Goal: Task Accomplishment & Management: Complete application form

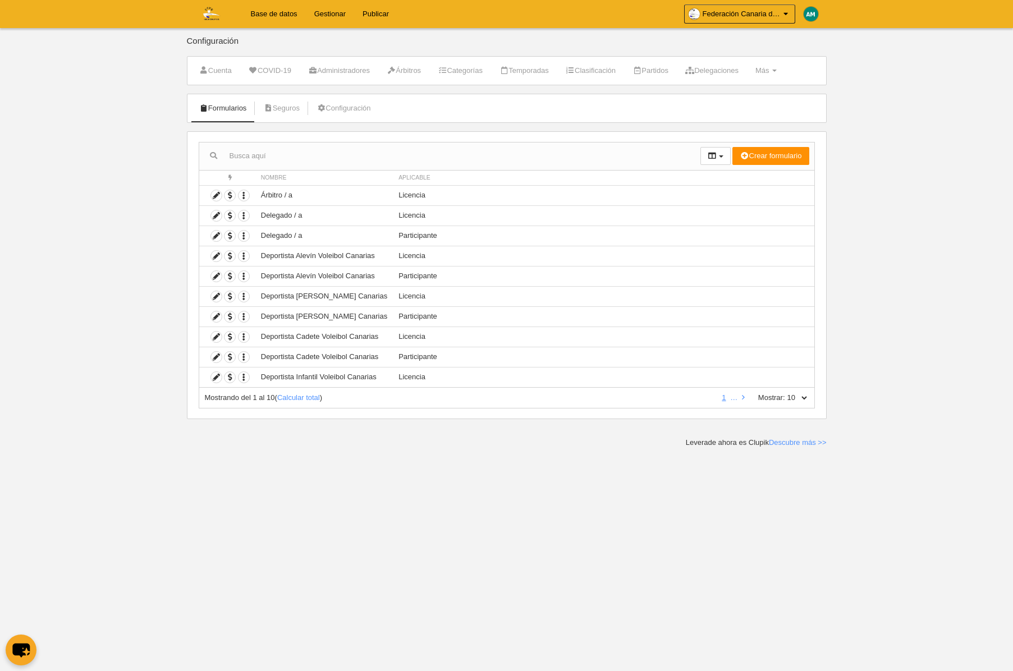
click at [806, 396] on select "10 25 50 100 500" at bounding box center [797, 398] width 24 height 10
select select "500"
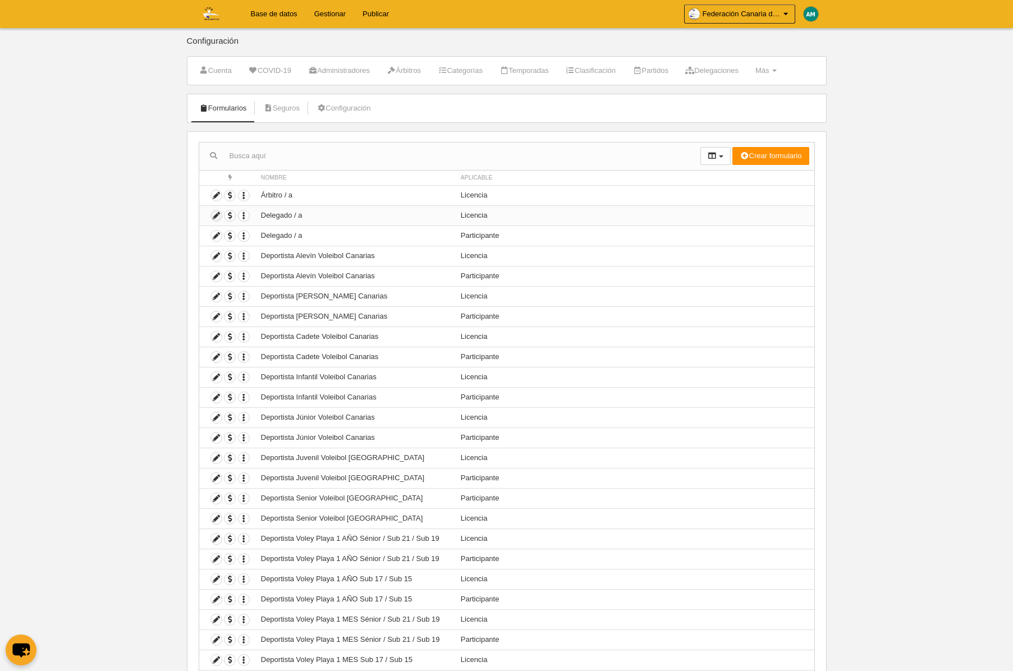
click at [215, 215] on icon at bounding box center [216, 215] width 11 height 11
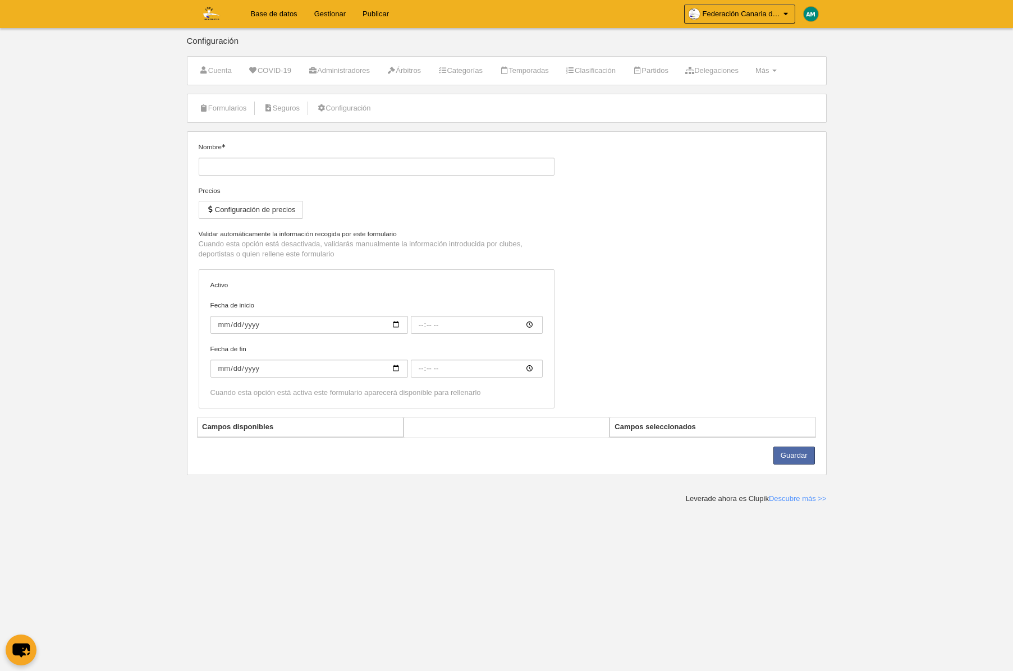
type input "Delegado / a"
checkbox input "true"
select select "selected"
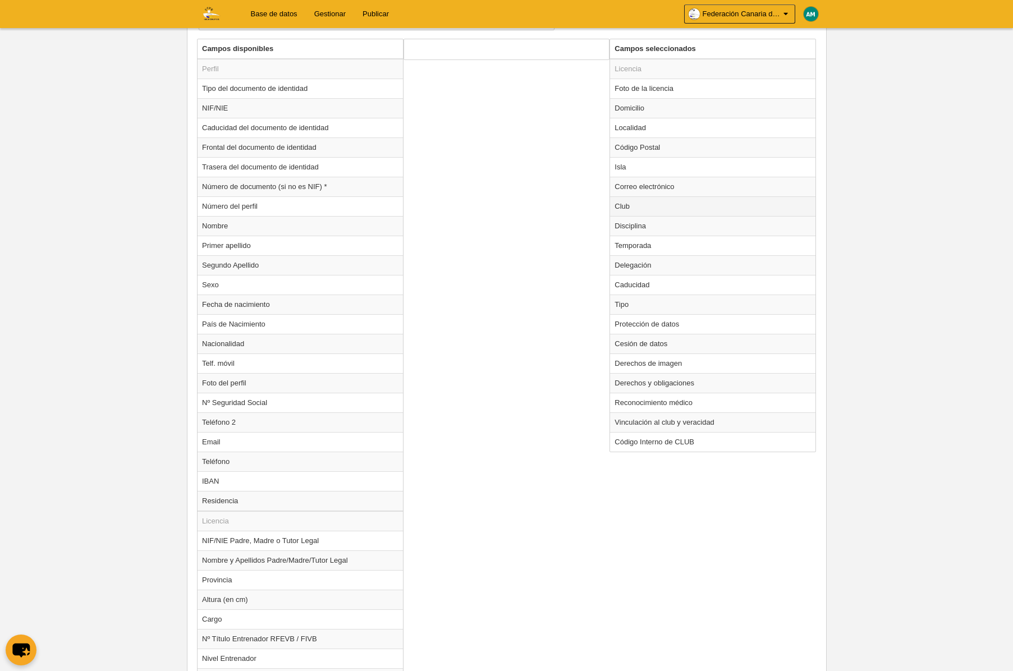
scroll to position [429, 0]
click at [632, 204] on td "Club" at bounding box center [712, 205] width 205 height 20
radio input "true"
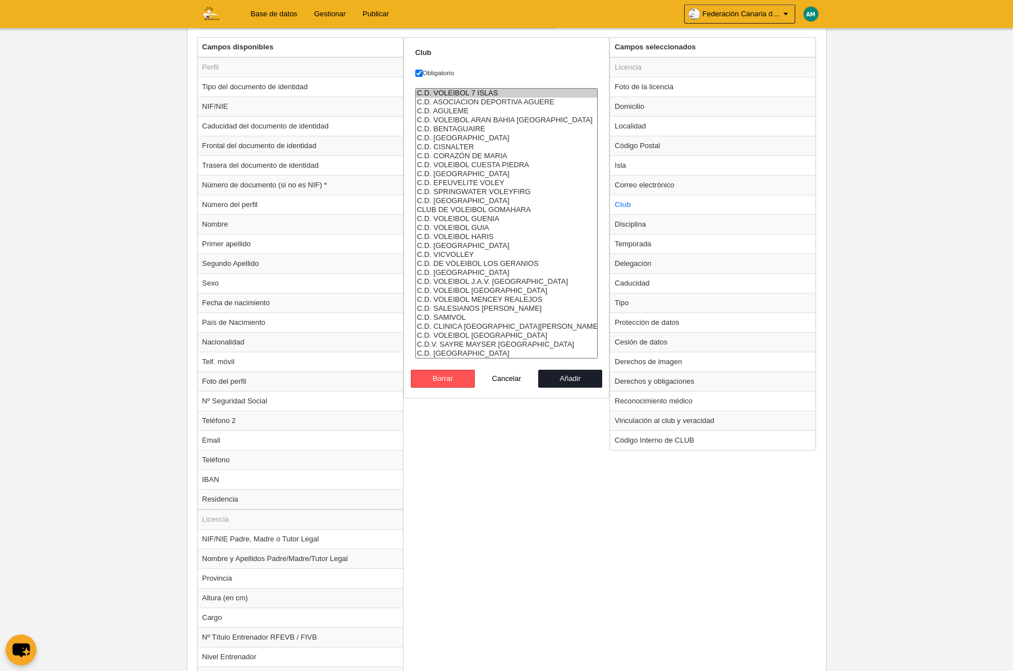
click at [461, 89] on option "C.D. VOLEIBOL 7 ISLAS" at bounding box center [507, 93] width 182 height 9
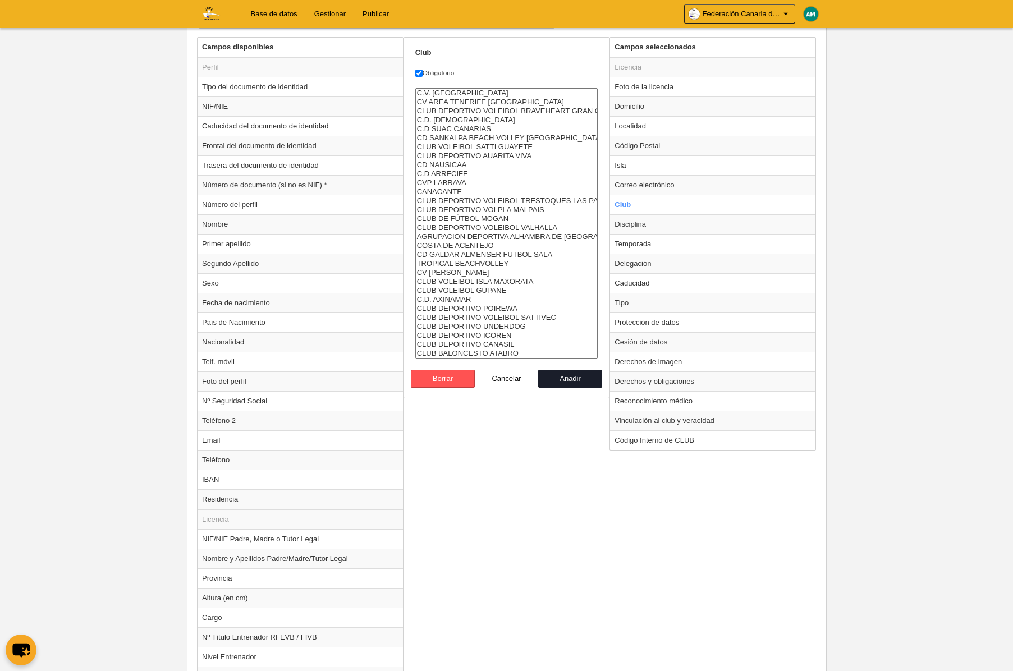
select select "4496857"
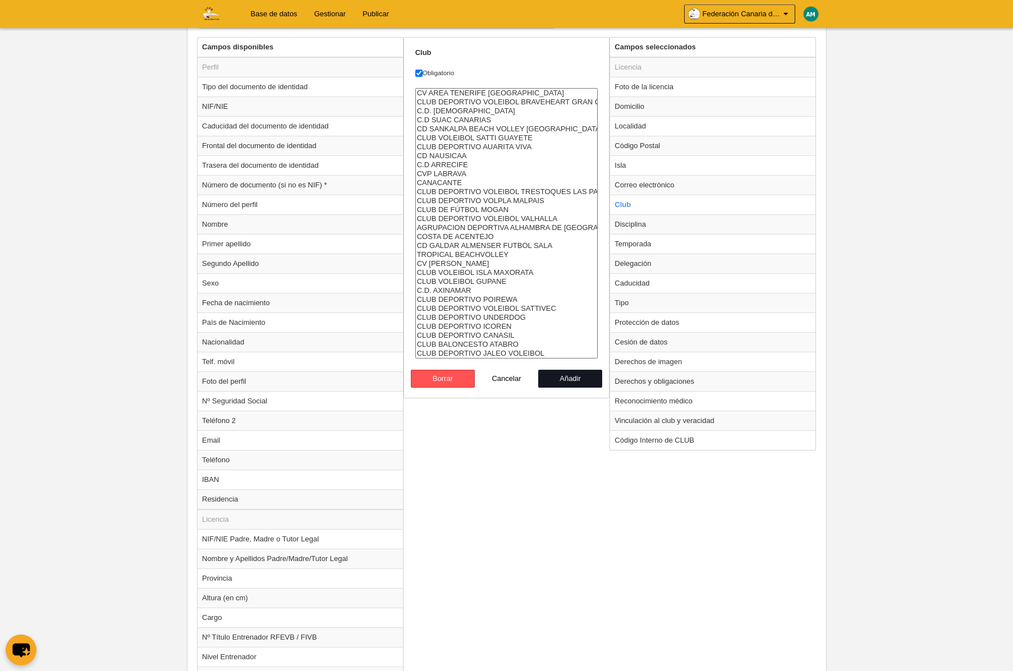
click at [586, 375] on button "Añadir" at bounding box center [570, 379] width 64 height 18
radio input "false"
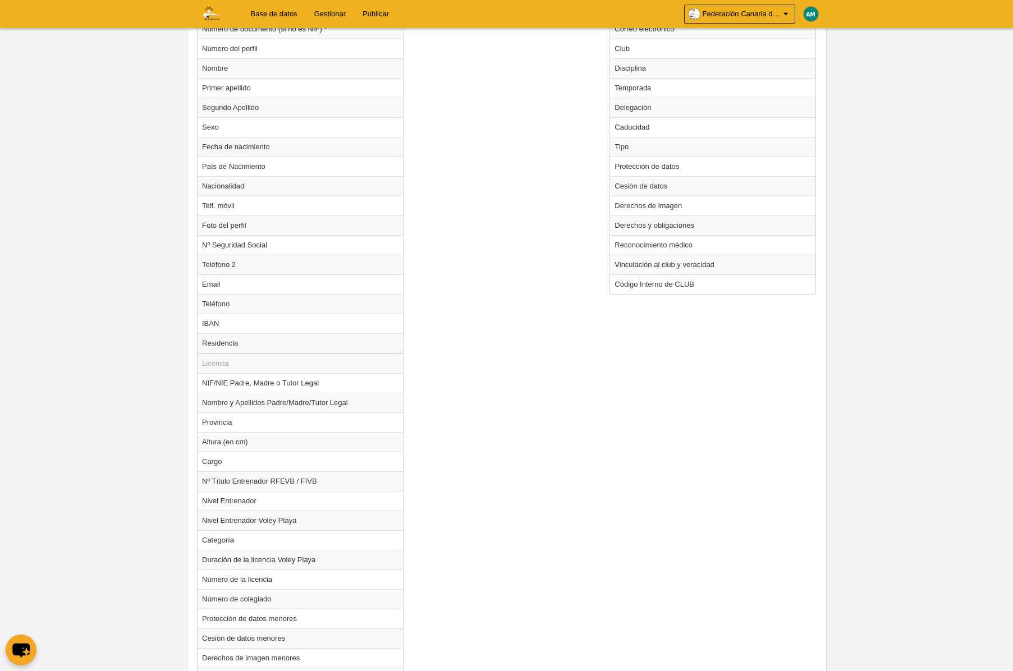
scroll to position [785, 0]
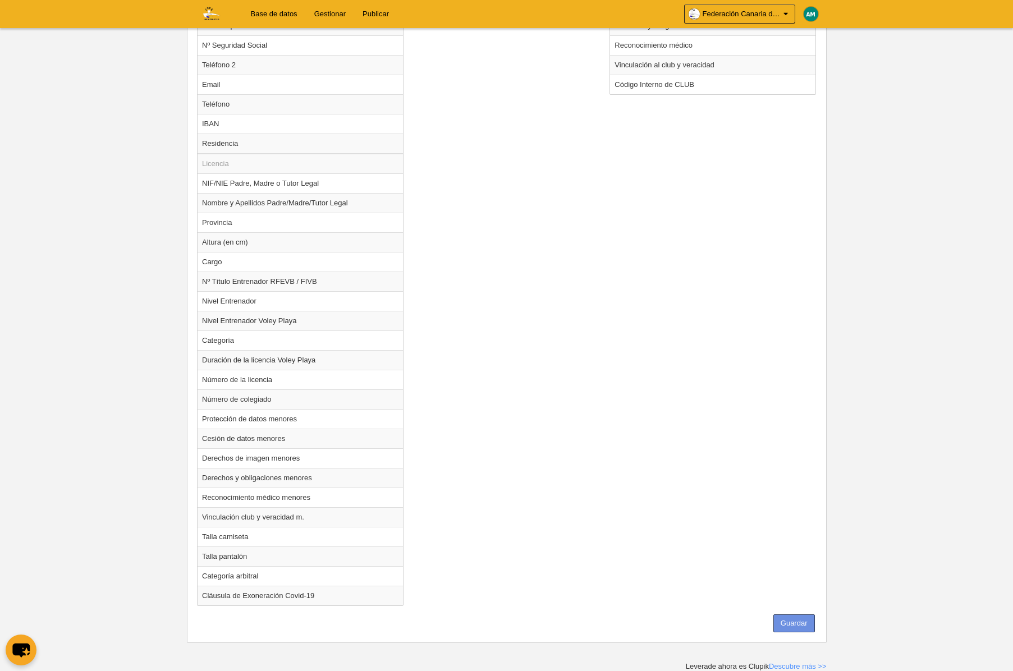
click at [804, 620] on button "Guardar" at bounding box center [794, 623] width 42 height 18
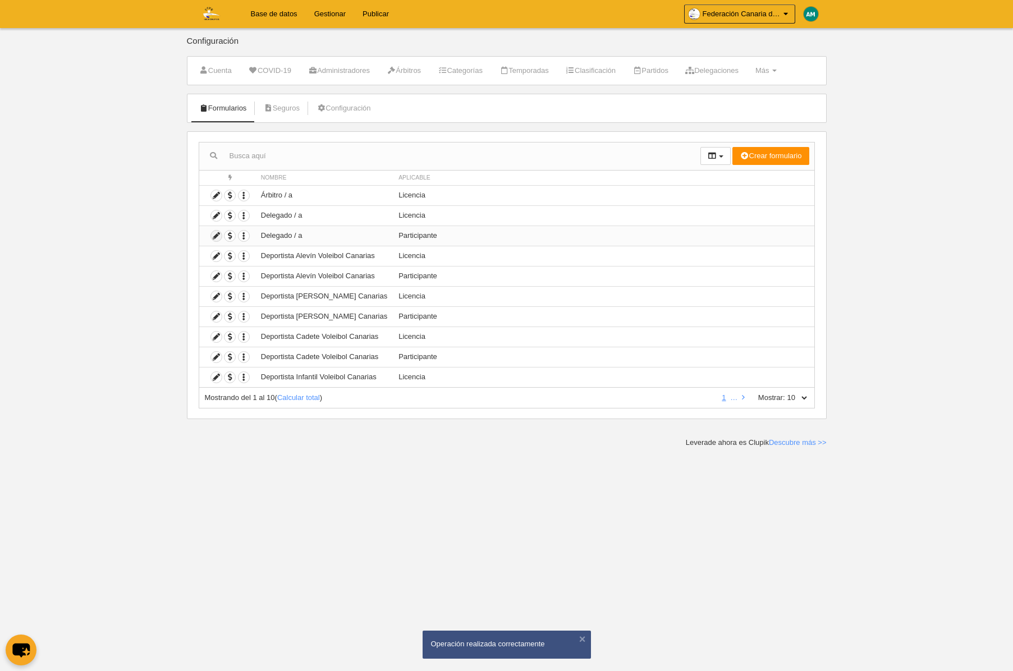
click at [214, 237] on icon at bounding box center [216, 236] width 11 height 11
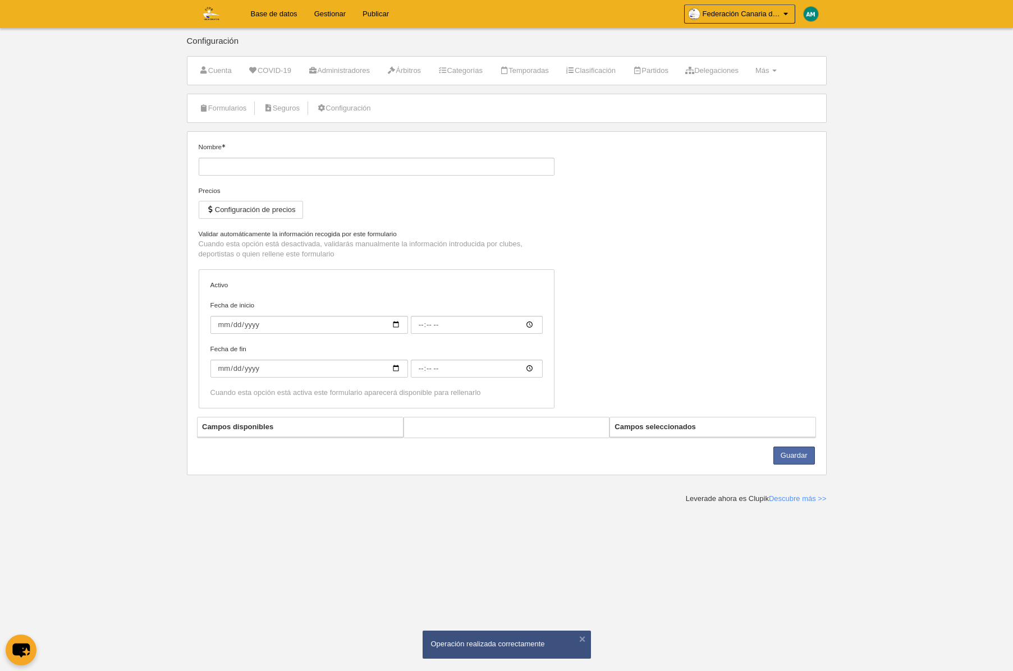
type input "Delegado / a"
checkbox input "true"
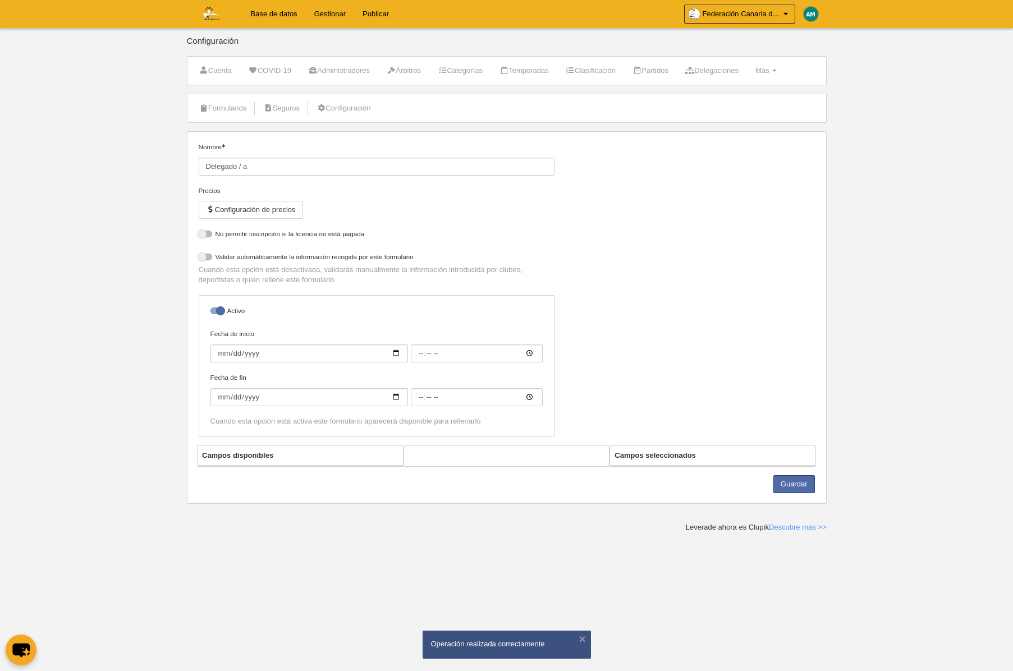
select select "selected"
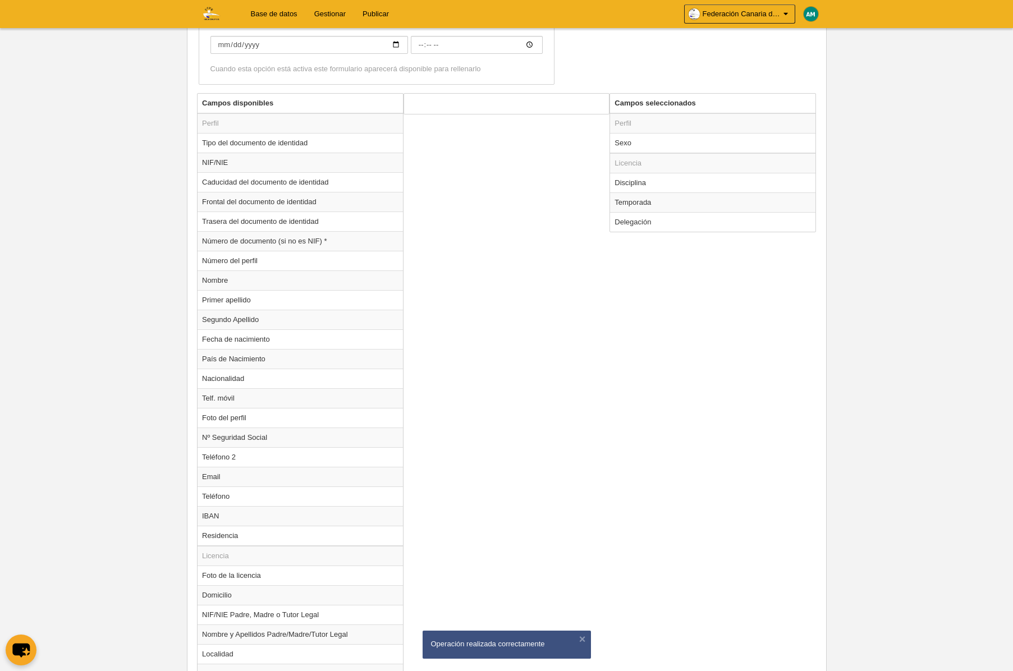
scroll to position [406, 0]
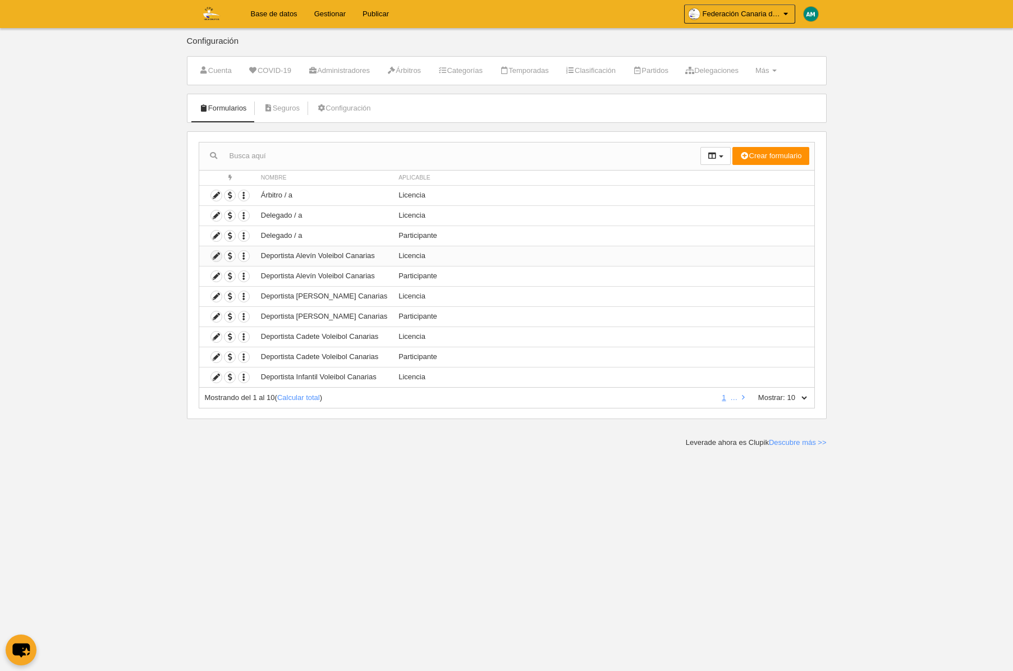
click at [214, 258] on icon at bounding box center [216, 256] width 11 height 11
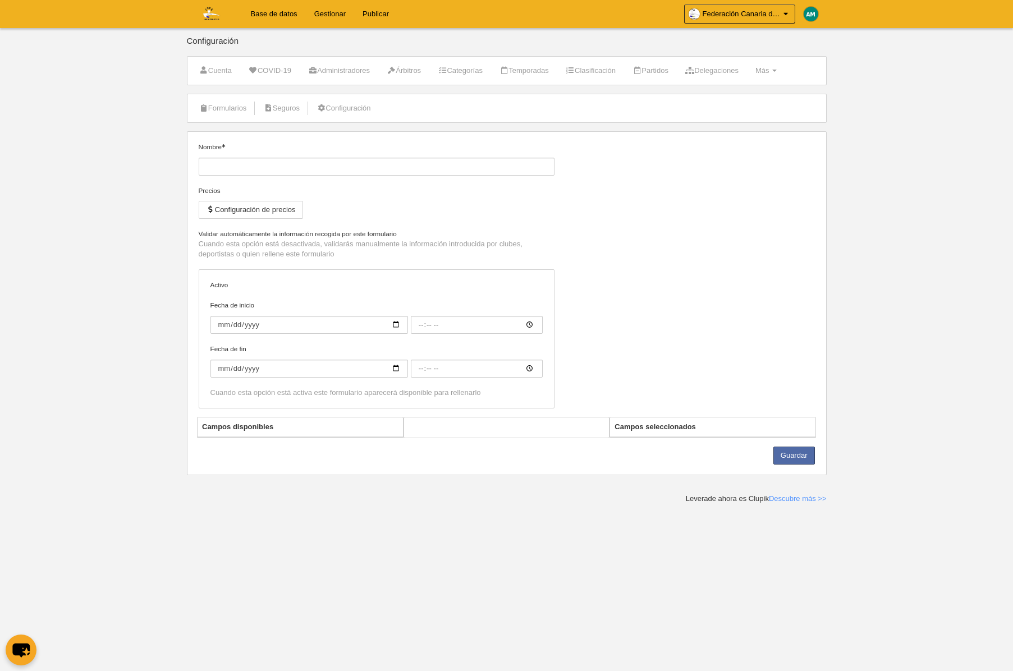
type input "Deportista Alevín Voleibol Canarias"
checkbox input "true"
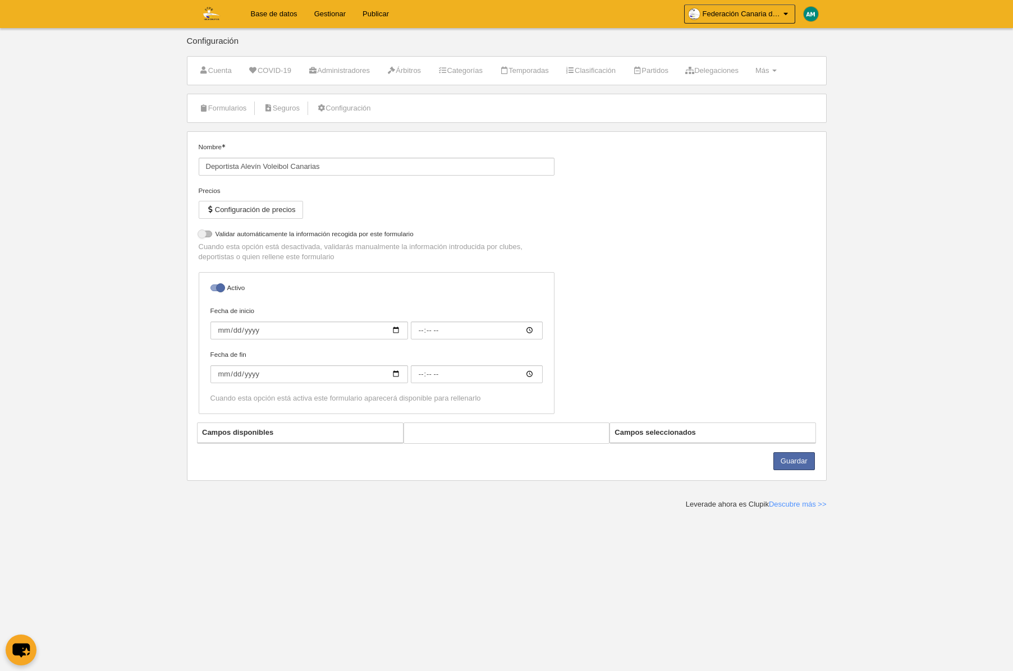
select select "selected"
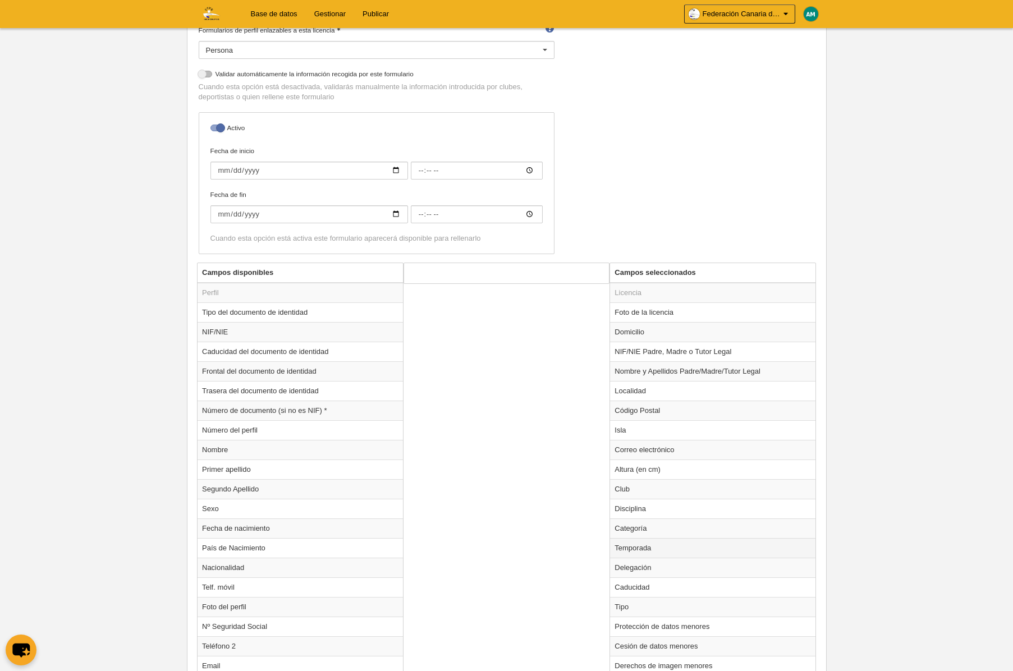
scroll to position [221, 0]
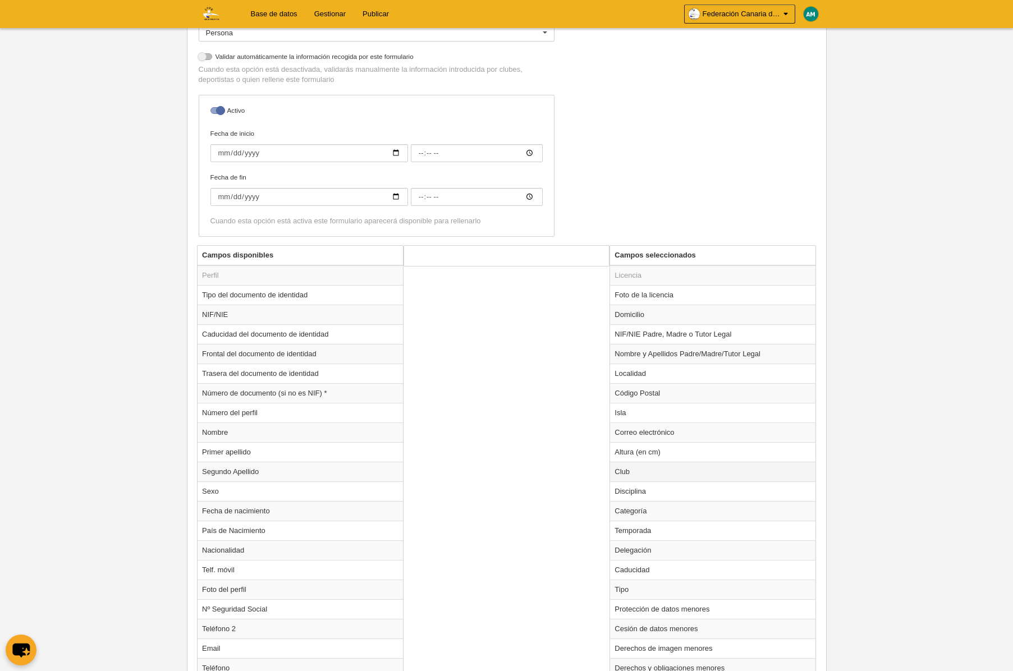
click at [632, 470] on td "Club" at bounding box center [712, 472] width 205 height 20
radio input "true"
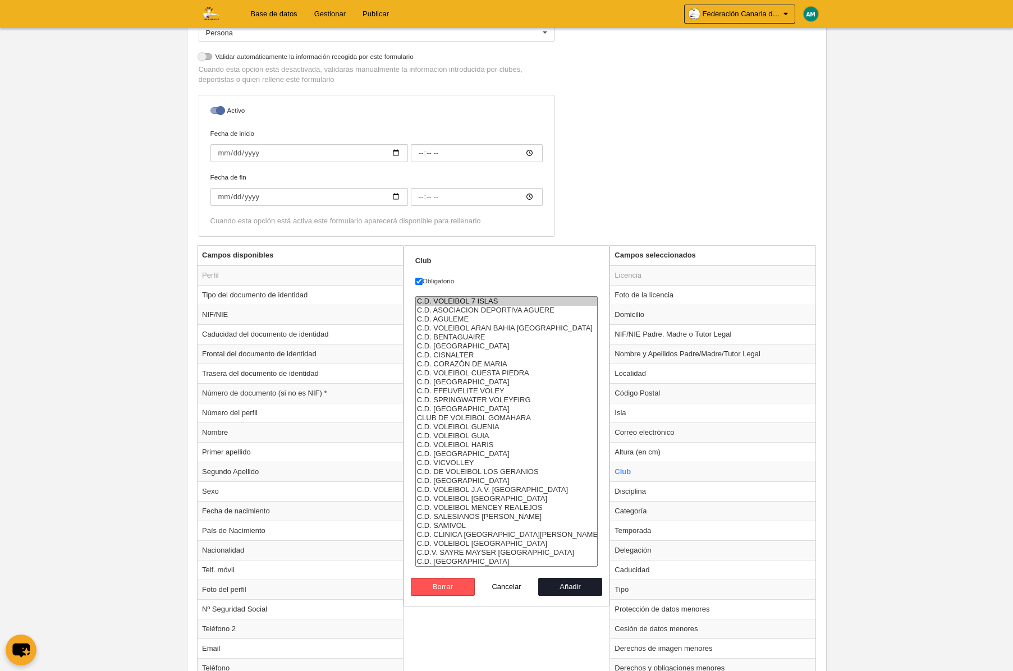
click at [444, 297] on option "C.D. VOLEIBOL 7 ISLAS" at bounding box center [507, 301] width 182 height 9
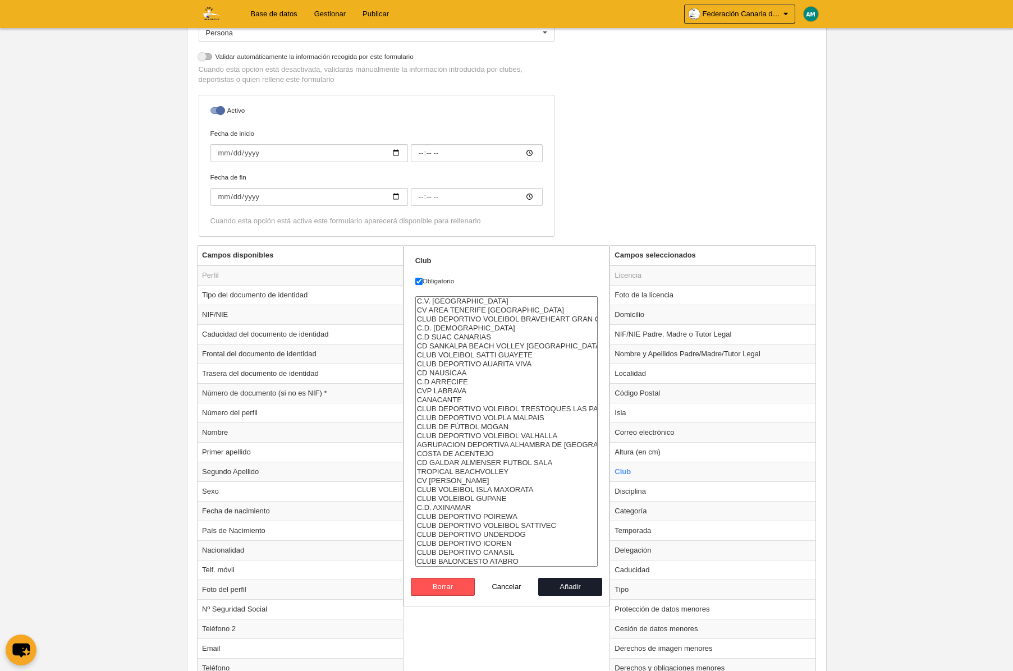
select select "4496857"
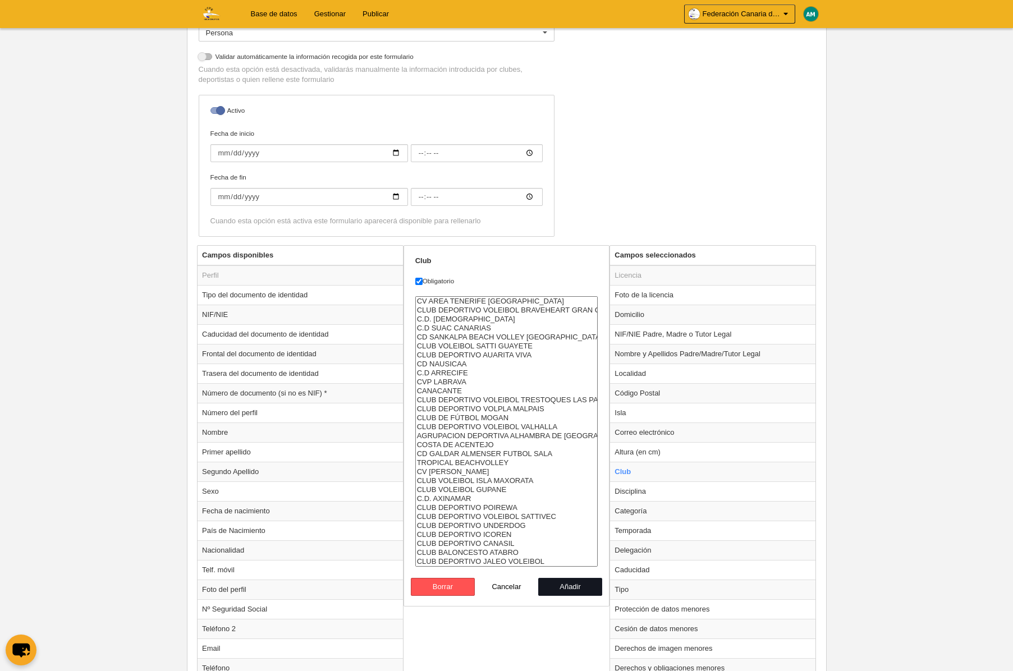
click at [559, 587] on button "Añadir" at bounding box center [570, 587] width 64 height 18
radio input "false"
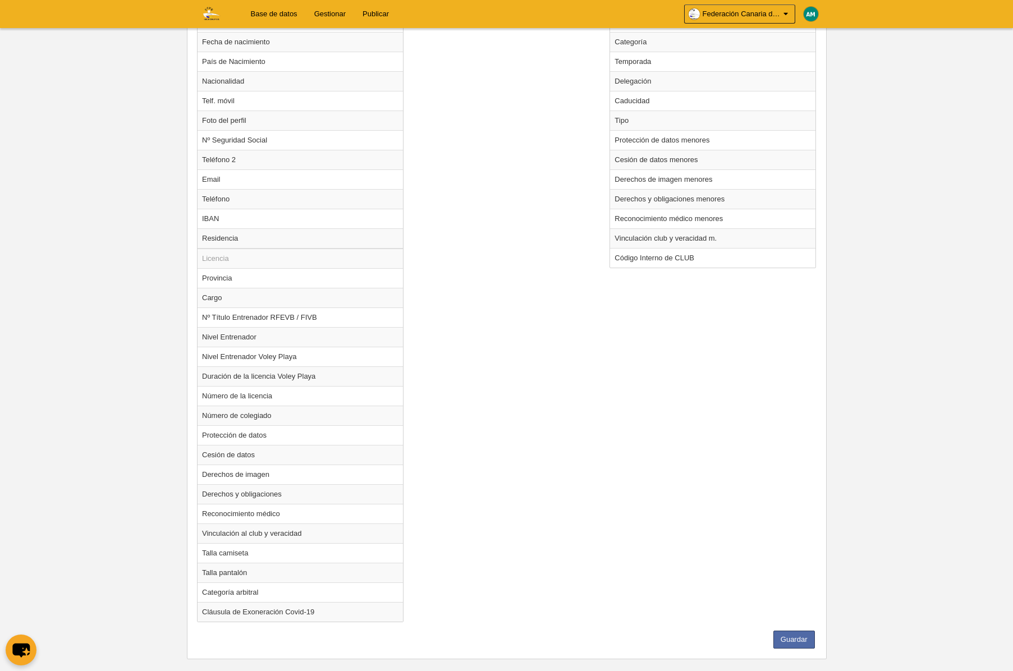
scroll to position [706, 0]
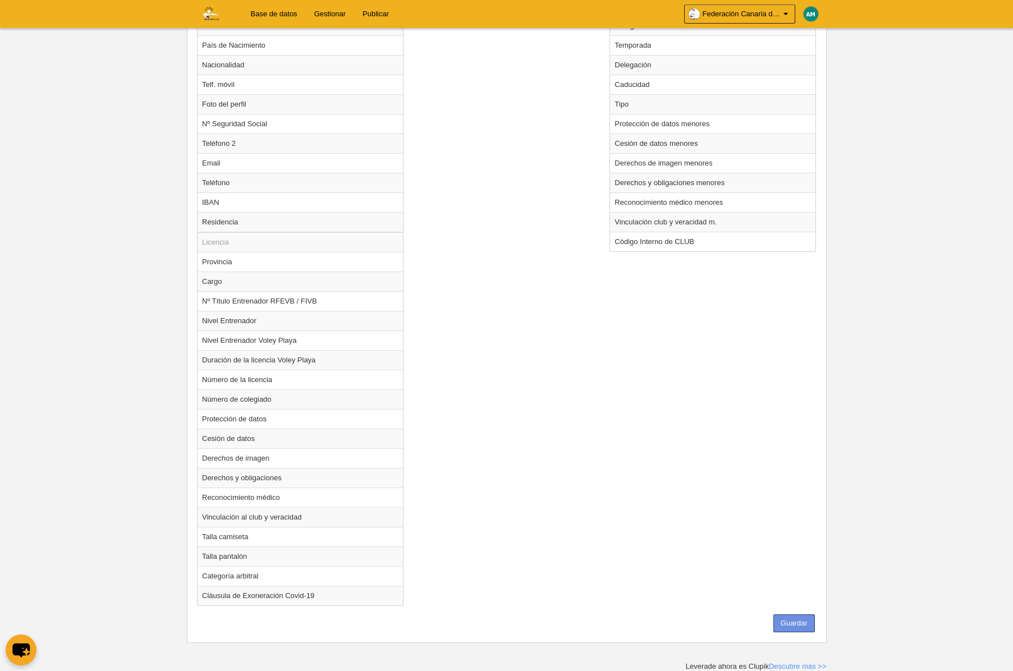
click at [808, 617] on button "Guardar" at bounding box center [794, 623] width 42 height 18
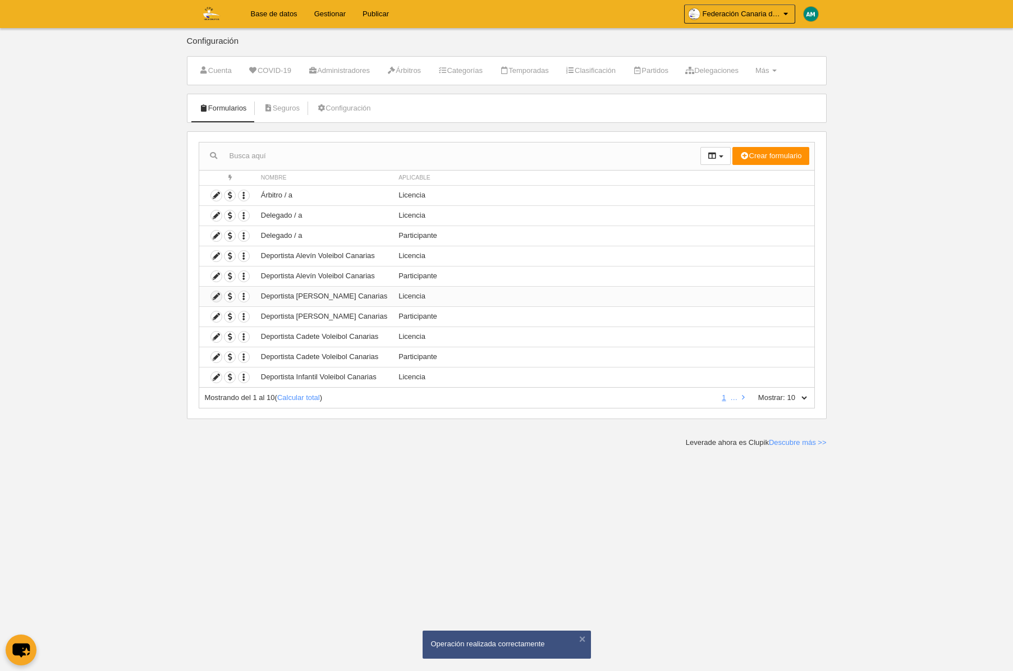
click at [213, 296] on icon at bounding box center [216, 296] width 11 height 11
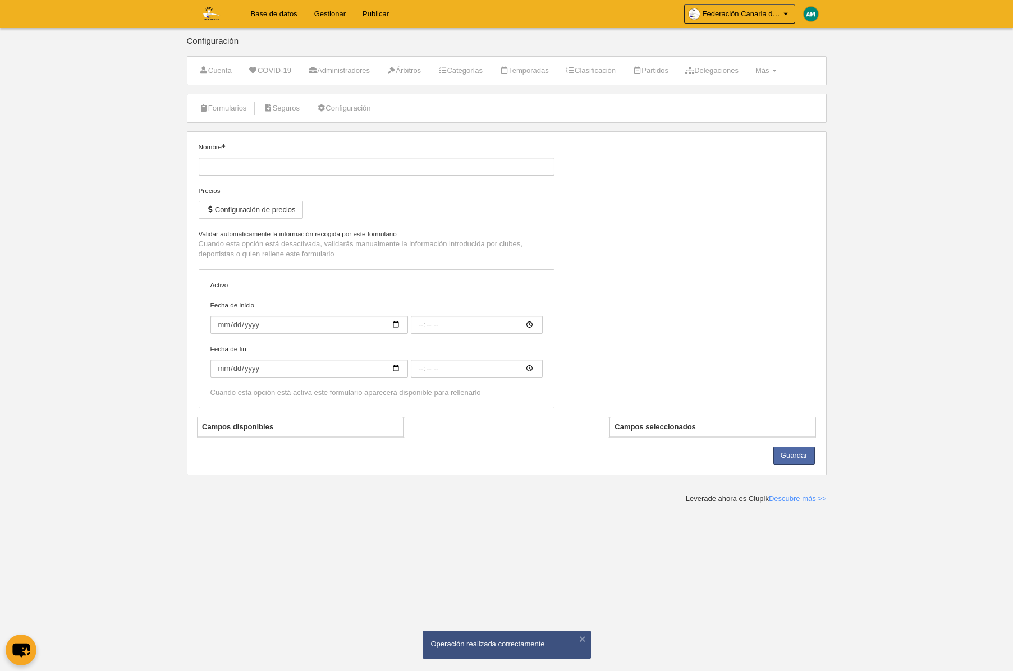
type input "Deportista [PERSON_NAME] Canarias"
checkbox input "true"
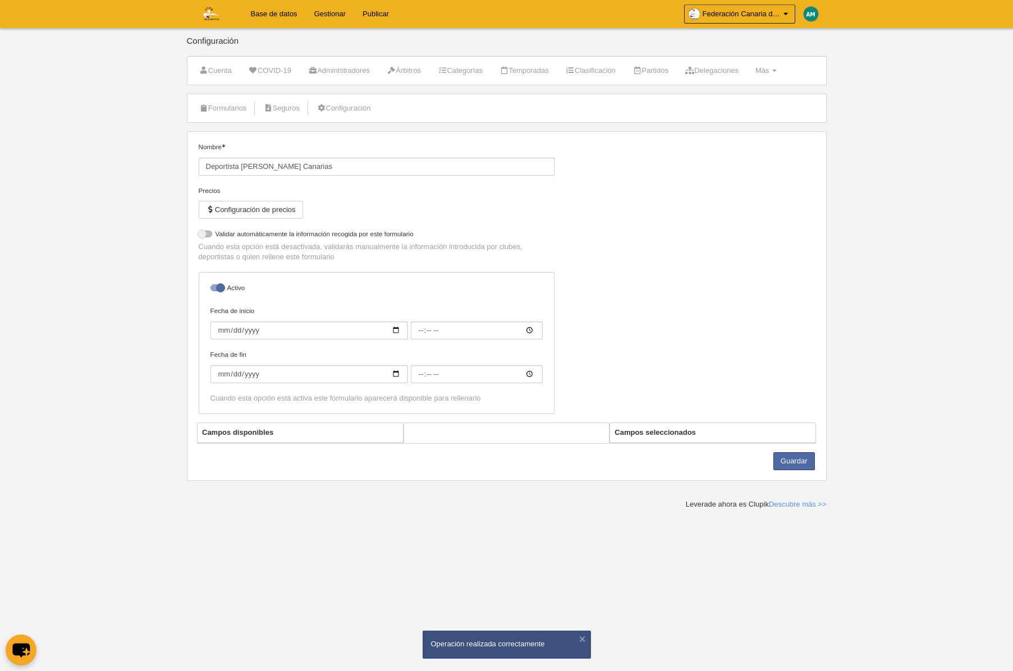
select select "selected"
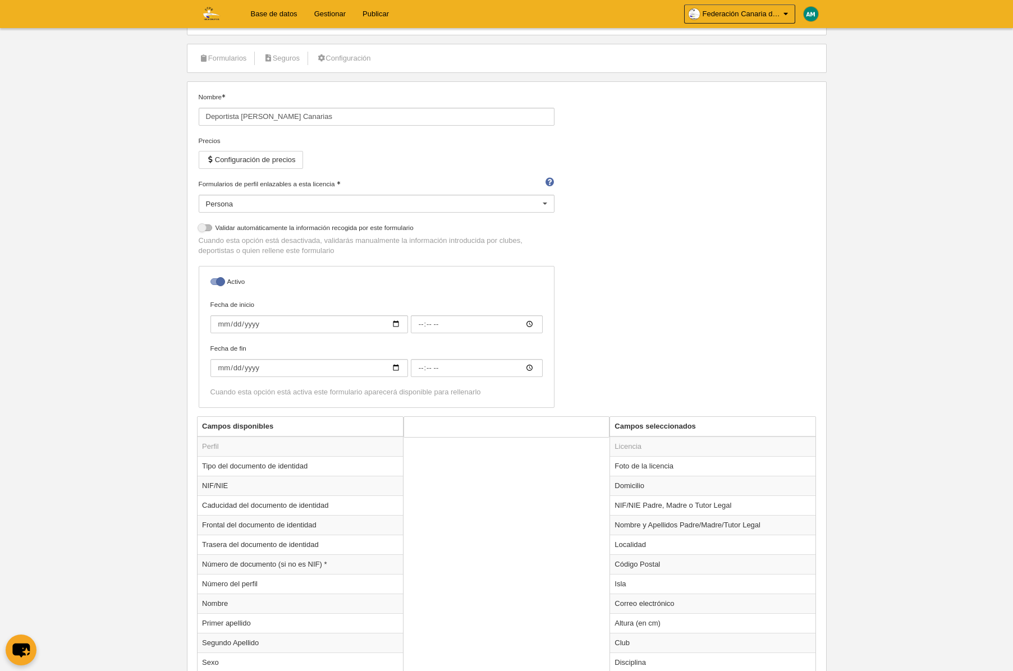
scroll to position [62, 0]
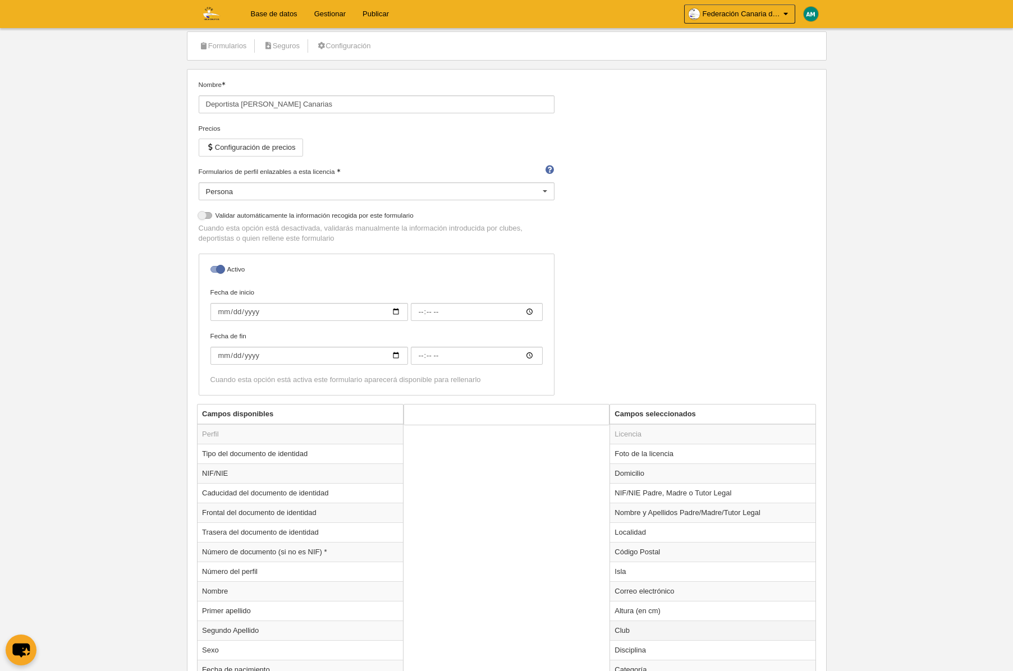
click at [624, 634] on td "Club" at bounding box center [712, 631] width 205 height 20
radio input "true"
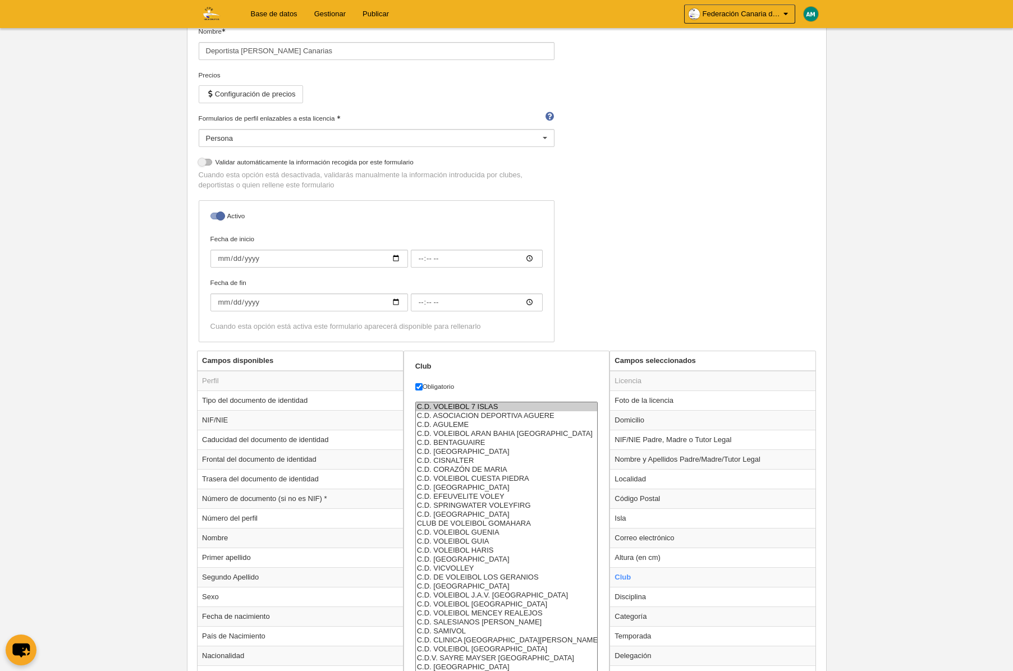
click at [490, 460] on select "C.D. VOLEIBOL 7 ISLAS C.D. ASOCIACION DEPORTIVA AGUERE C.D. AGULEME C.D. VOLEIB…" at bounding box center [506, 537] width 183 height 270
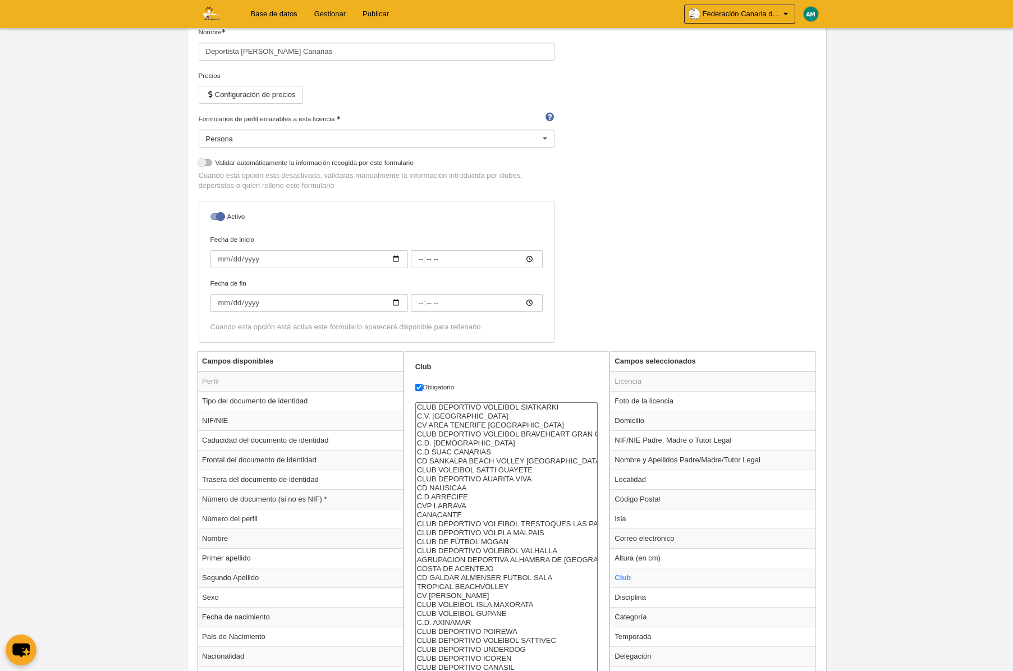
select select "4496857"
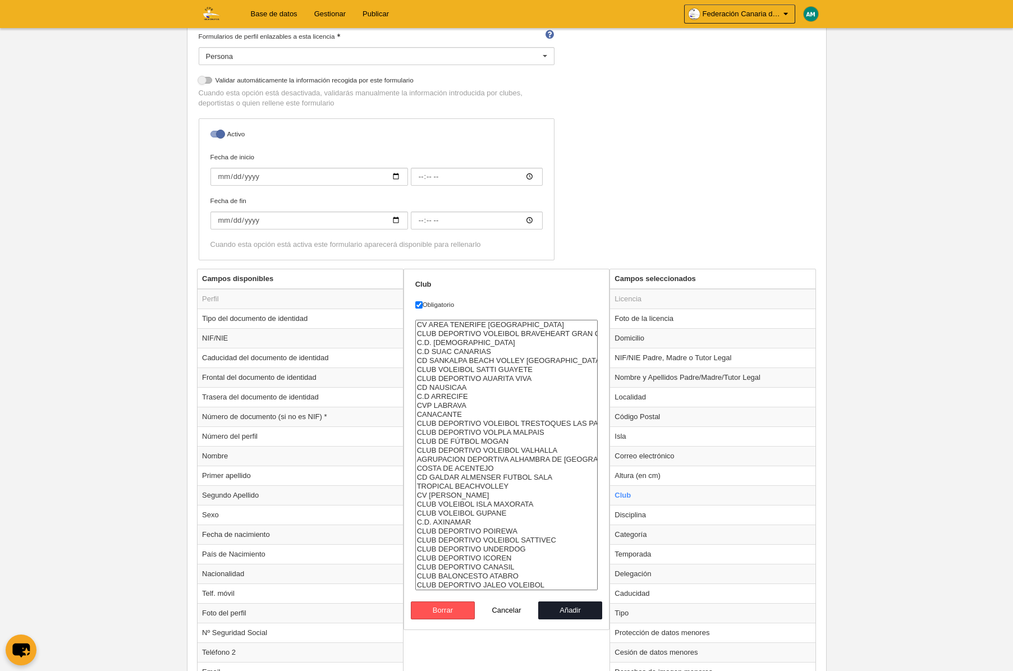
scroll to position [198, 0]
click at [586, 611] on button "Añadir" at bounding box center [570, 610] width 64 height 18
radio input "false"
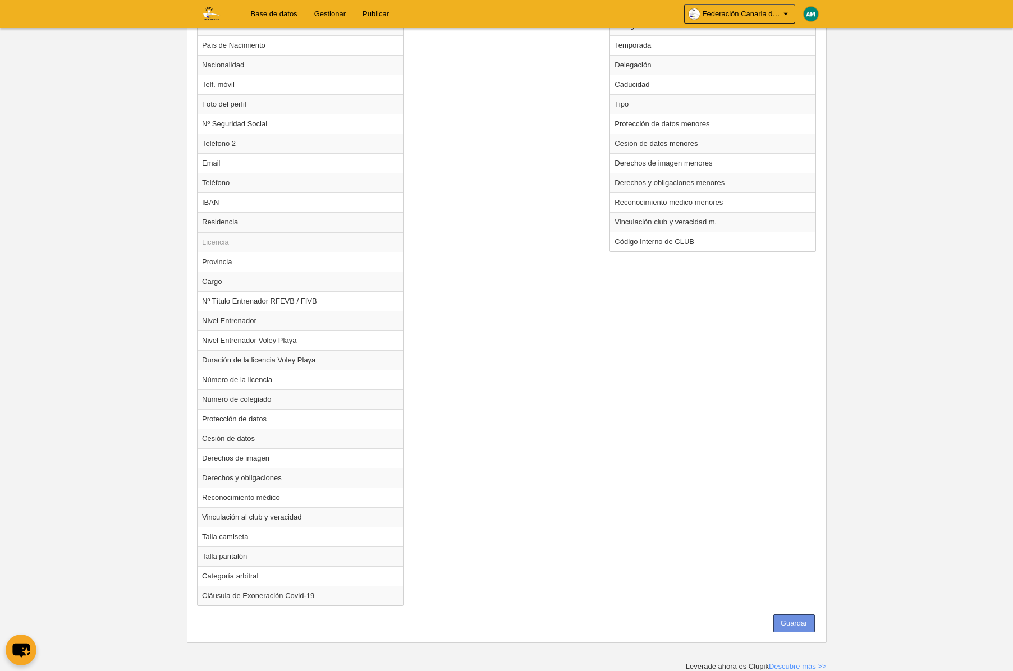
click at [790, 622] on button "Guardar" at bounding box center [794, 623] width 42 height 18
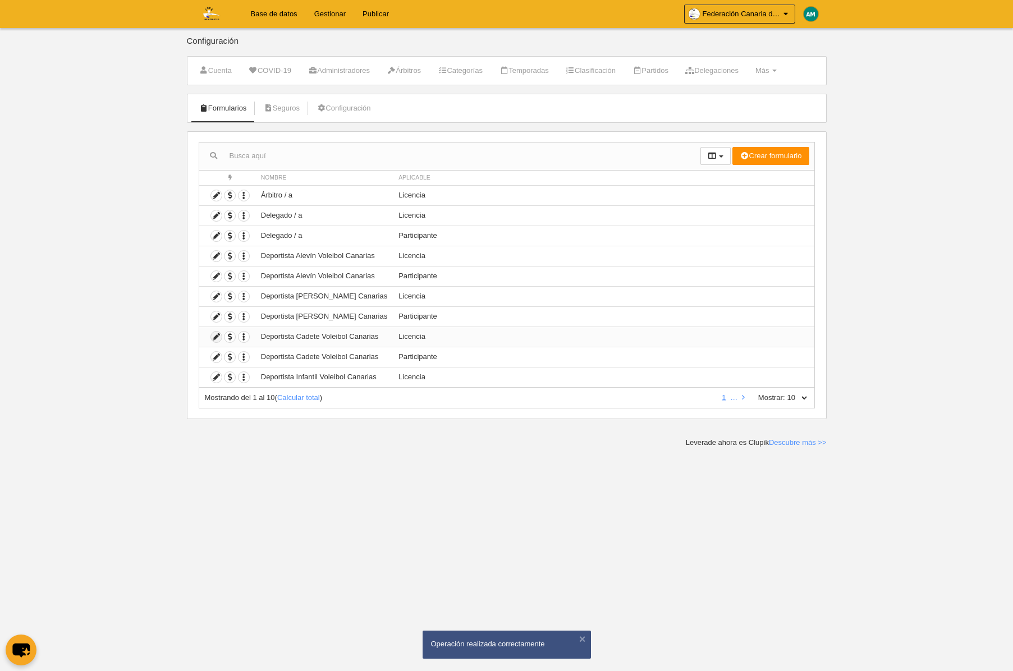
click at [215, 337] on icon at bounding box center [216, 337] width 11 height 11
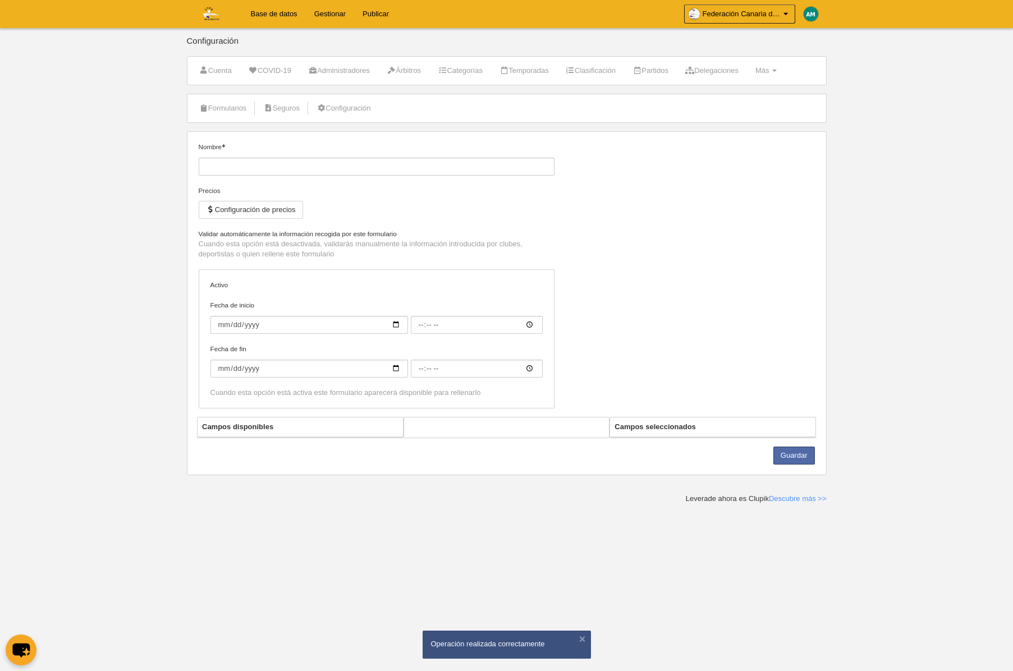
type input "Deportista Cadete Voleibol Canarias"
checkbox input "true"
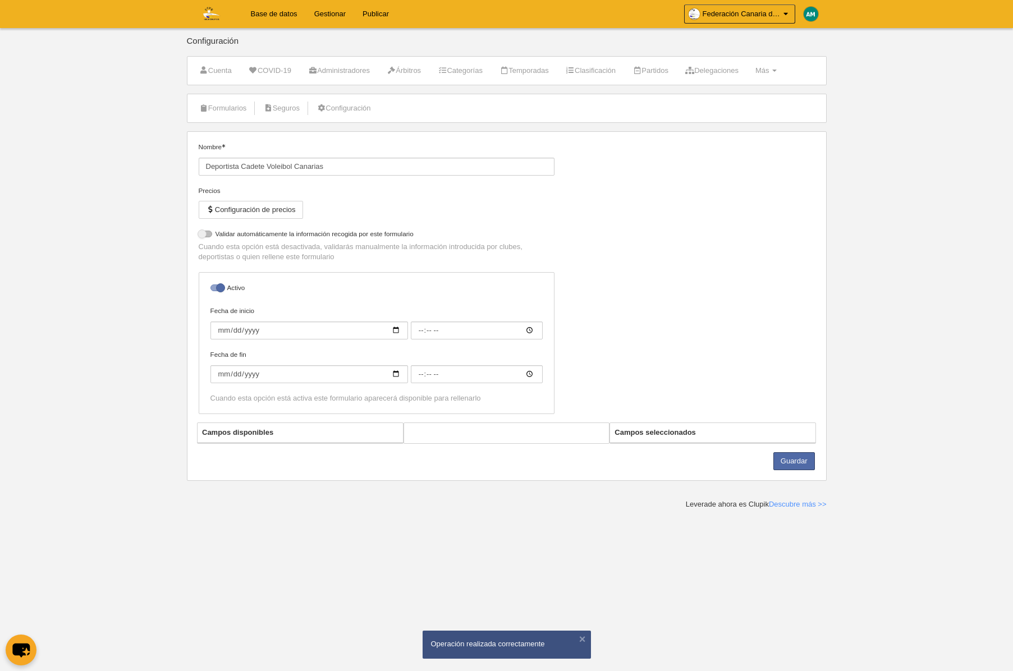
select select "selected"
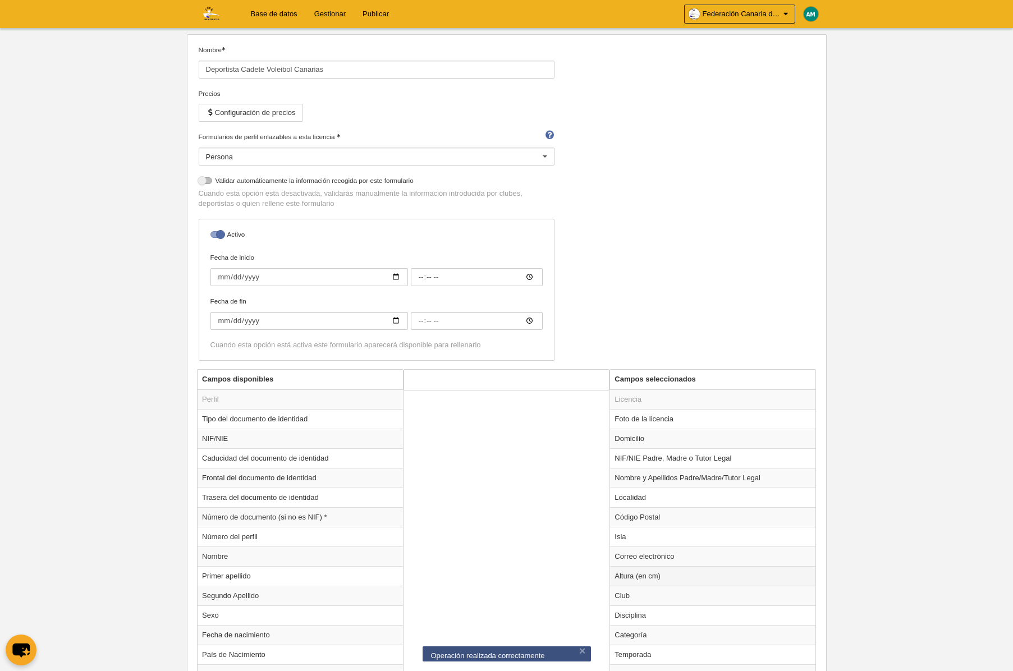
scroll to position [113, 0]
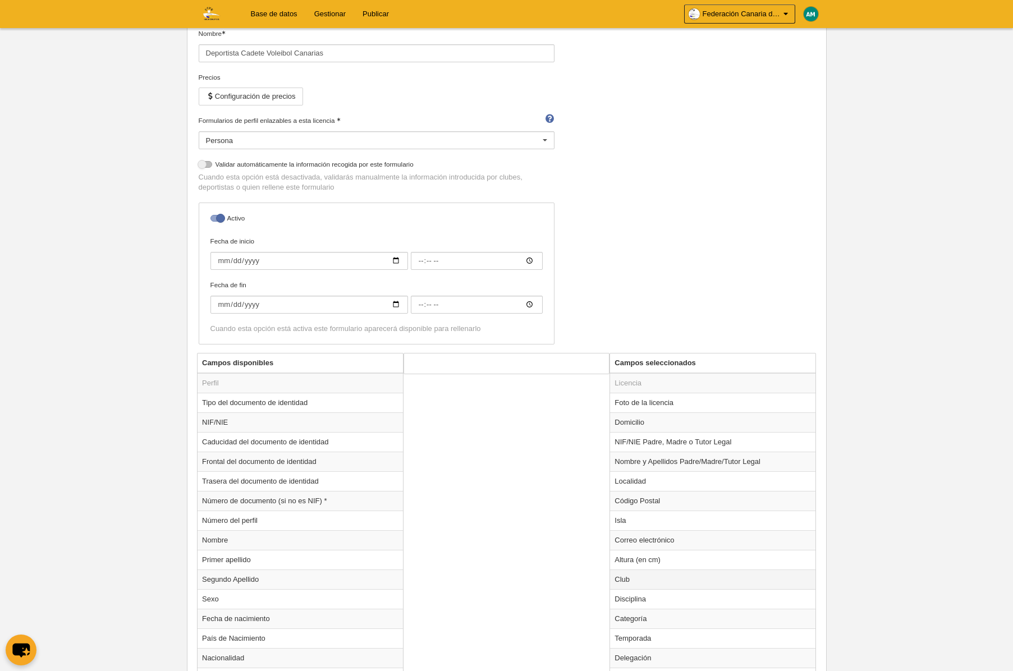
click at [634, 577] on td "Club" at bounding box center [712, 580] width 205 height 20
radio input "true"
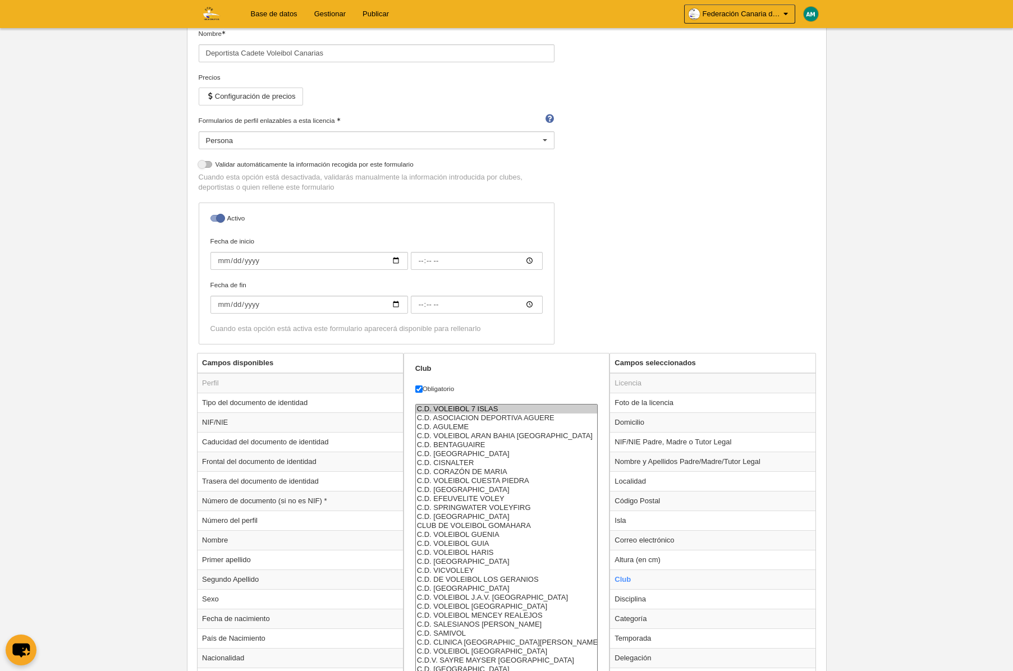
scroll to position [116, 0]
click at [487, 410] on select "C.D. VOLEIBOL 7 ISLAS C.D. ASOCIACION DEPORTIVA AGUERE C.D. AGULEME C.D. VOLEIB…" at bounding box center [506, 537] width 183 height 270
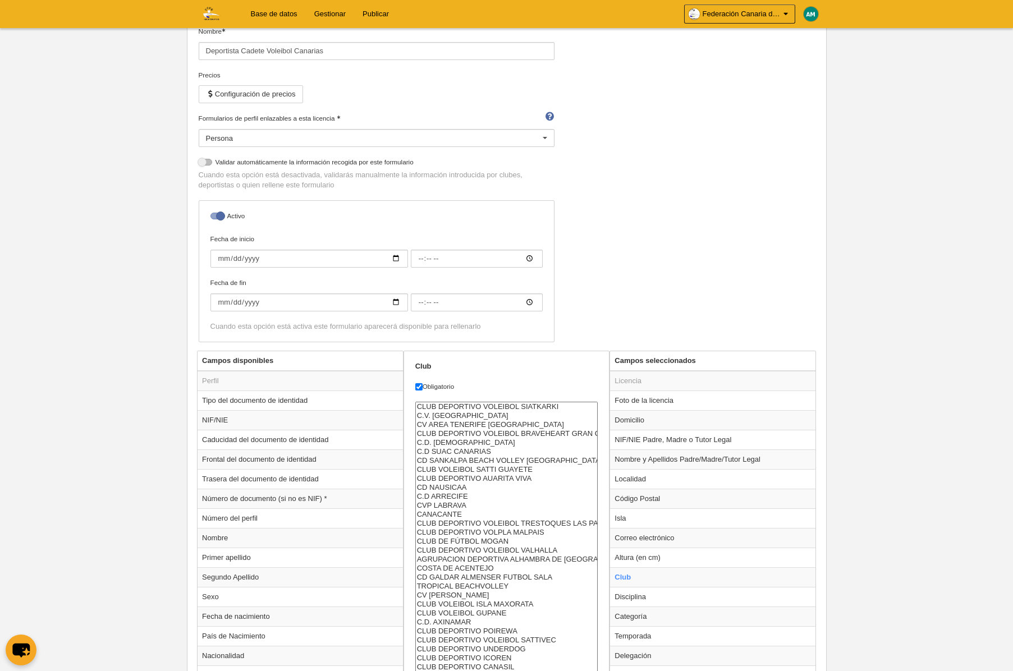
select select "4496857"
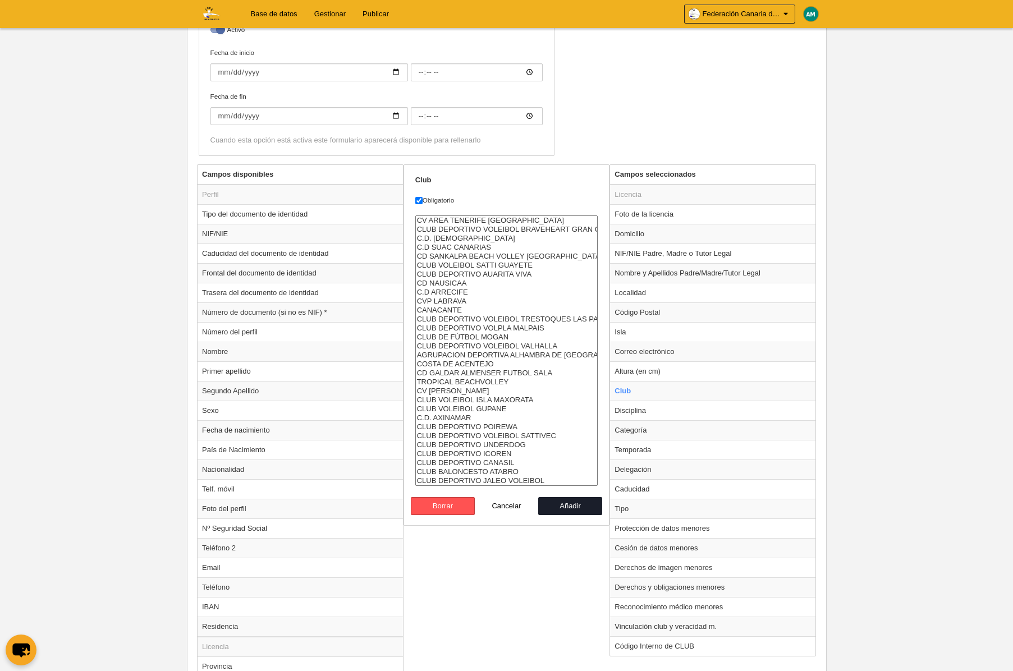
scroll to position [315, 0]
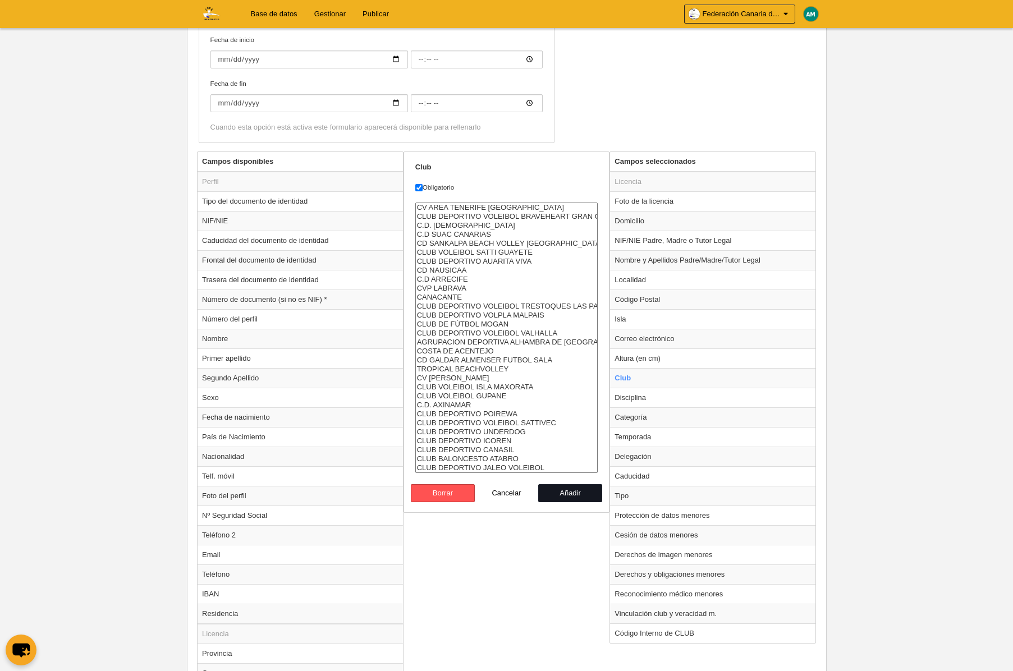
click at [573, 496] on button "Añadir" at bounding box center [570, 493] width 64 height 18
radio input "false"
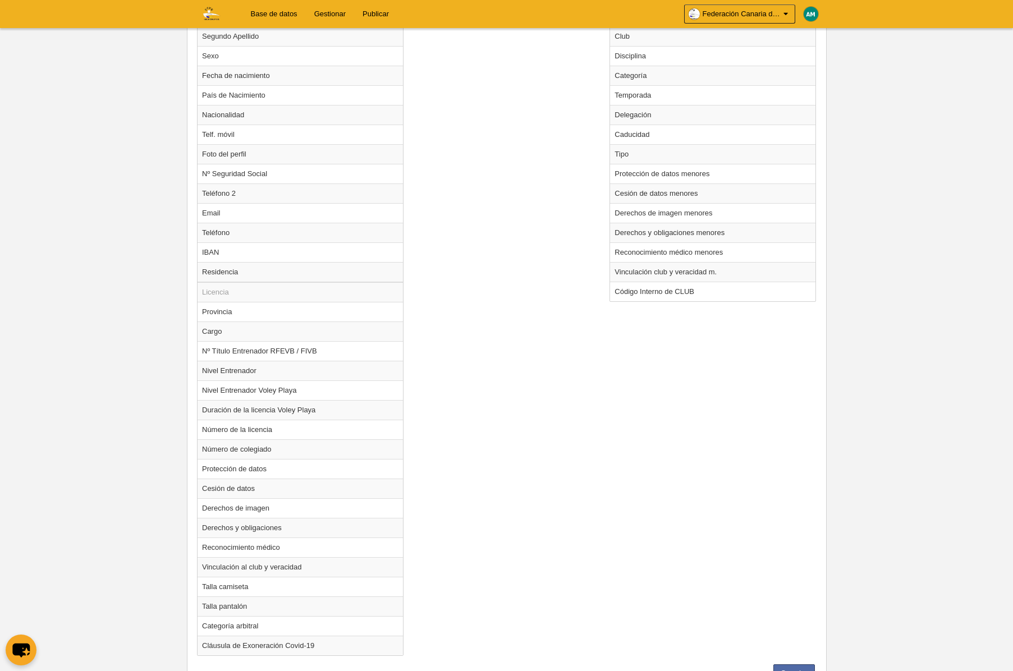
scroll to position [706, 0]
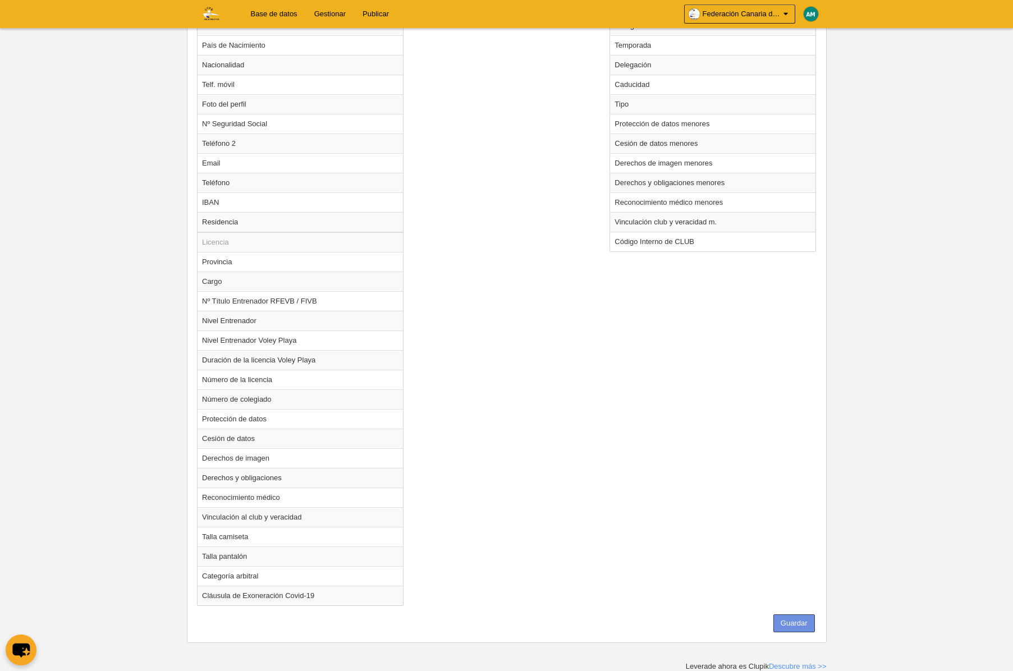
click at [807, 622] on button "Guardar" at bounding box center [794, 623] width 42 height 18
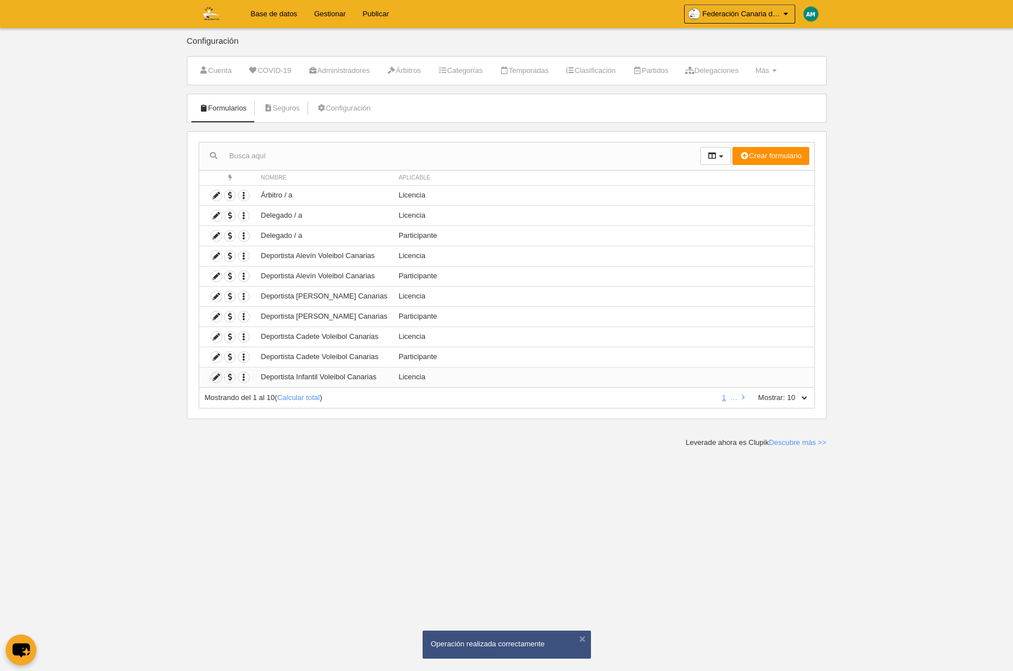
click at [214, 378] on icon at bounding box center [216, 377] width 11 height 11
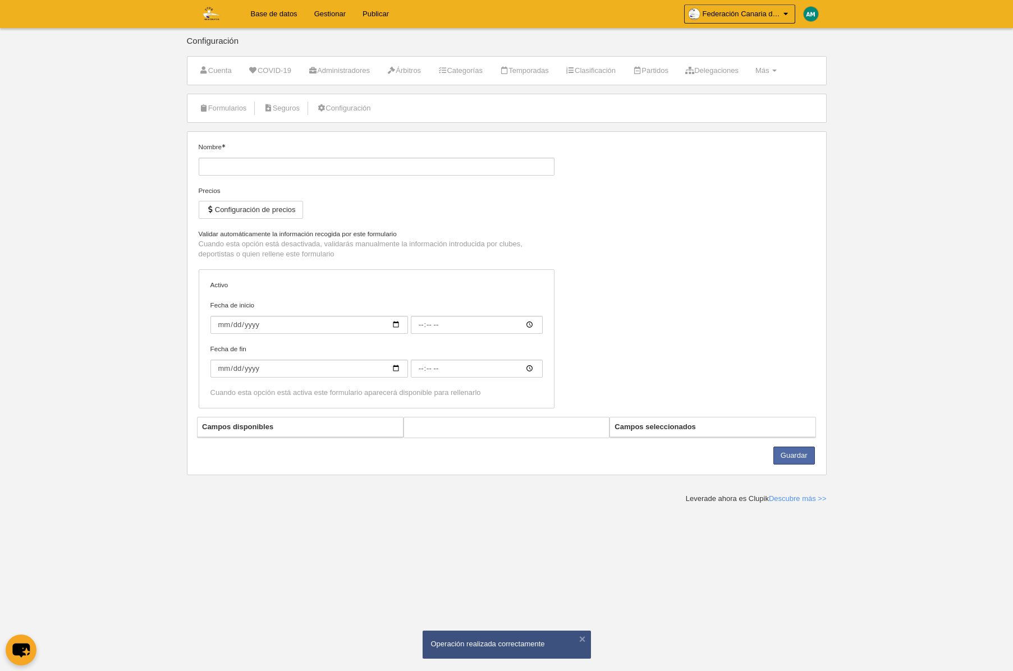
type input "Deportista Infantil Voleibol Canarias"
checkbox input "true"
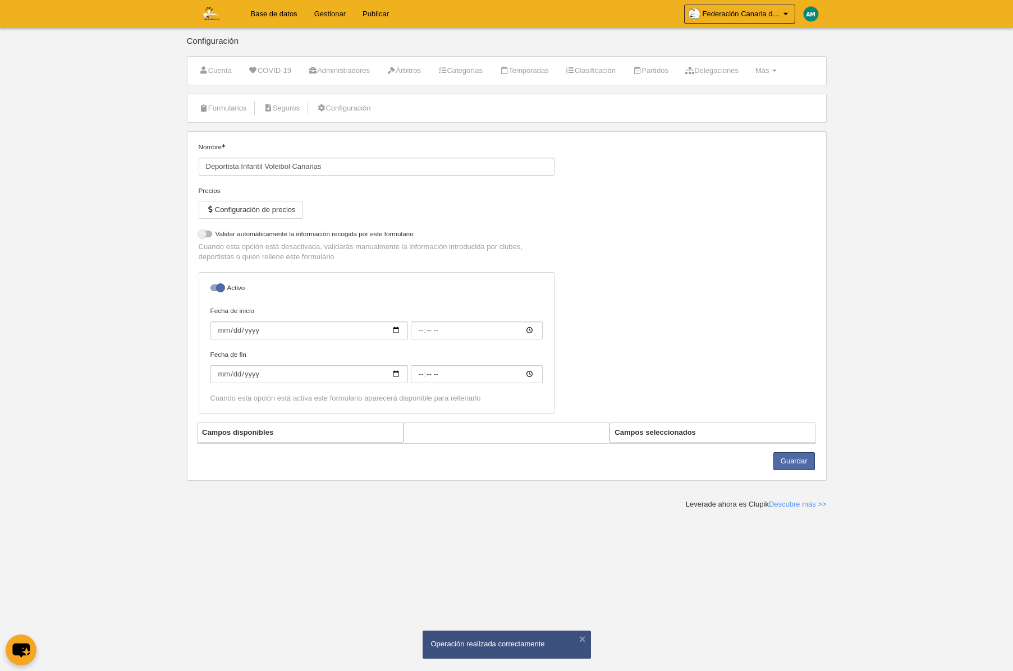
select select "selected"
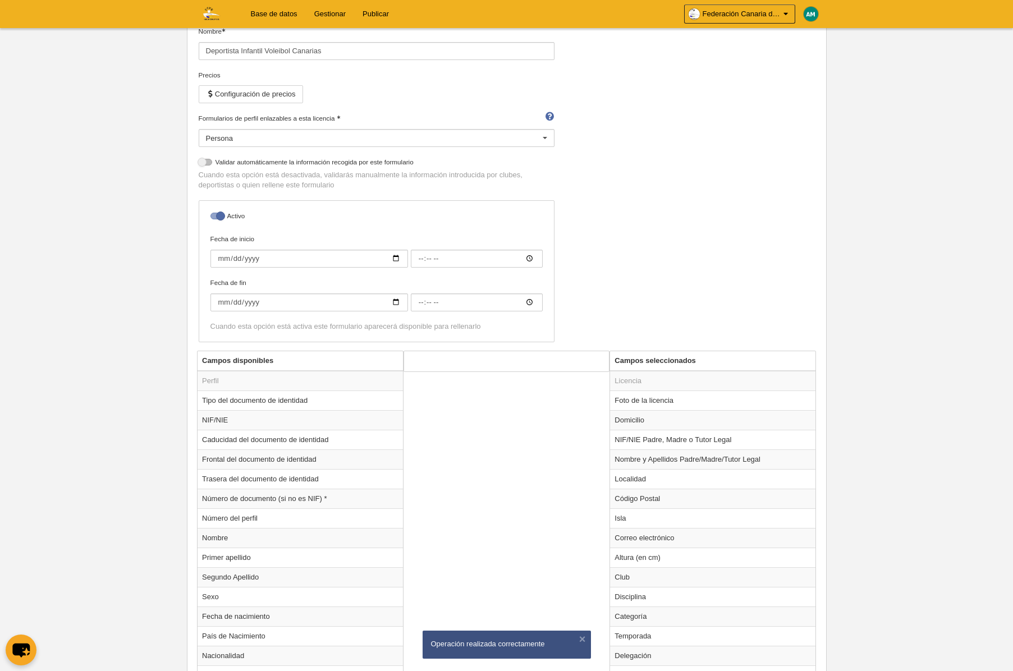
scroll to position [126, 0]
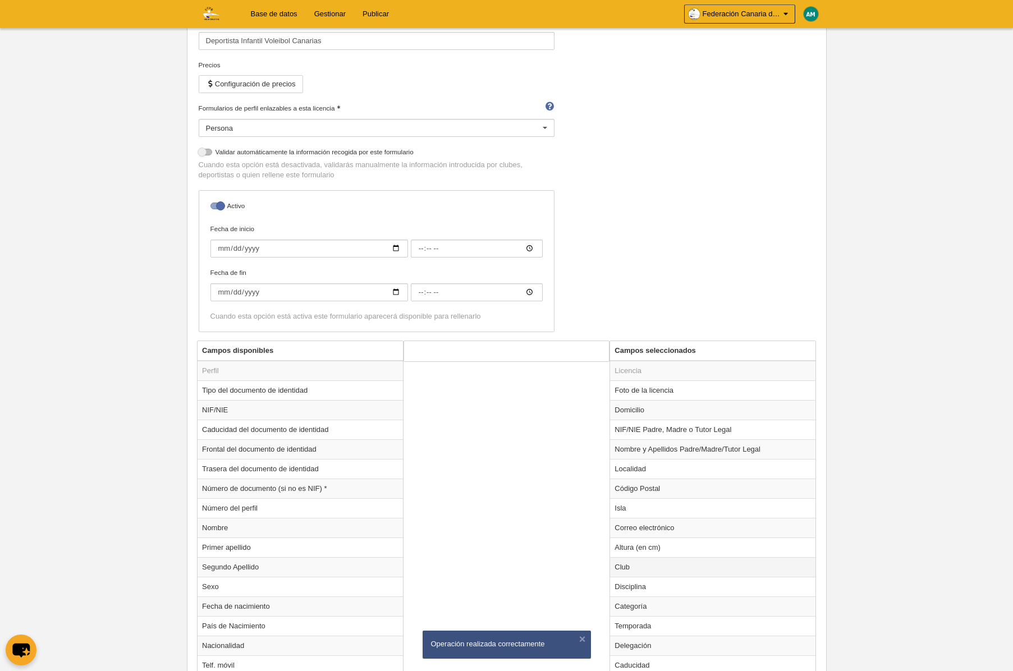
click at [620, 568] on td "Club" at bounding box center [712, 567] width 205 height 20
radio input "true"
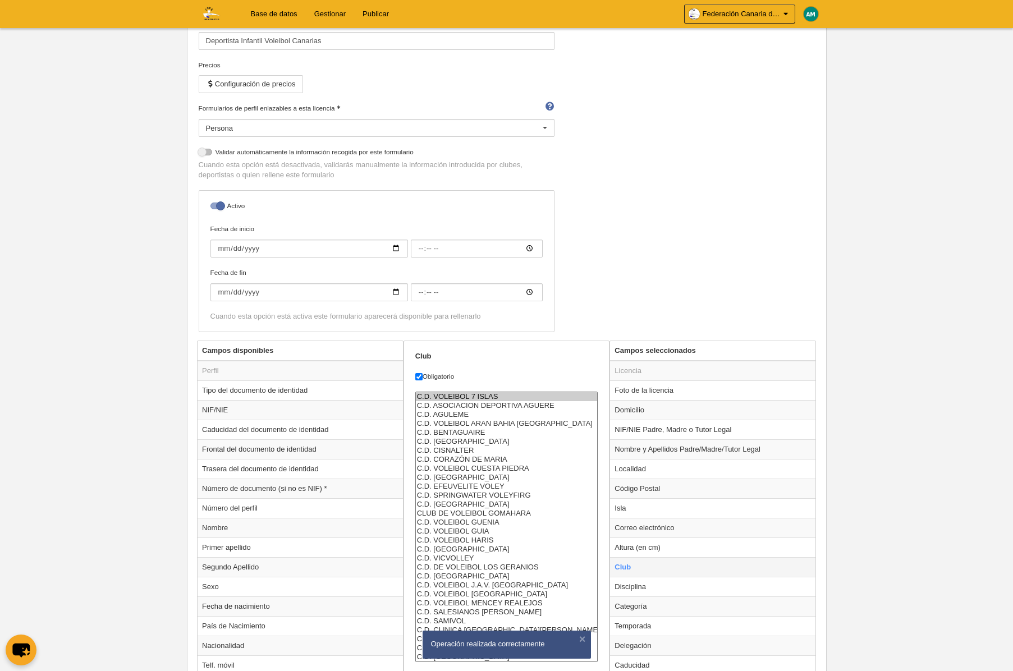
scroll to position [125, 0]
click at [466, 393] on option "C.D. VOLEIBOL 7 ISLAS" at bounding box center [507, 397] width 182 height 9
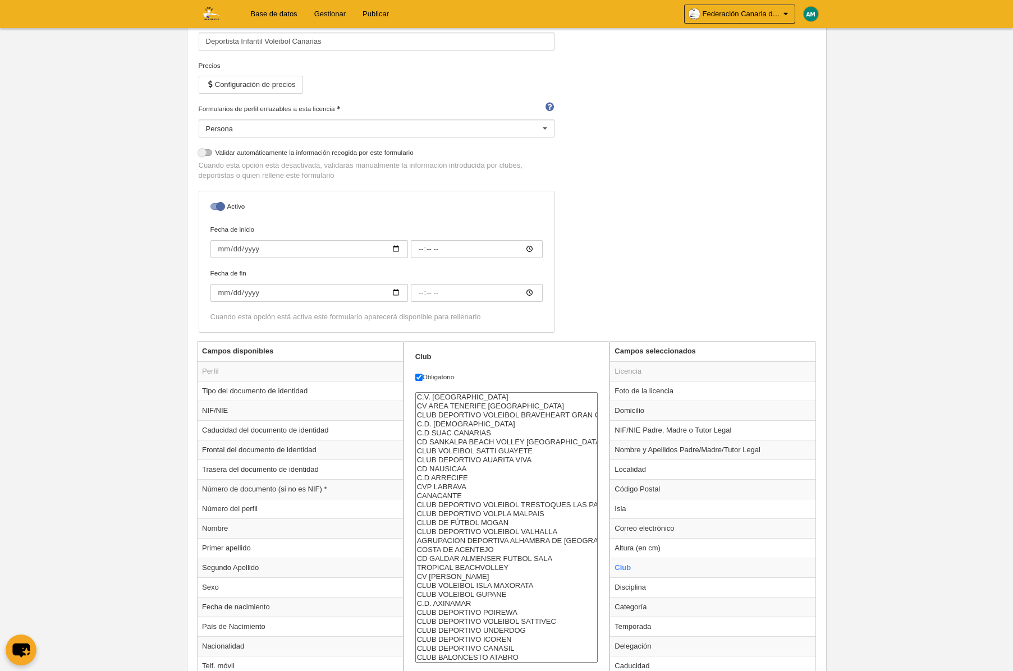
select select "4496857"
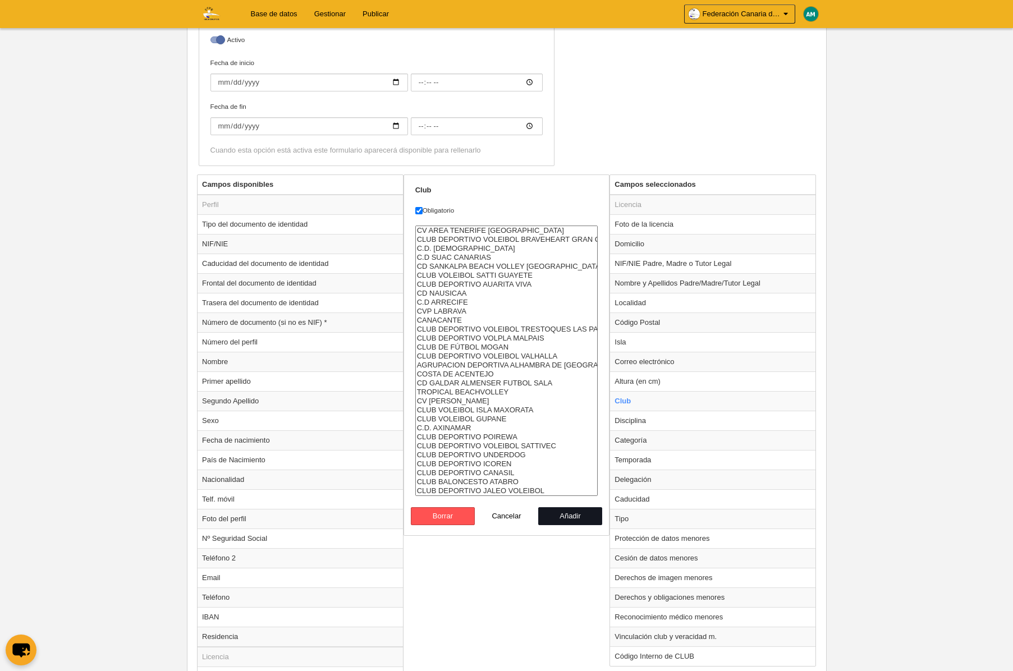
click at [565, 517] on button "Añadir" at bounding box center [570, 516] width 64 height 18
radio input "false"
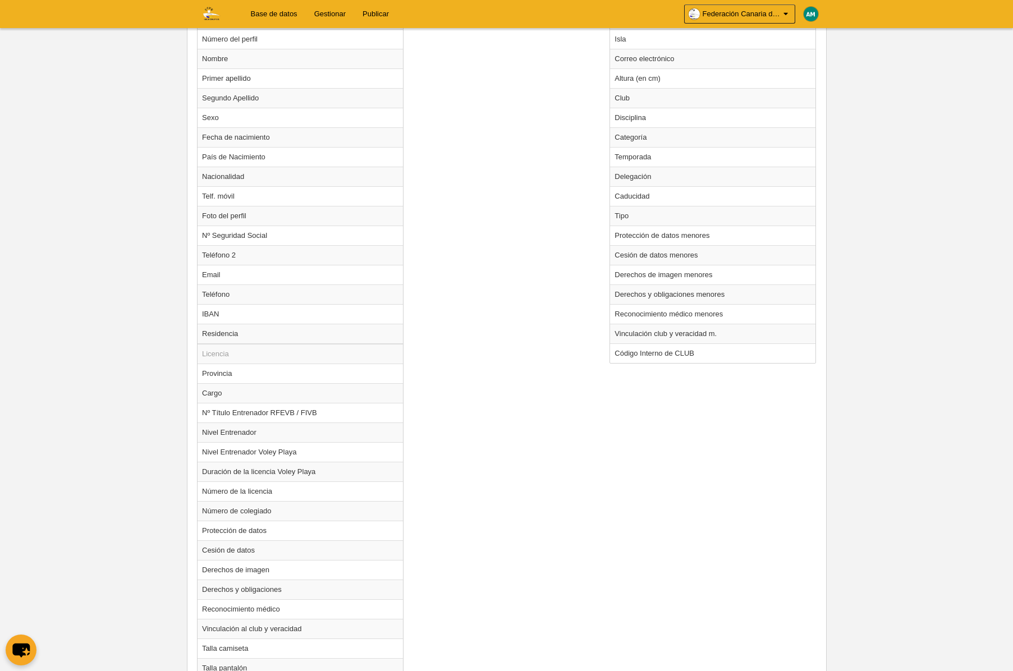
scroll to position [706, 0]
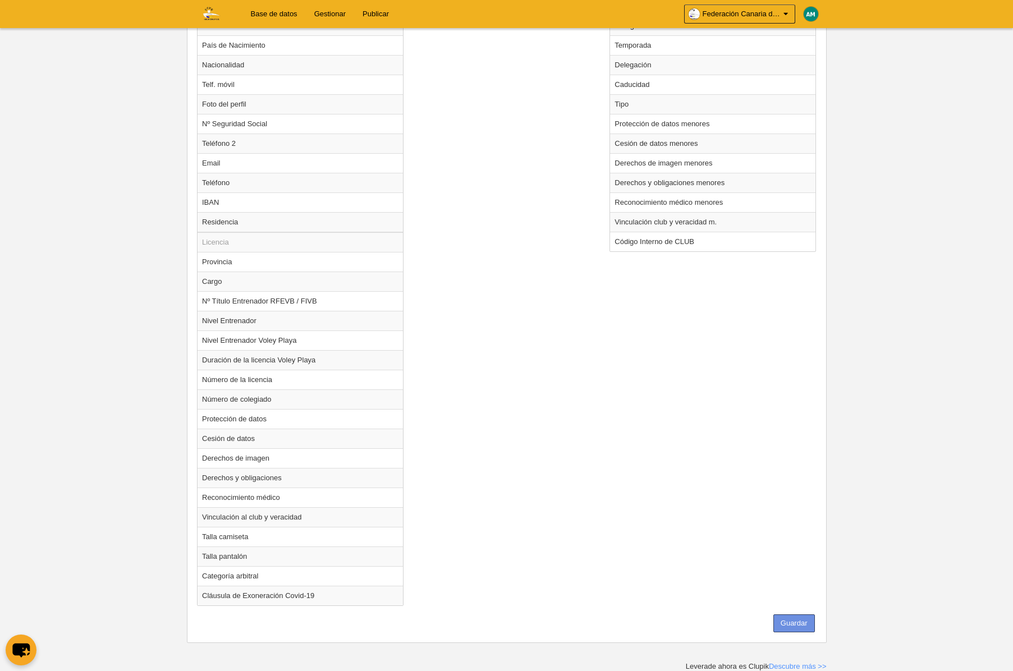
click at [790, 620] on button "Guardar" at bounding box center [794, 623] width 42 height 18
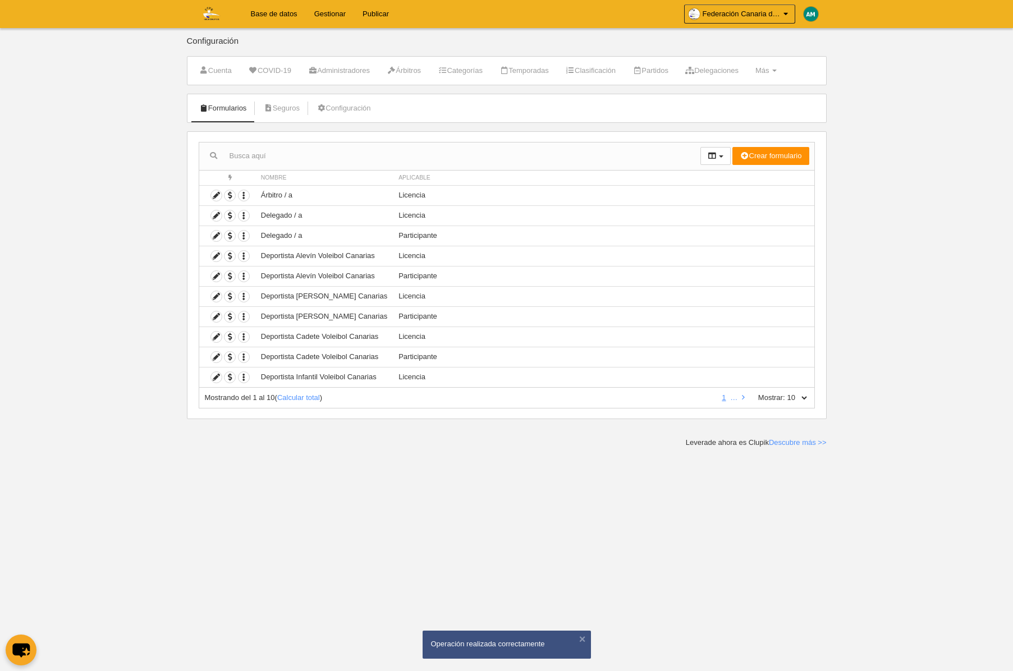
click at [801, 397] on select "10 25 50 100 500" at bounding box center [797, 398] width 24 height 10
select select "500"
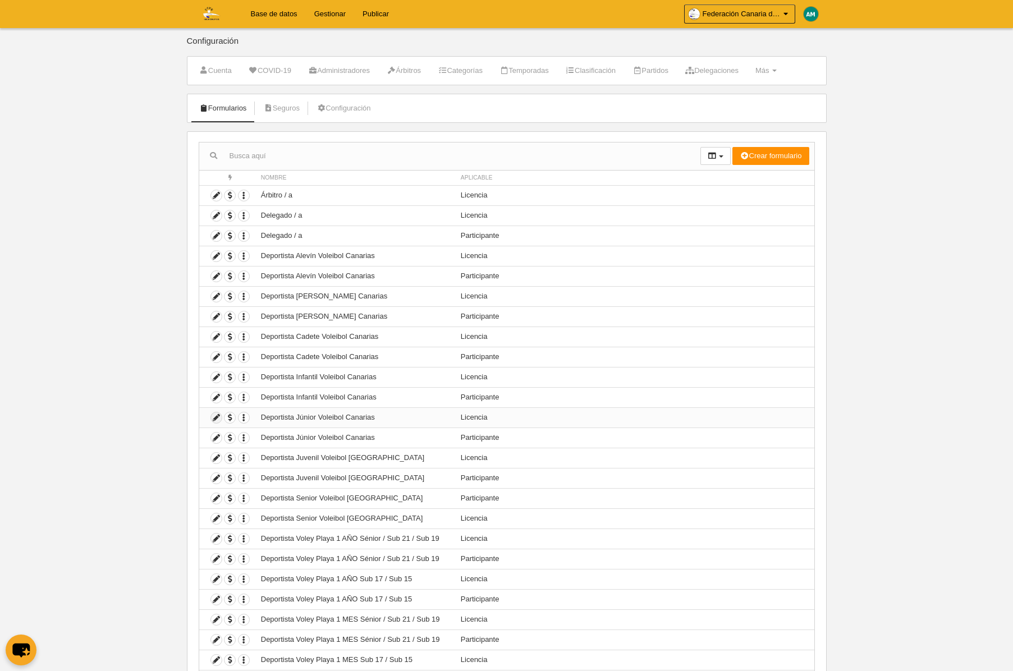
click at [217, 417] on icon at bounding box center [216, 417] width 11 height 11
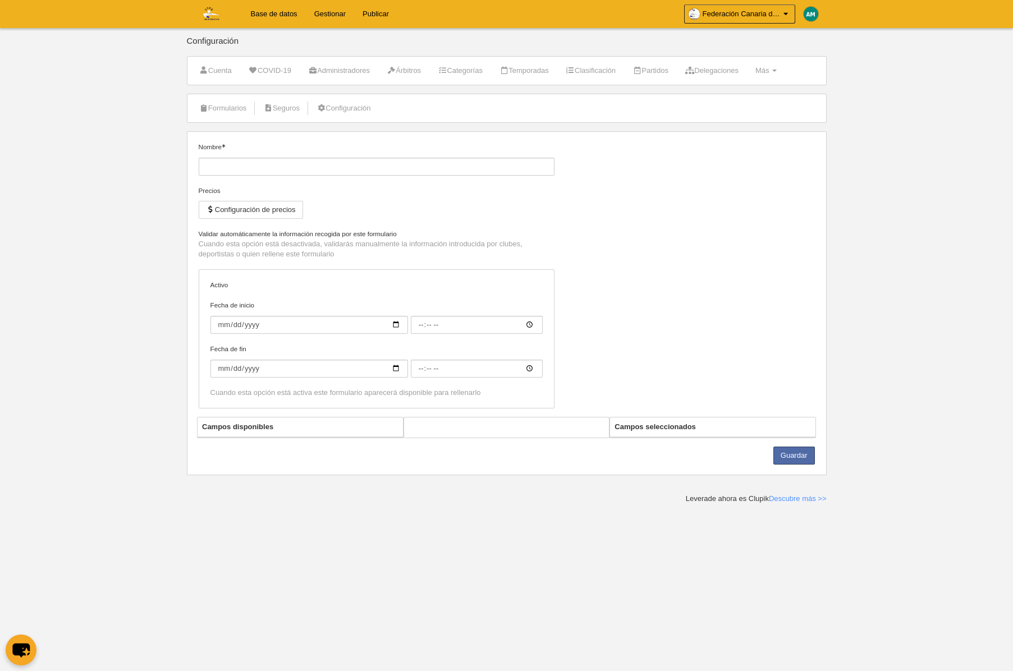
type input "Deportista Júnior Voleibol Canarias"
checkbox input "true"
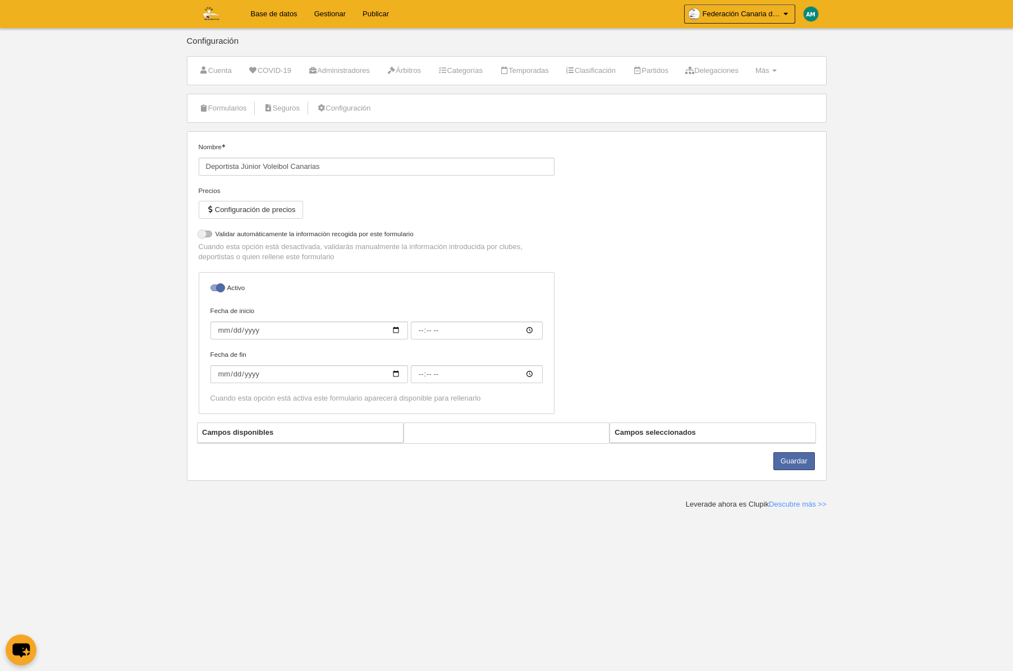
select select "selected"
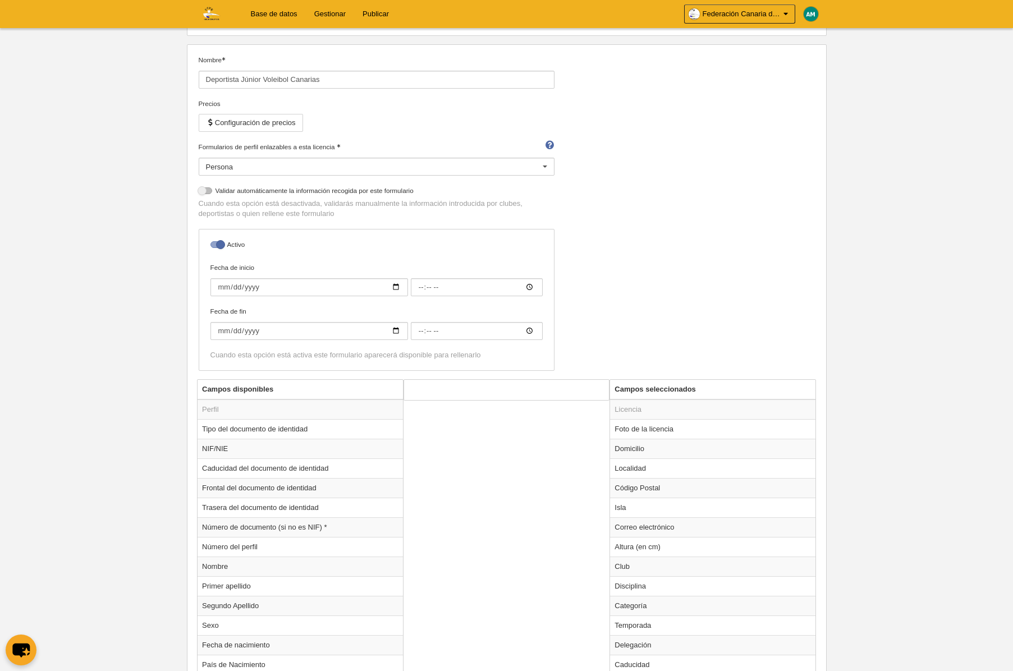
scroll to position [103, 0]
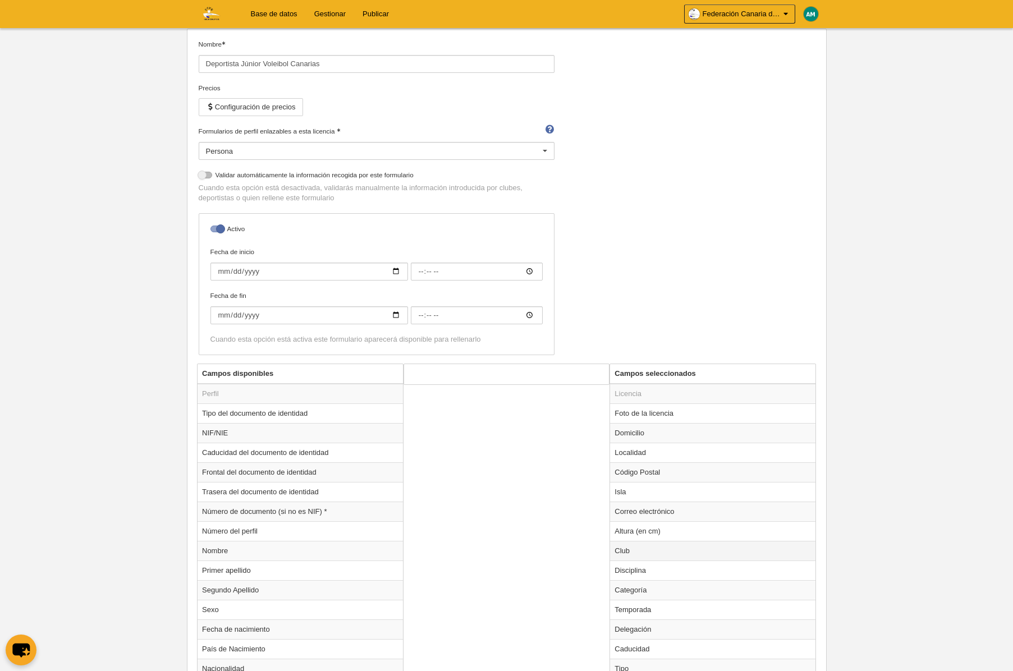
click at [645, 554] on td "Club" at bounding box center [712, 551] width 205 height 20
radio input "true"
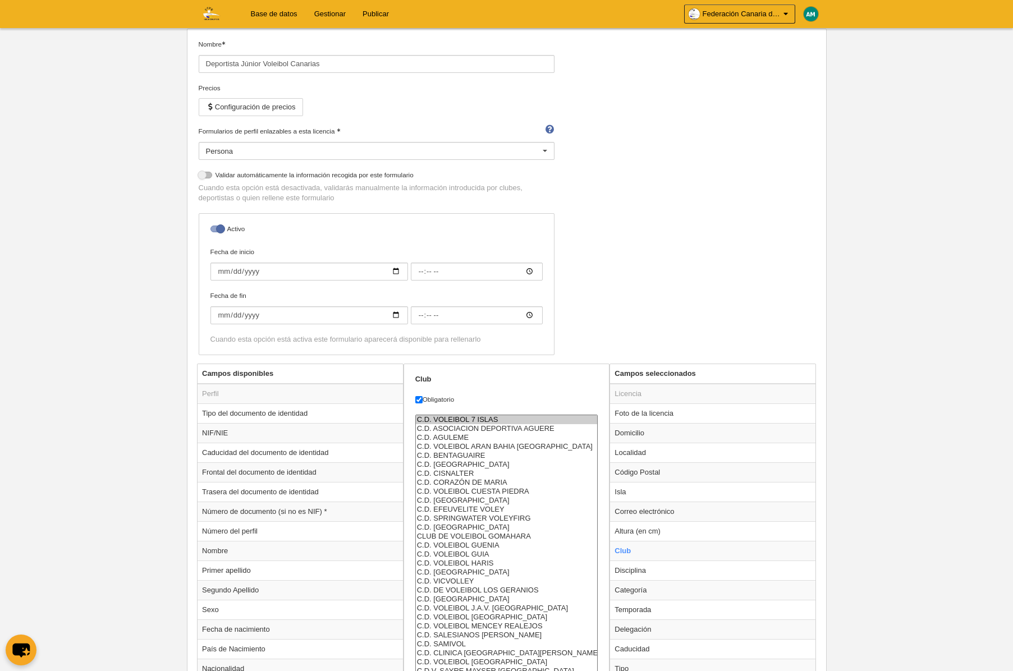
scroll to position [116, 0]
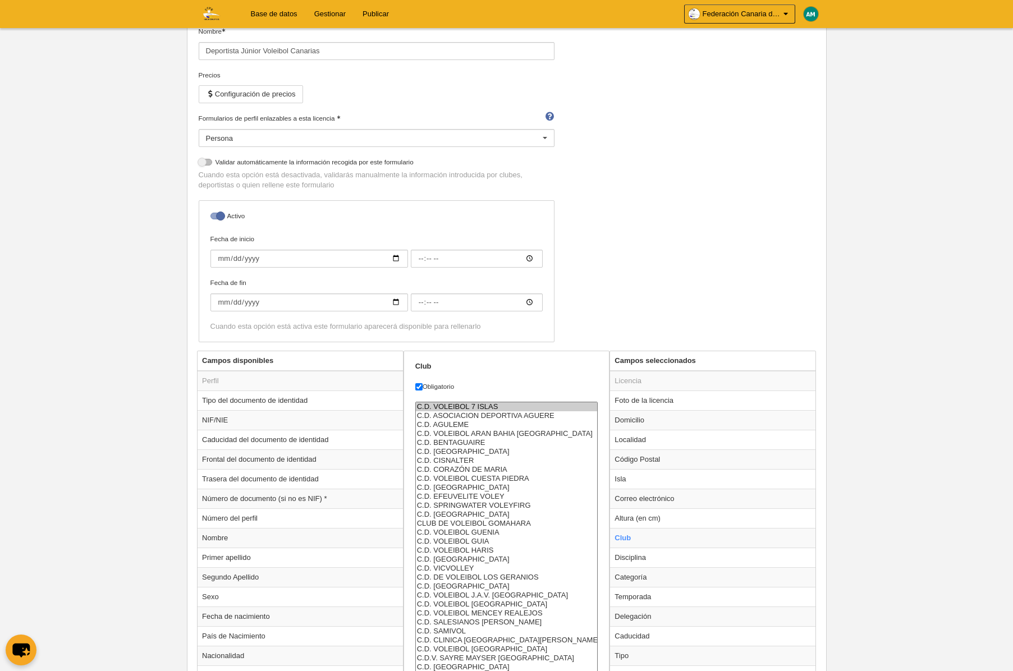
click at [450, 416] on select "C.D. VOLEIBOL 7 ISLAS C.D. ASOCIACION DEPORTIVA AGUERE C.D. AGULEME C.D. VOLEIB…" at bounding box center [506, 537] width 183 height 270
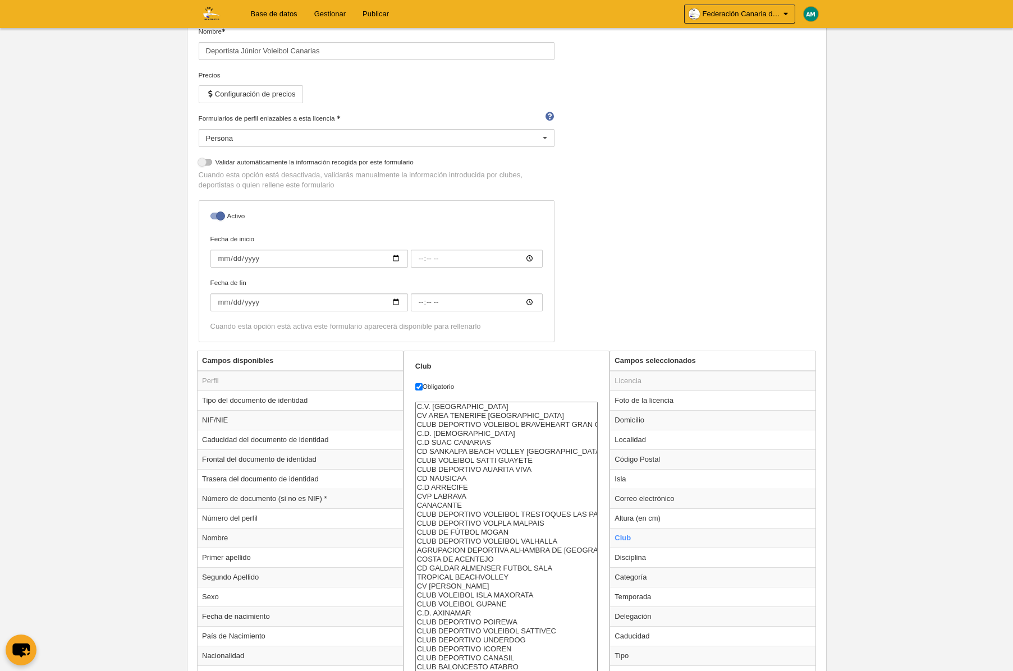
select select "4496857"
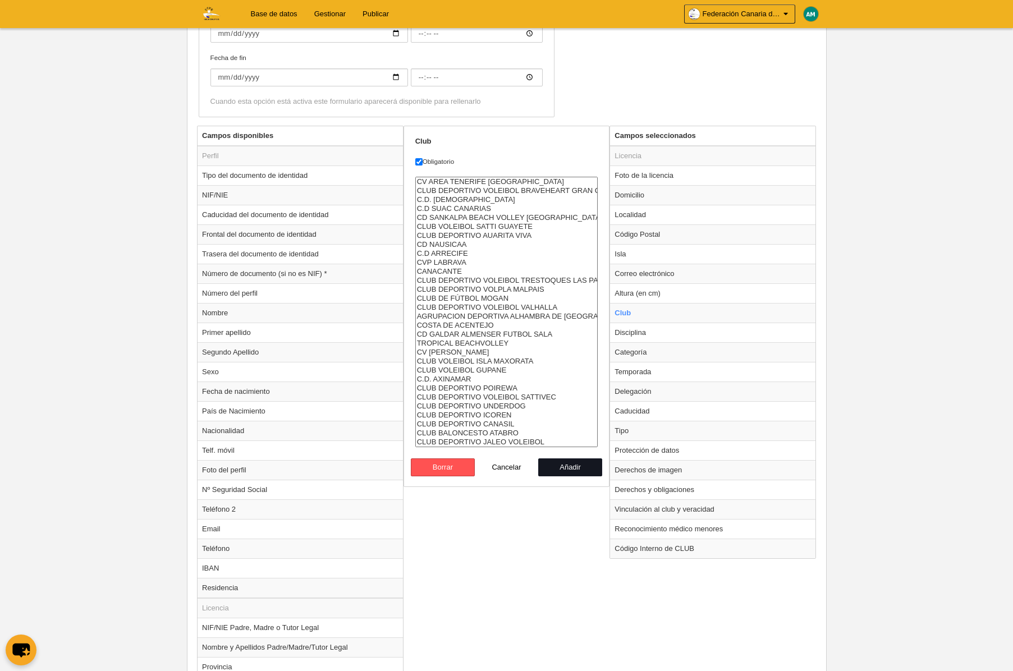
scroll to position [342, 0]
click at [574, 463] on button "Añadir" at bounding box center [570, 466] width 64 height 18
radio input "false"
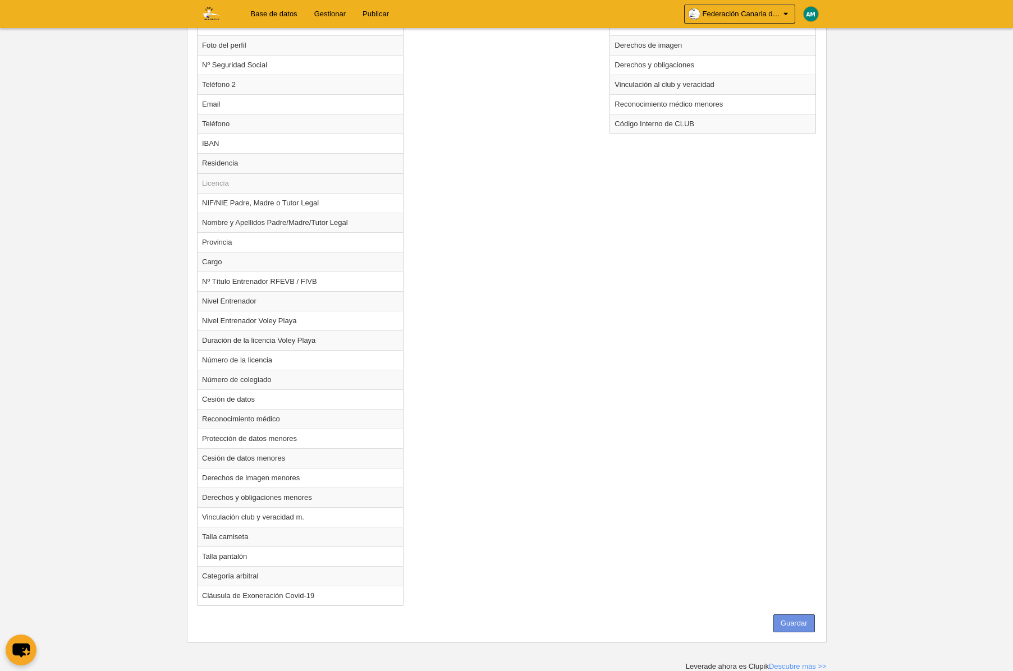
click at [797, 625] on button "Guardar" at bounding box center [794, 623] width 42 height 18
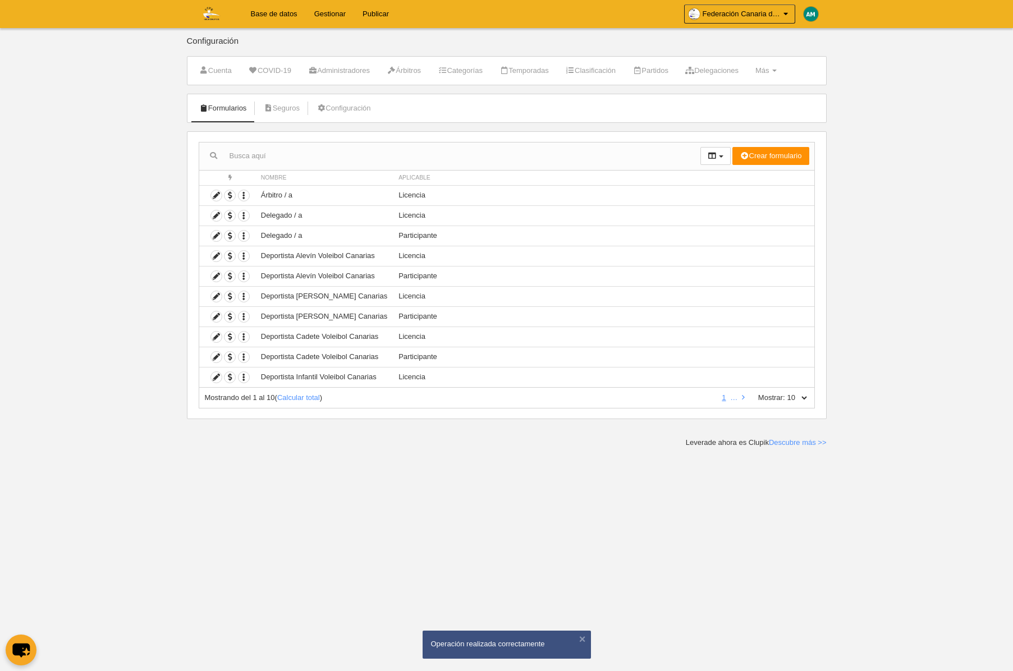
click at [802, 395] on select "10 25 50 100 500" at bounding box center [797, 398] width 24 height 10
select select "50"
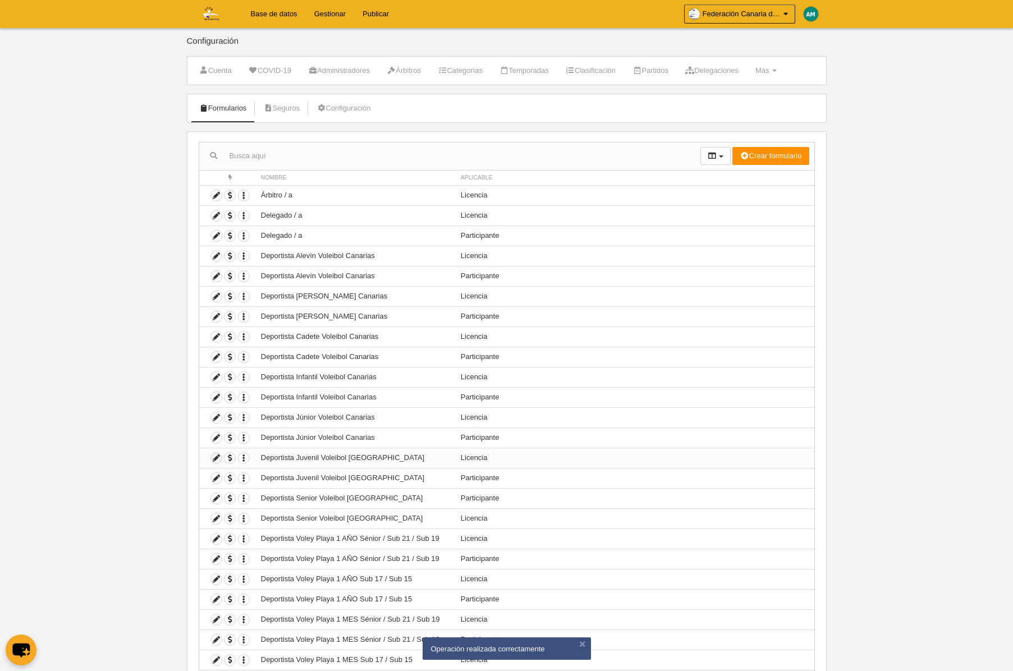
click at [217, 456] on icon at bounding box center [216, 458] width 11 height 11
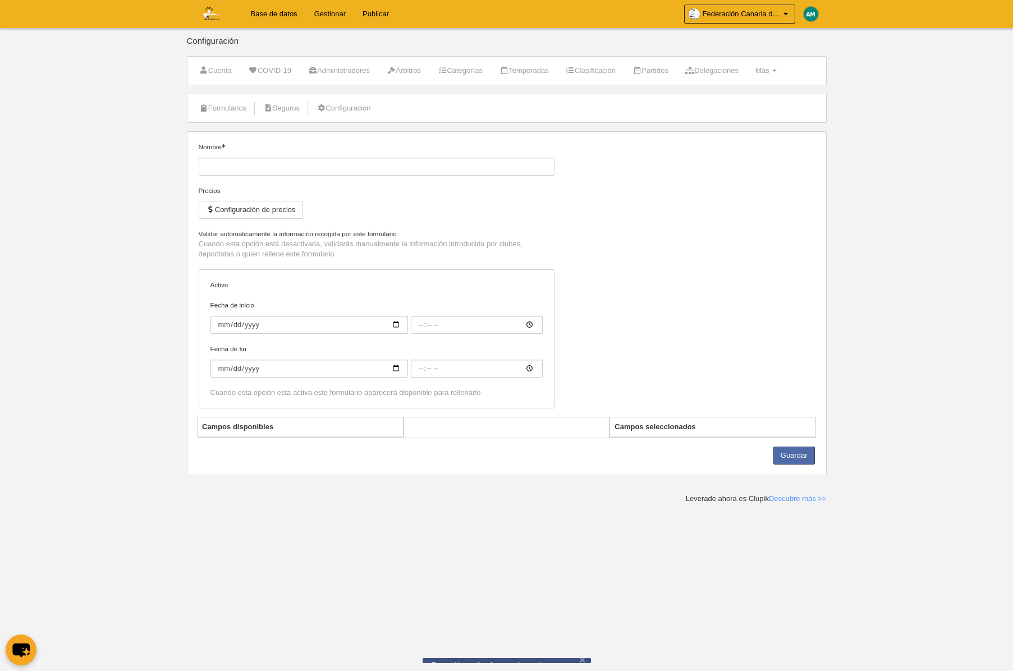
type input "Deportista Juvenil Voleibol [GEOGRAPHIC_DATA]"
checkbox input "true"
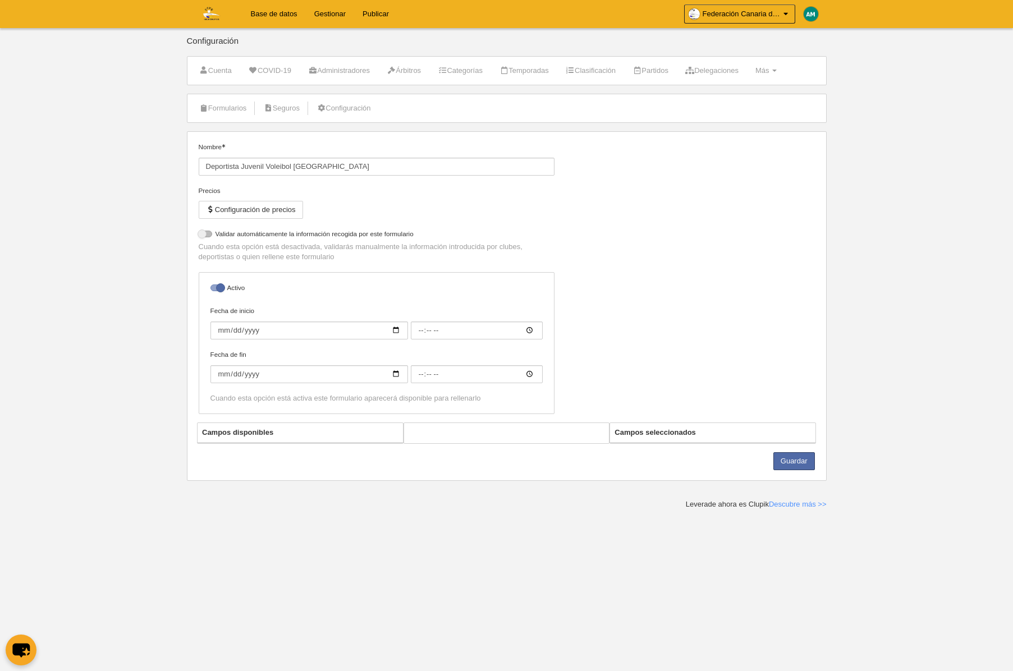
select select "selected"
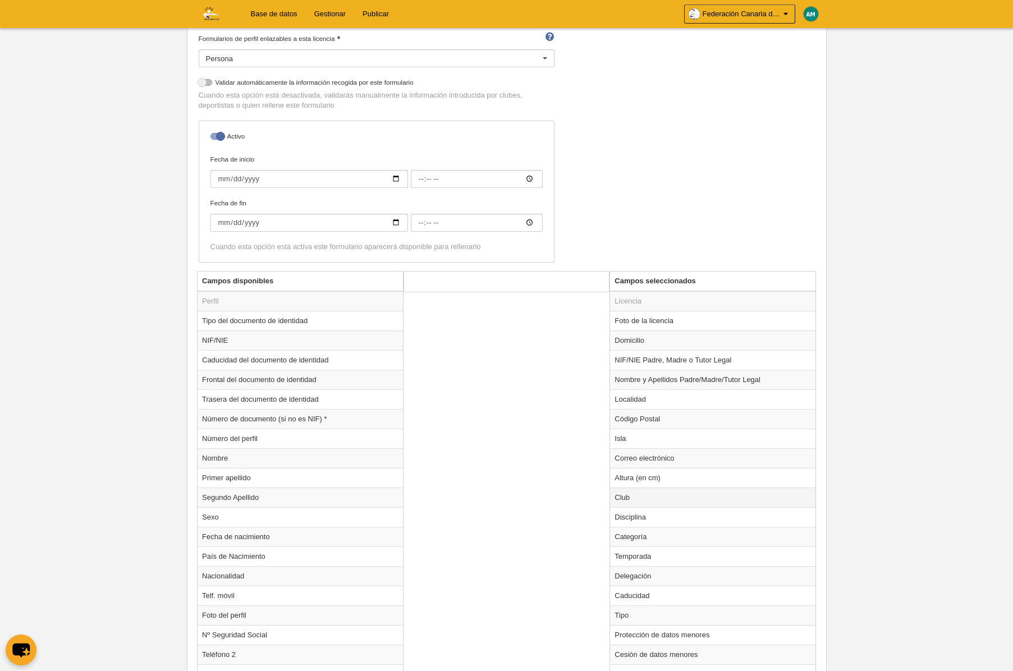
scroll to position [201, 0]
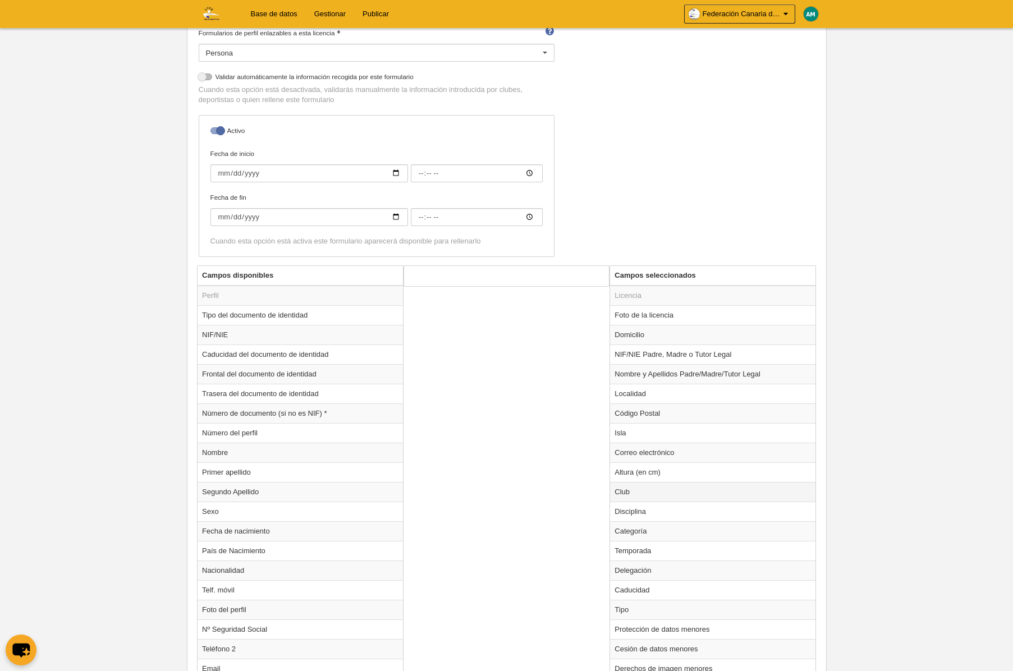
click at [671, 494] on td "Club" at bounding box center [712, 492] width 205 height 20
radio input "true"
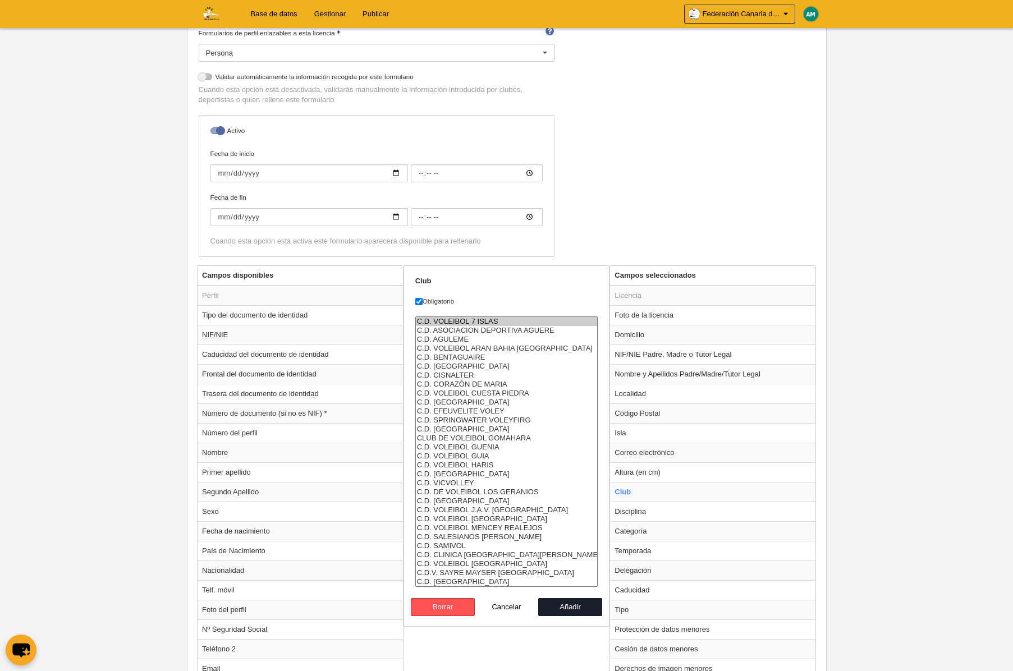
click at [484, 319] on option "C.D. VOLEIBOL 7 ISLAS" at bounding box center [507, 321] width 182 height 9
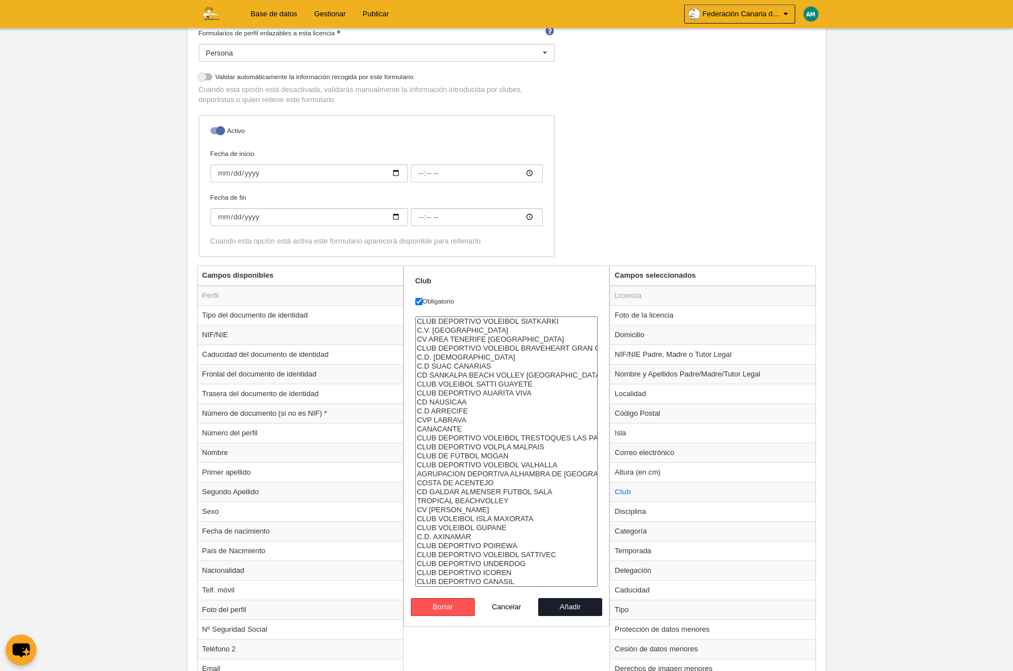
select select "4496857"
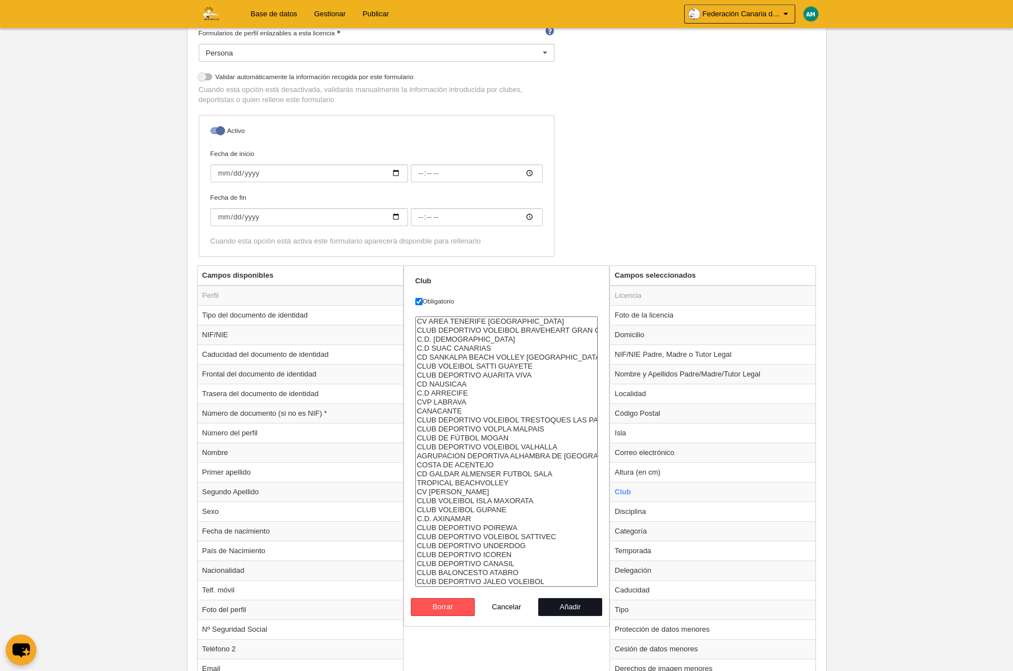
click at [574, 610] on button "Añadir" at bounding box center [570, 607] width 64 height 18
radio input "false"
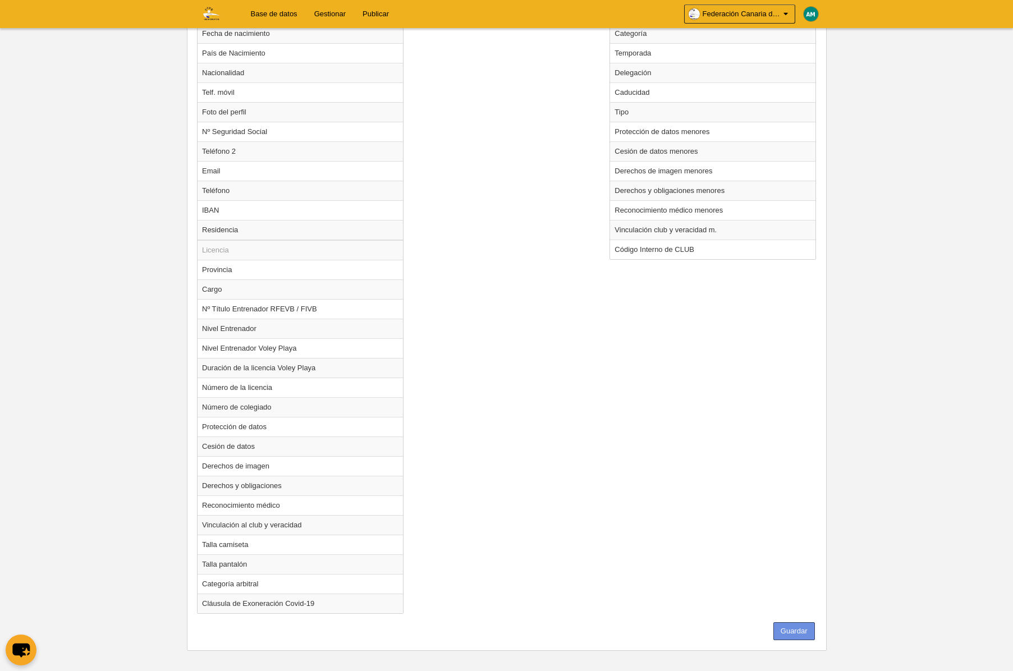
scroll to position [706, 0]
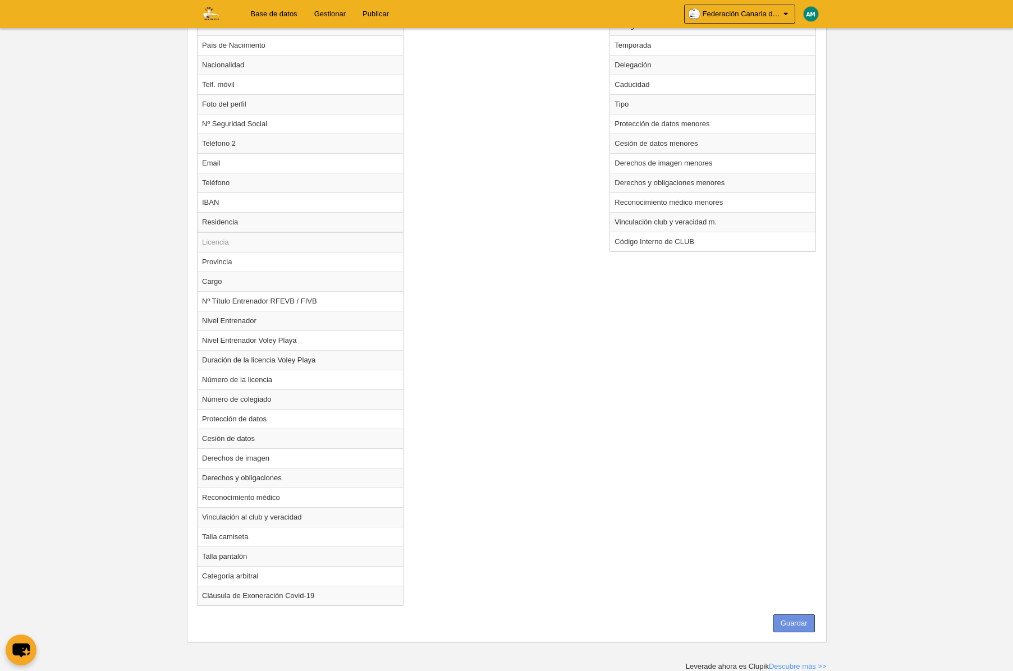
click at [785, 614] on button "Guardar" at bounding box center [794, 623] width 42 height 18
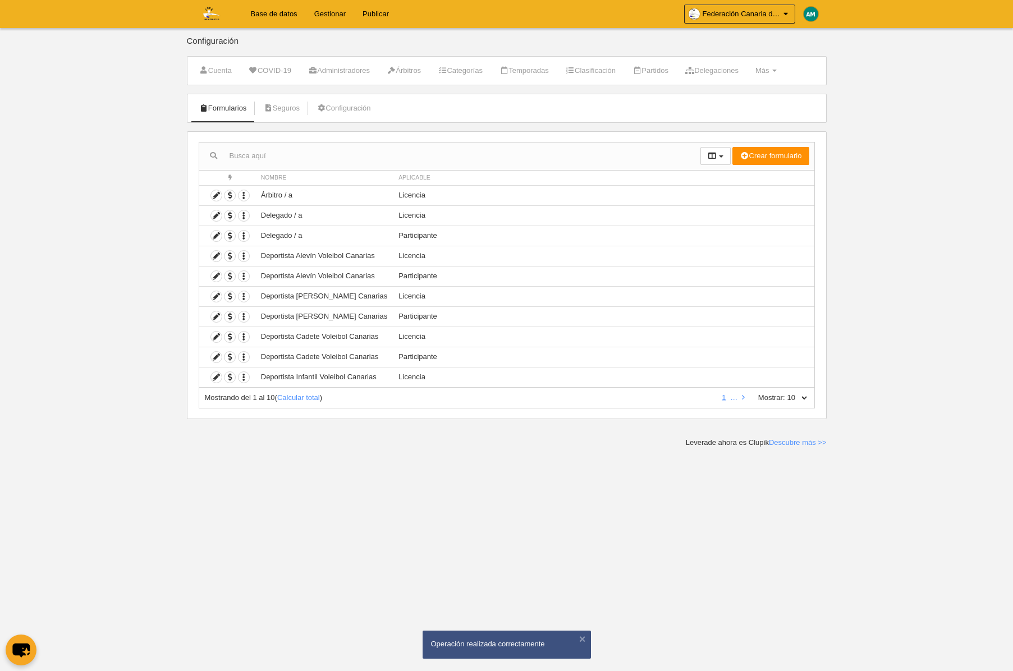
click at [806, 397] on select "10 25 50 100 500" at bounding box center [797, 398] width 24 height 10
select select "100"
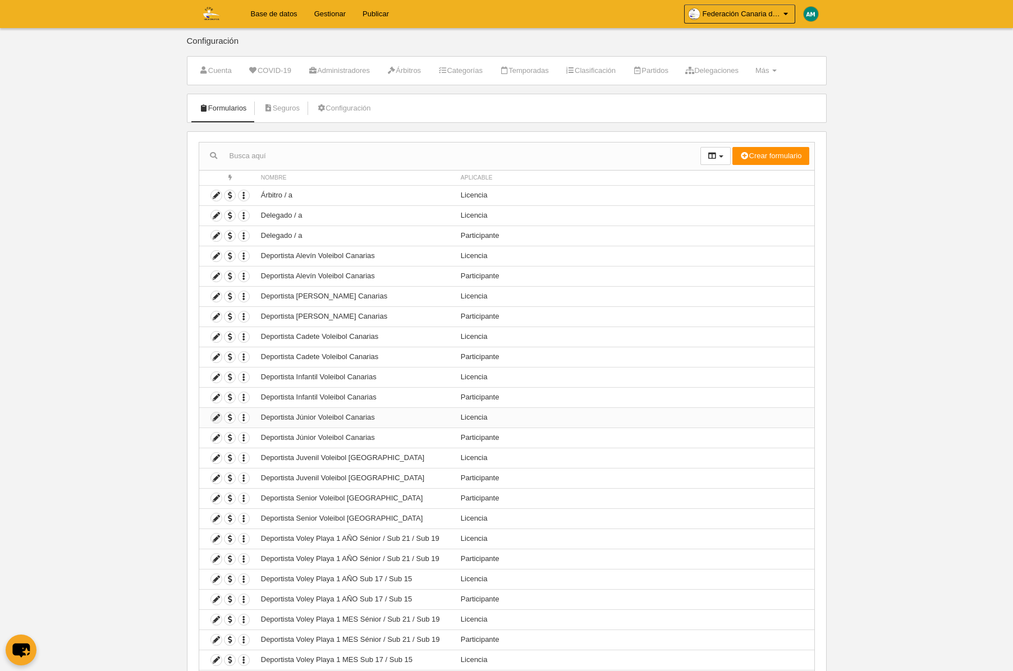
click at [218, 418] on icon at bounding box center [216, 417] width 11 height 11
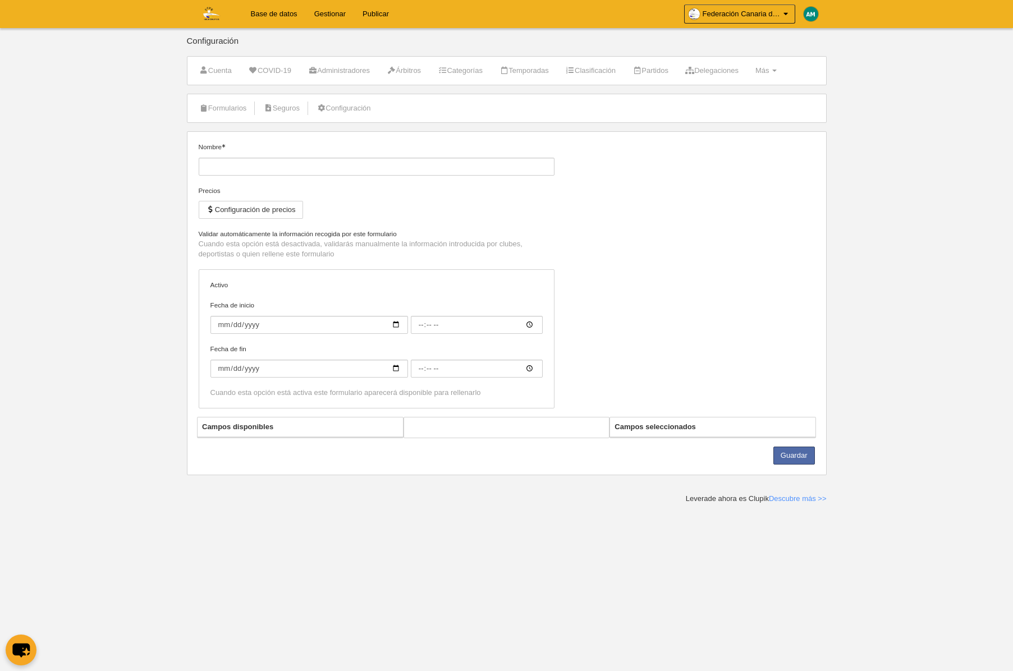
type input "Deportista Júnior Voleibol Canarias"
checkbox input "true"
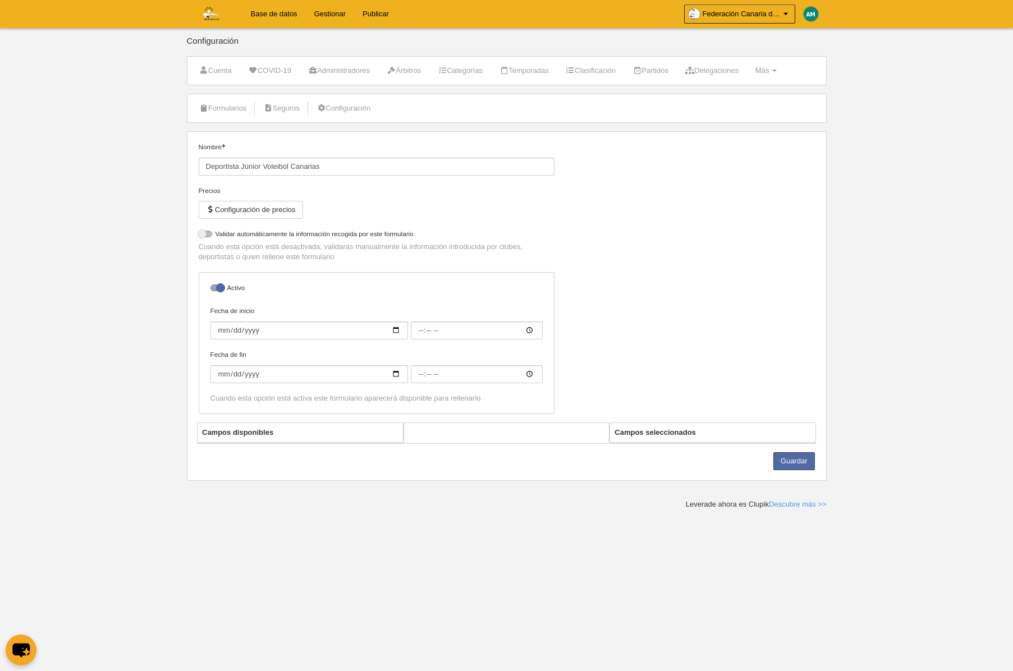
select select "selected"
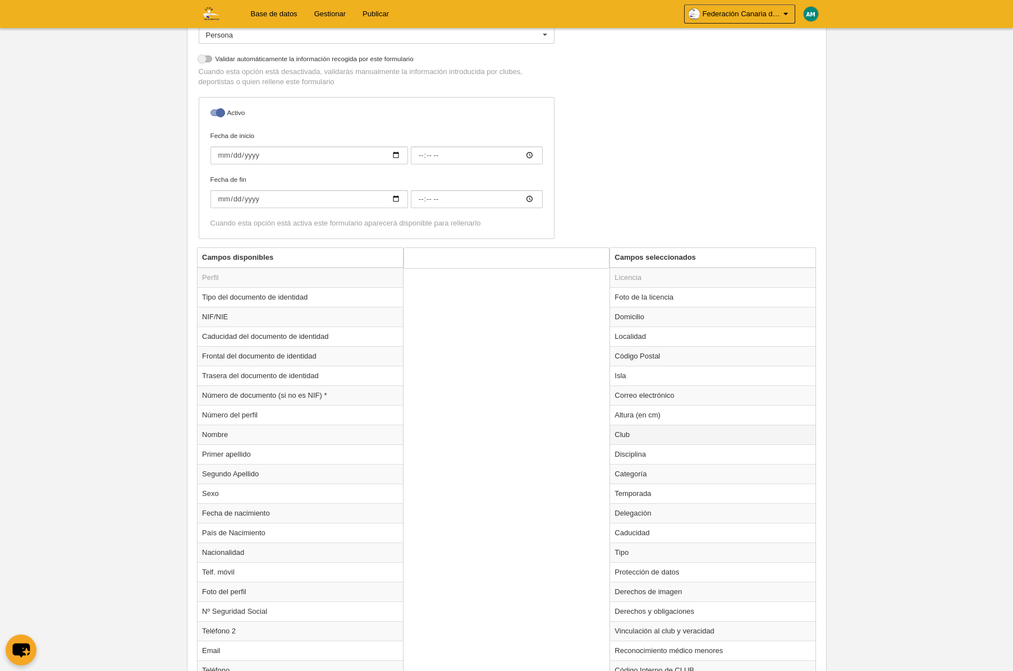
click at [620, 438] on td "Club" at bounding box center [712, 435] width 205 height 20
radio input "true"
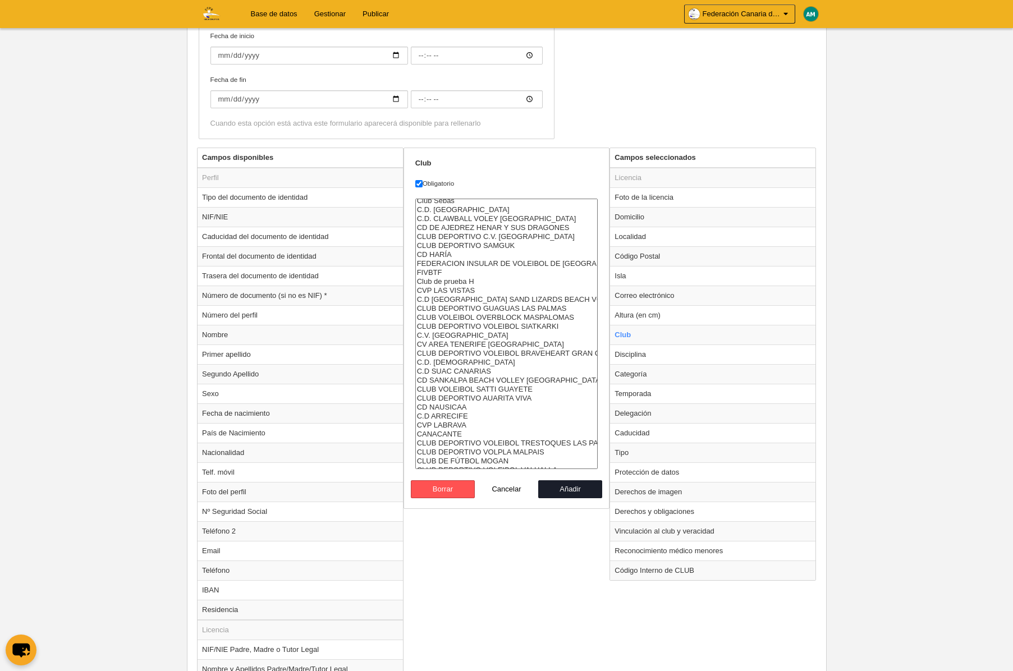
scroll to position [637, 0]
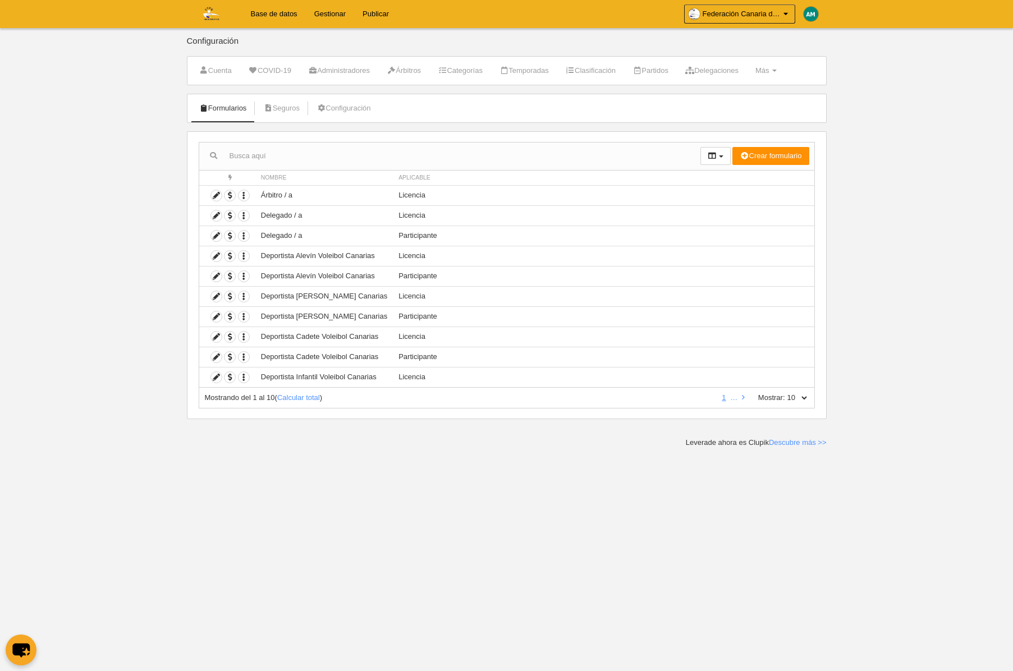
click at [801, 400] on select "10 25 50 100 500" at bounding box center [797, 398] width 24 height 10
select select "100"
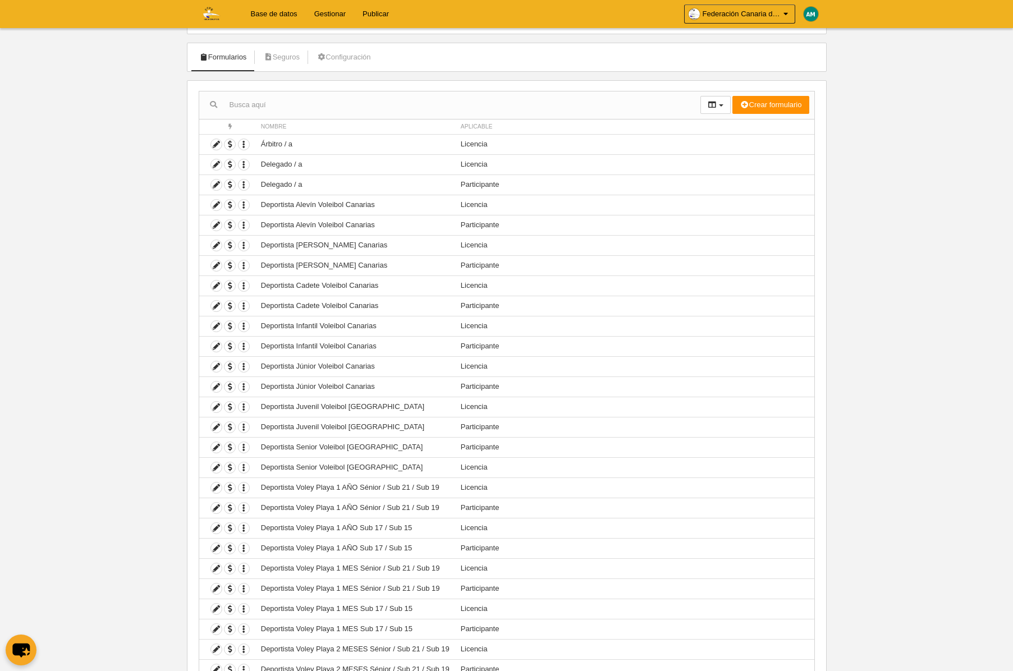
scroll to position [57, 0]
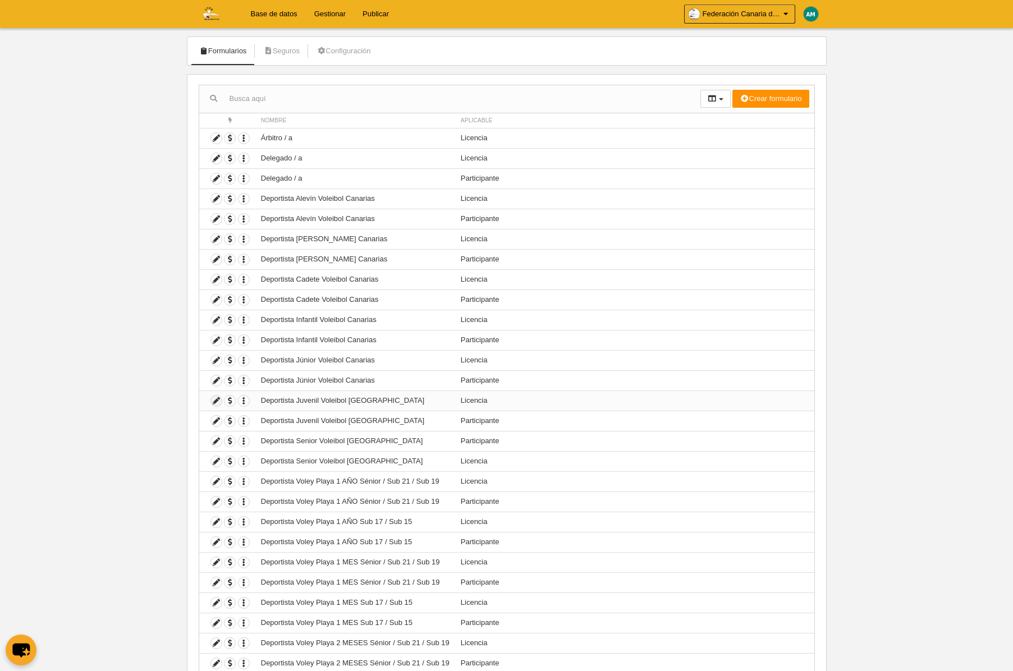
click at [215, 403] on icon at bounding box center [216, 401] width 11 height 11
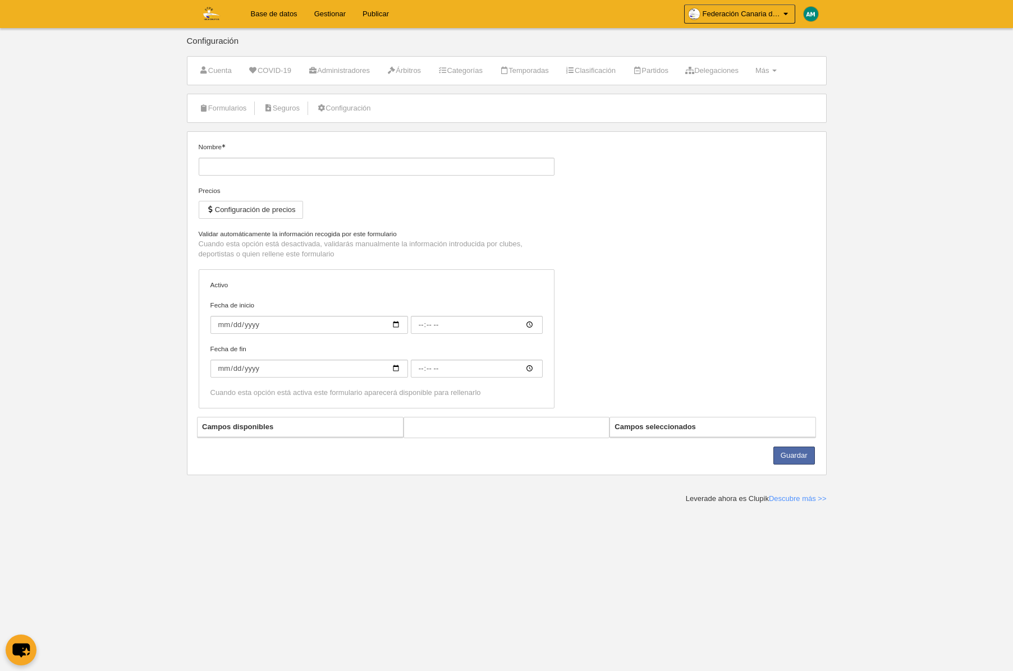
type input "Deportista Juvenil Voleibol [GEOGRAPHIC_DATA]"
checkbox input "true"
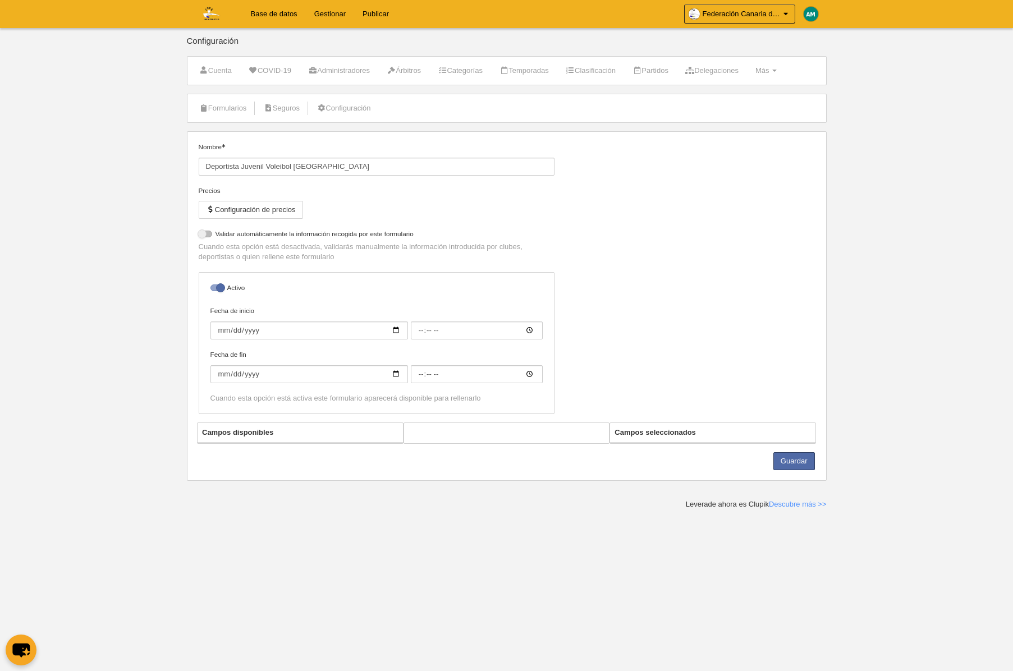
select select "selected"
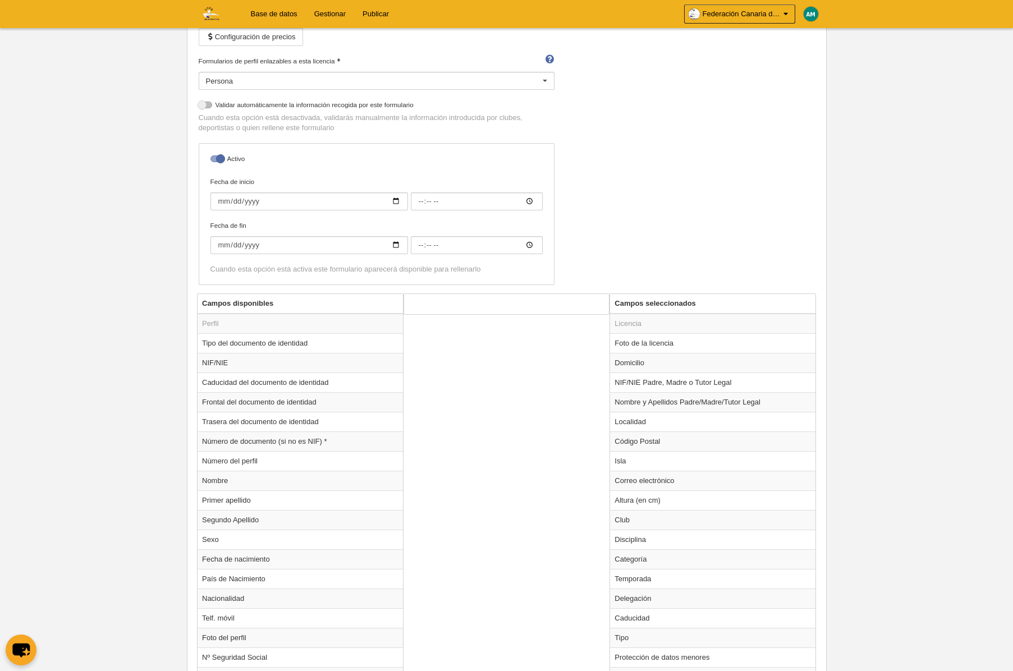
scroll to position [182, 0]
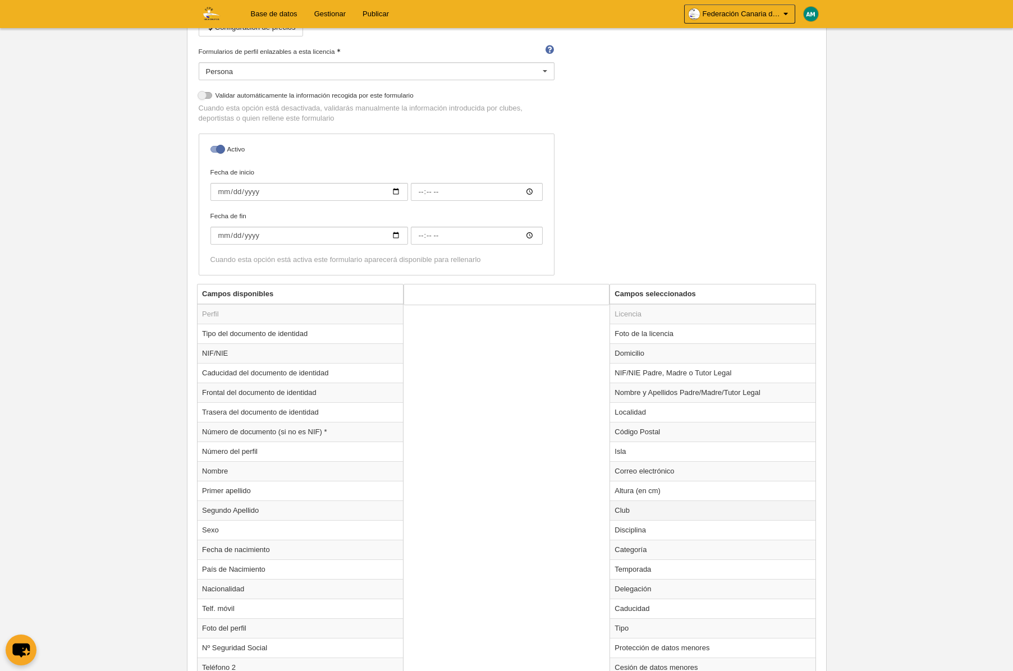
click at [676, 507] on td "Club" at bounding box center [712, 511] width 205 height 20
radio input "true"
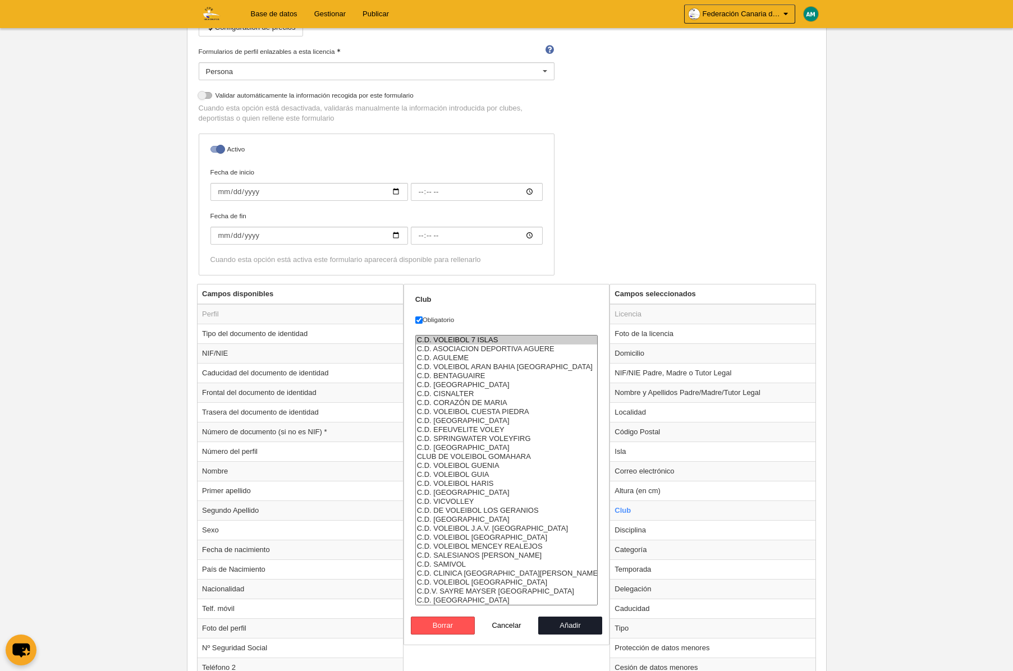
click at [474, 338] on option "C.D. VOLEIBOL 7 ISLAS" at bounding box center [507, 340] width 182 height 9
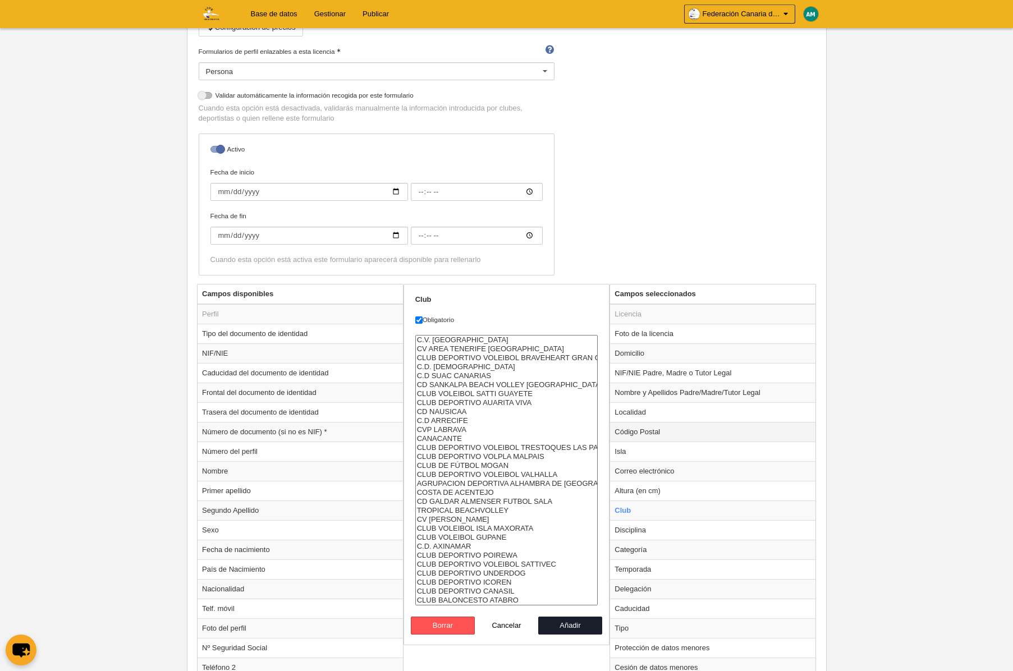
select select "4496857"
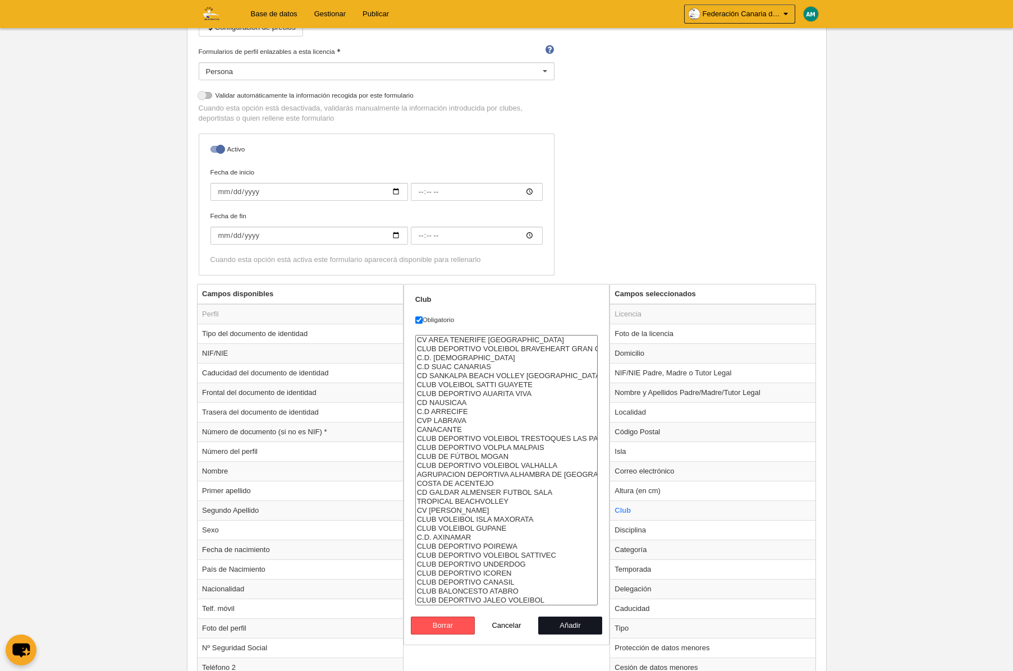
click at [567, 624] on button "Añadir" at bounding box center [570, 626] width 64 height 18
radio input "false"
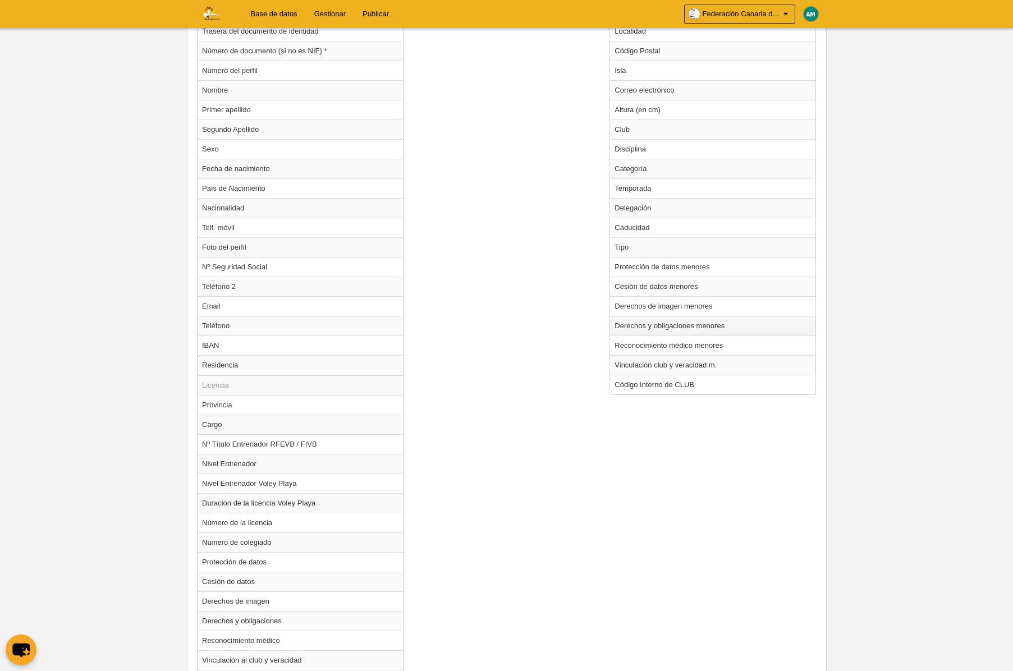
scroll to position [706, 0]
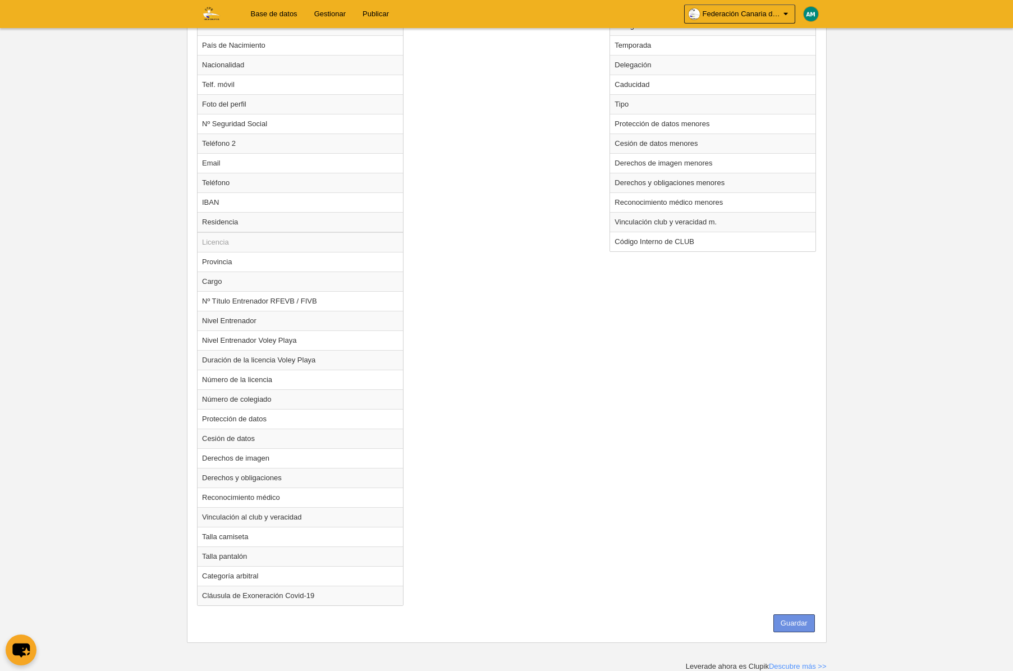
click at [804, 617] on button "Guardar" at bounding box center [794, 623] width 42 height 18
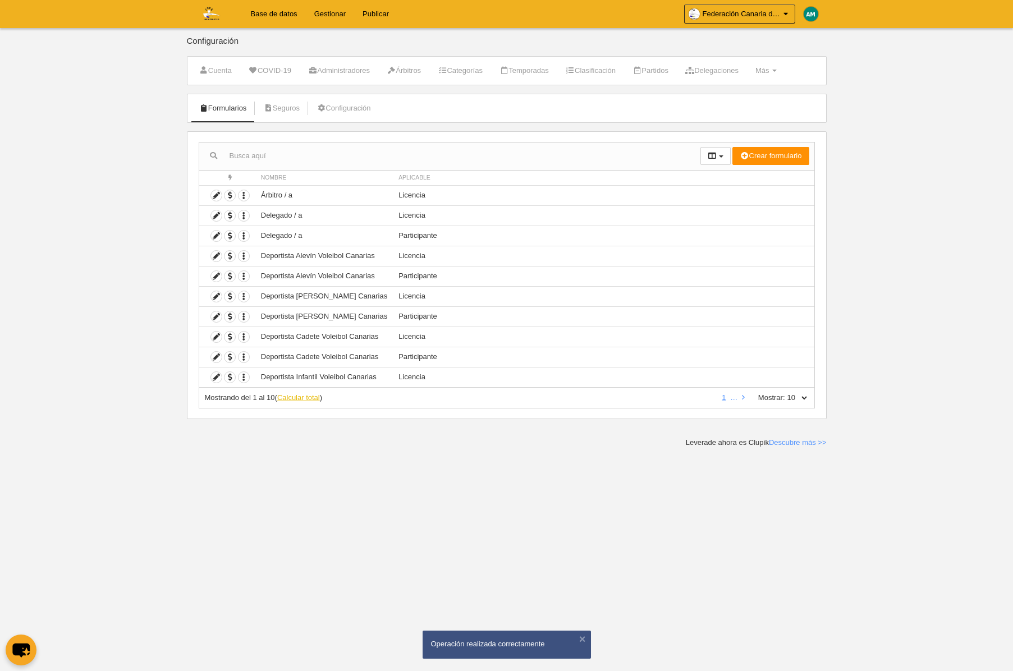
click at [306, 395] on link "Calcular total" at bounding box center [298, 397] width 43 height 8
click at [802, 396] on select "10 25 50 100 500" at bounding box center [797, 398] width 24 height 10
select select "100"
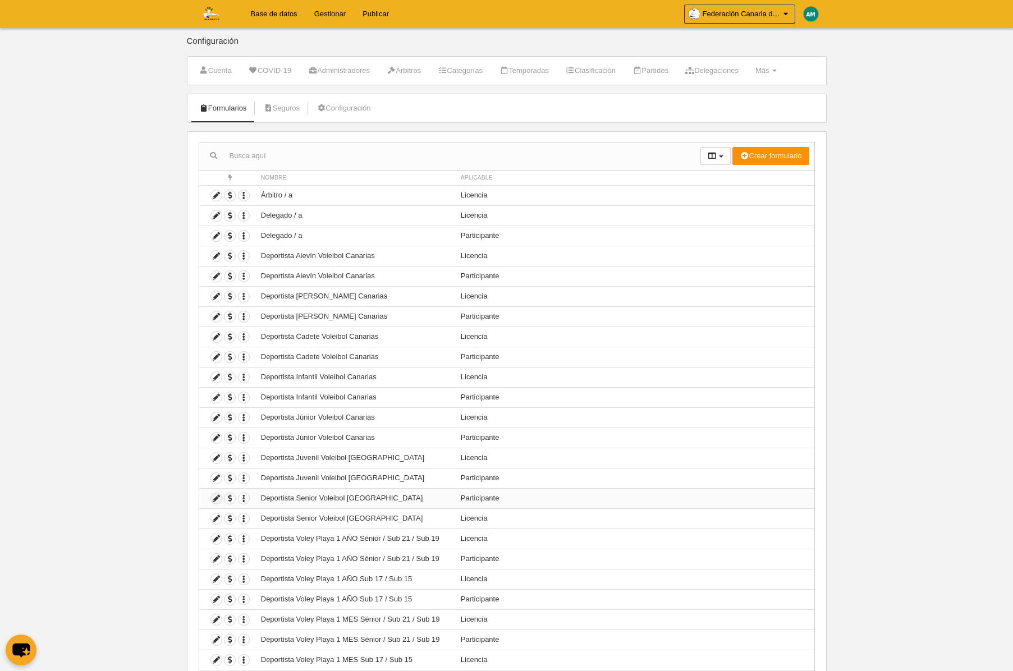
click at [214, 499] on icon at bounding box center [216, 498] width 11 height 11
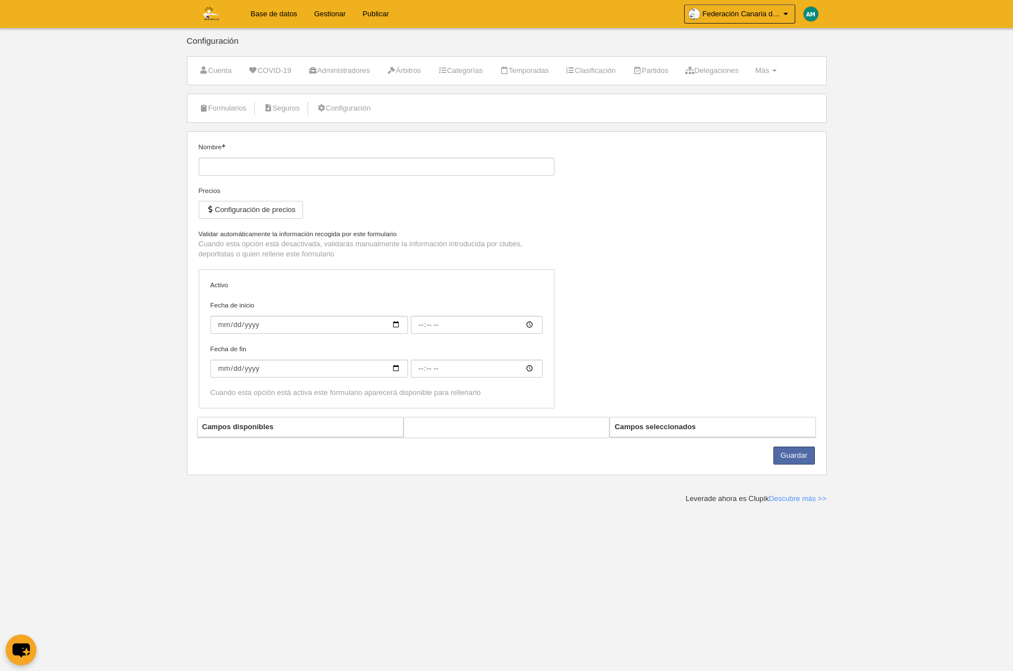
type input "Deportista Senior Voleibol [GEOGRAPHIC_DATA]"
checkbox input "true"
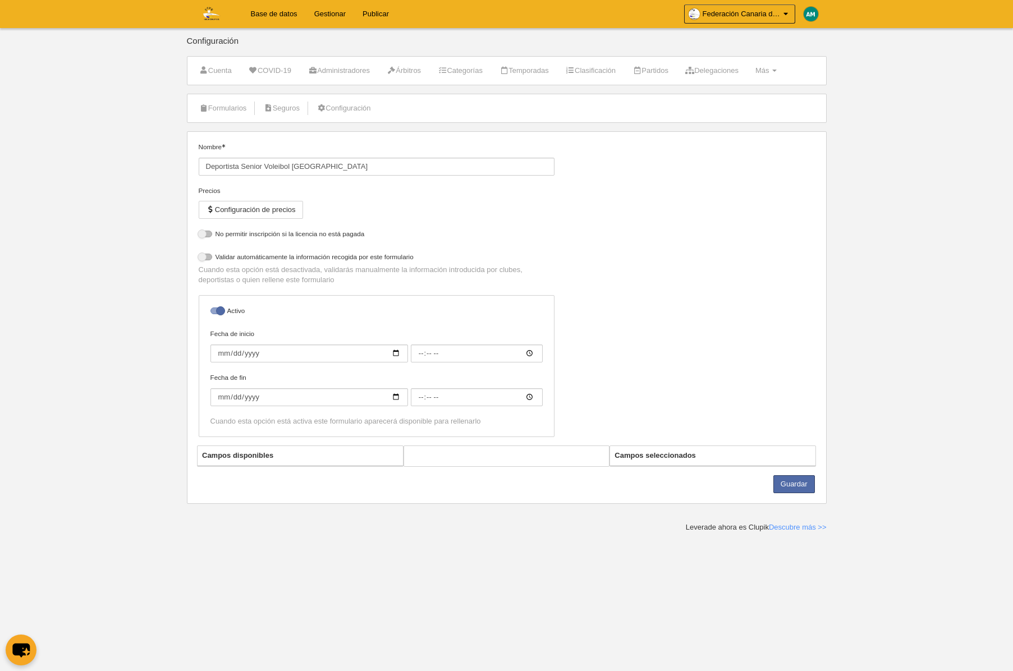
select select "selected"
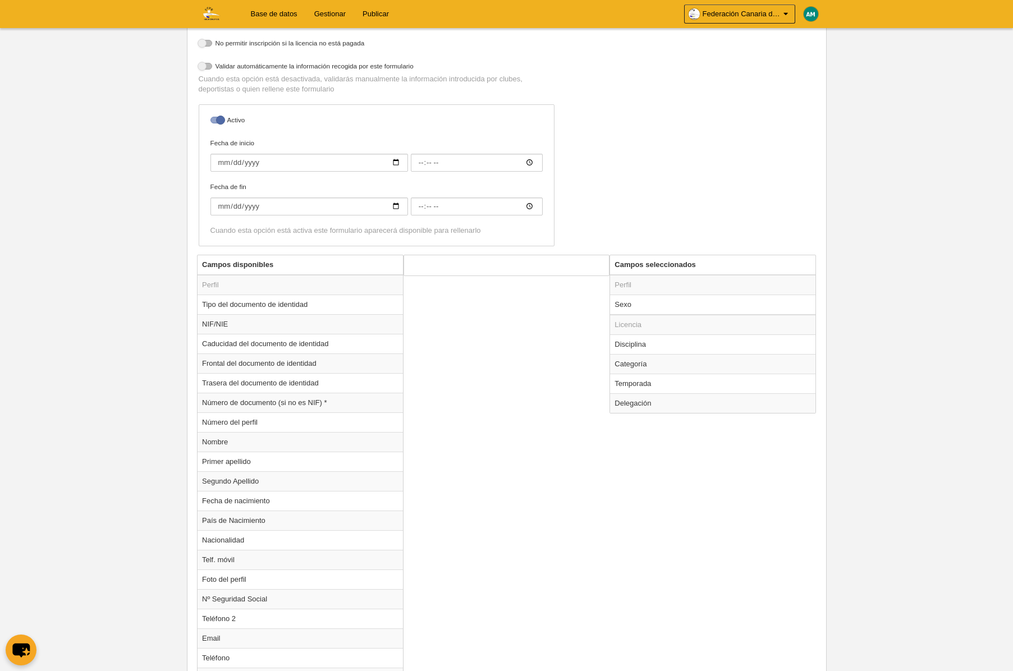
scroll to position [237, 0]
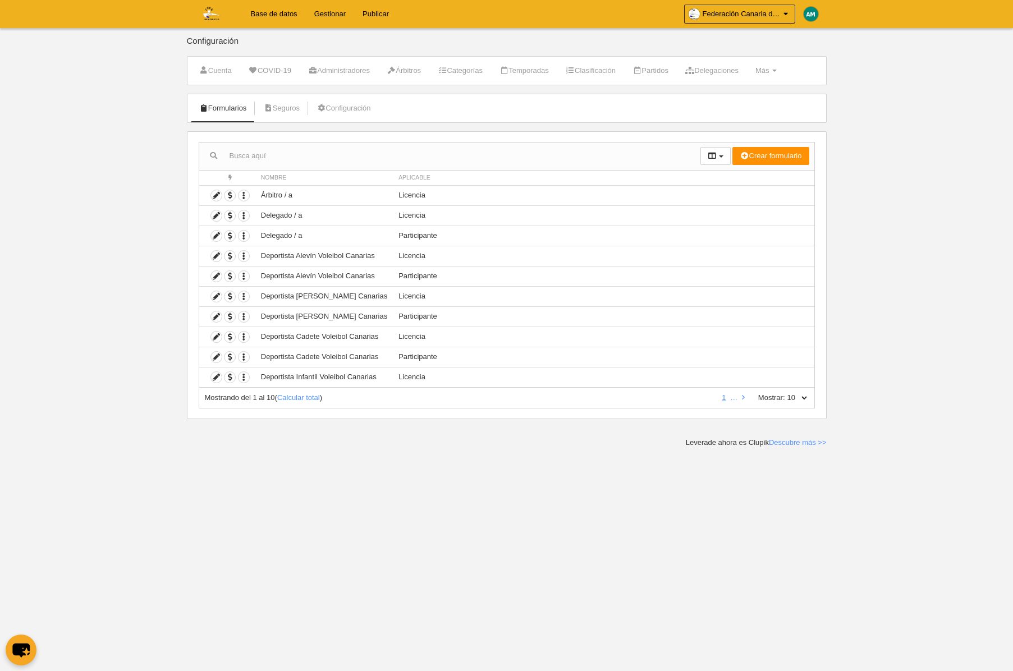
click at [806, 397] on select "10 25 50 100 500" at bounding box center [797, 398] width 24 height 10
select select "100"
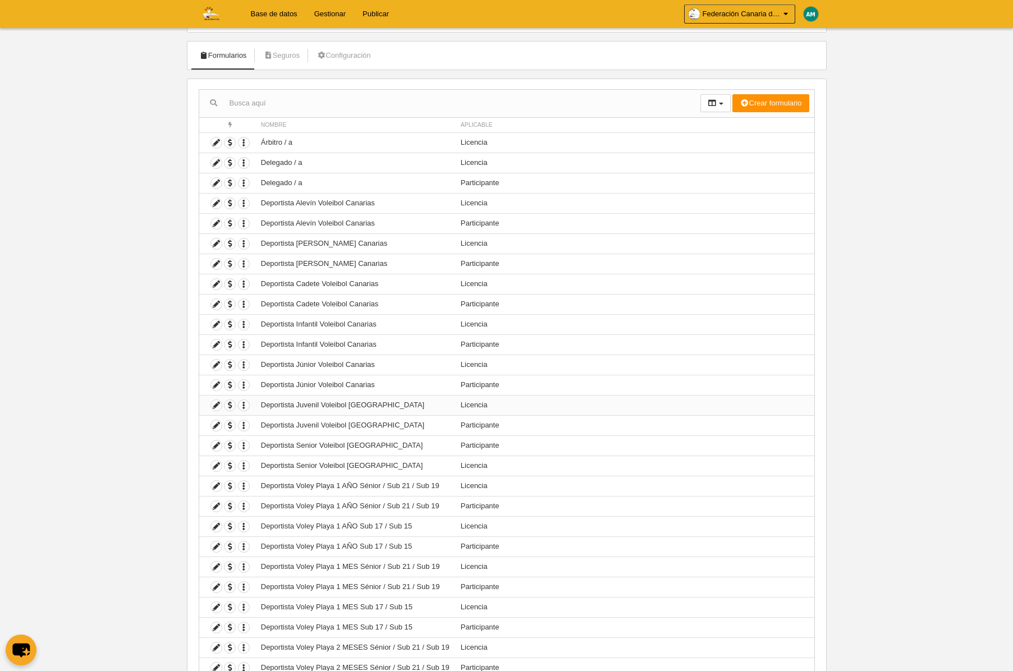
scroll to position [55, 0]
click at [217, 465] on icon at bounding box center [216, 463] width 11 height 11
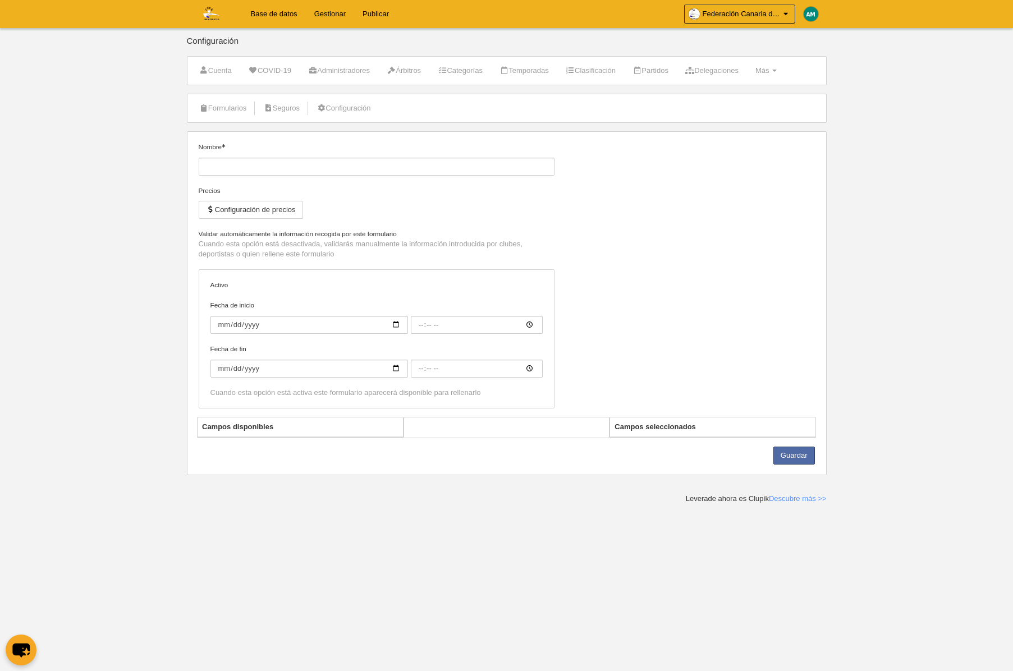
type input "Deportista Senior Voleibol [GEOGRAPHIC_DATA]"
checkbox input "true"
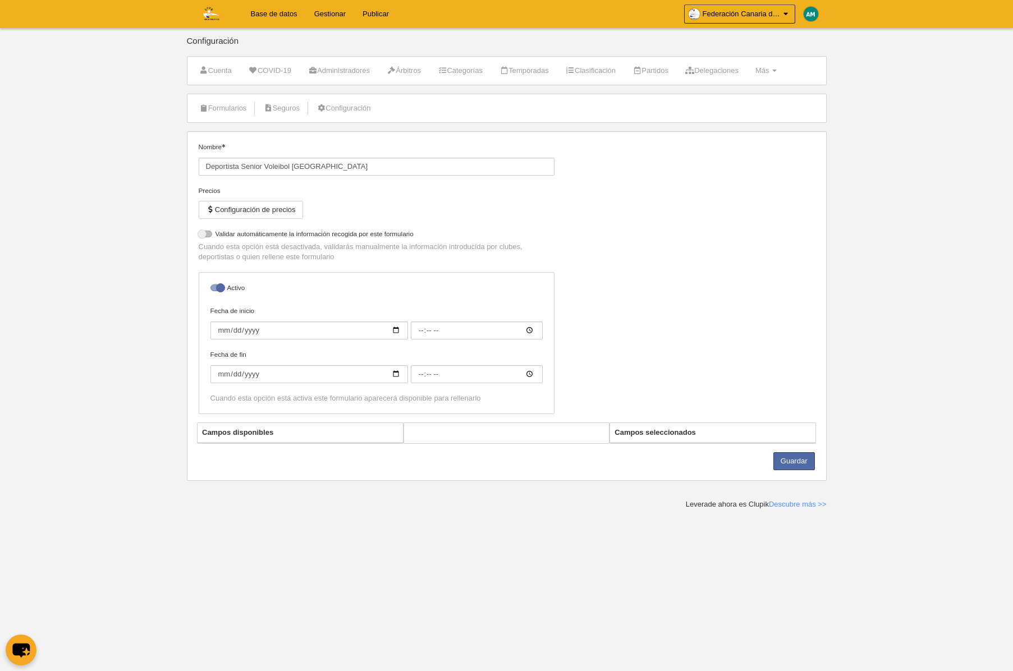
select select "selected"
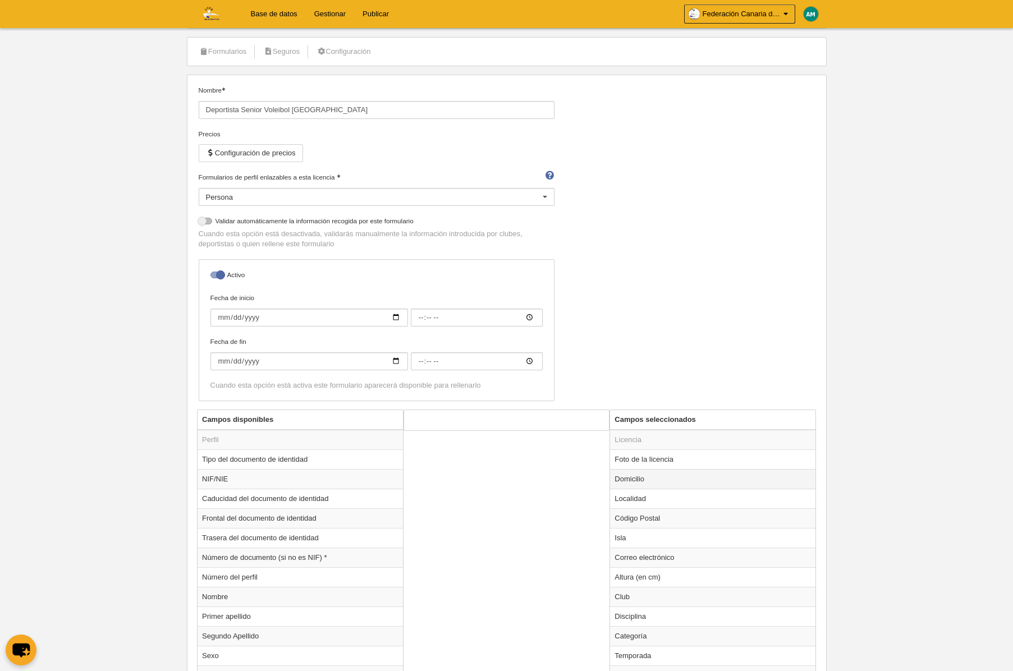
scroll to position [75, 0]
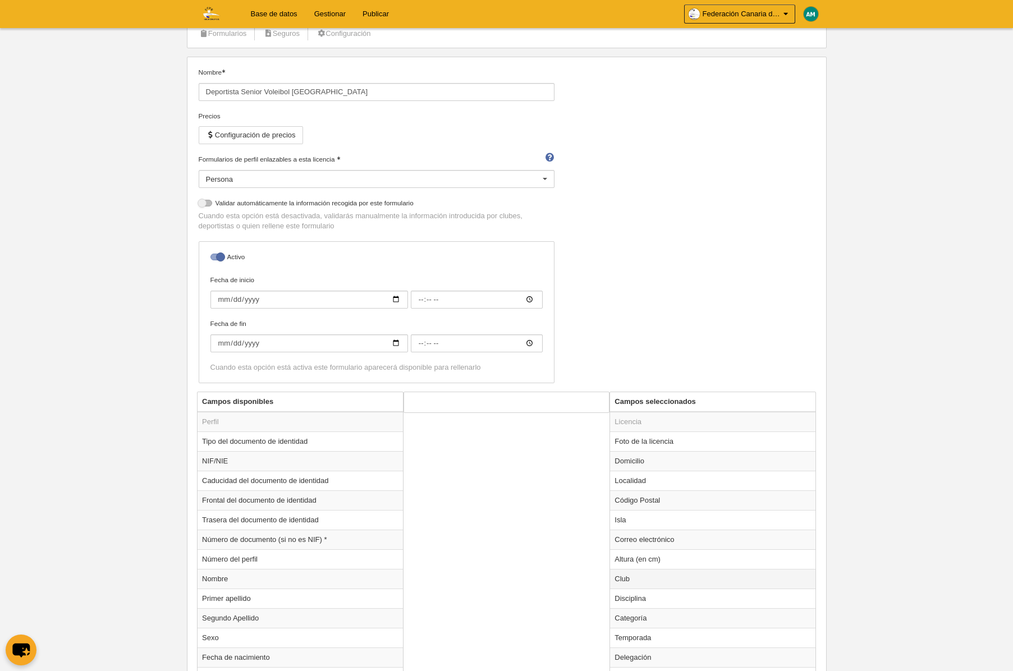
click at [648, 583] on td "Club" at bounding box center [712, 579] width 205 height 20
radio input "true"
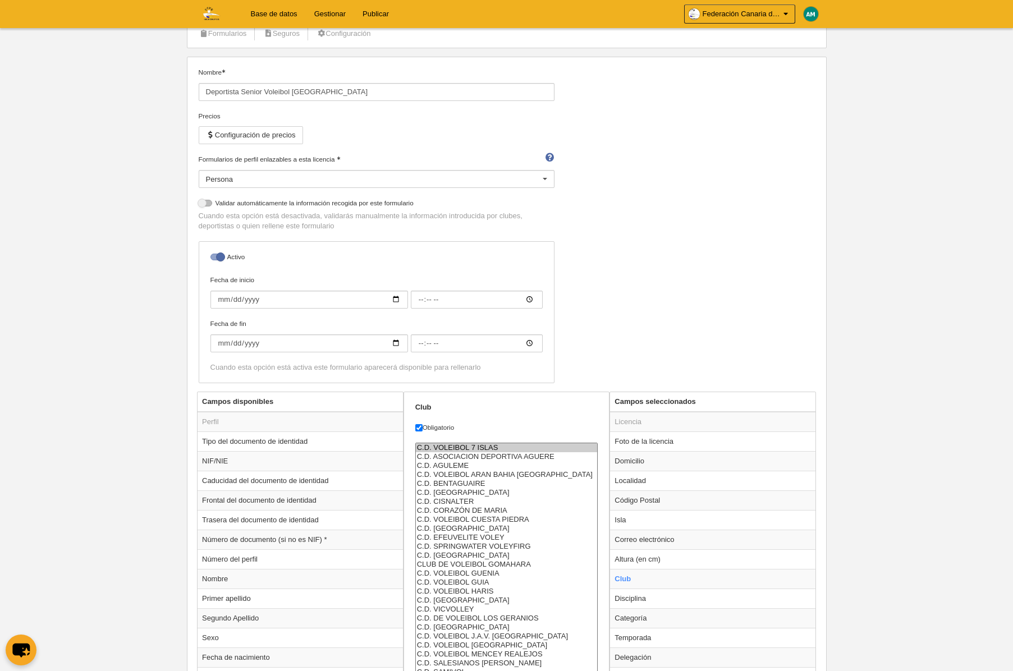
click at [475, 441] on form "Club Obligatorio C.D. VOLEIBOL 7 ISLAS C.D. ASOCIACION DEPORTIVA AGUERE C.D. AG…" at bounding box center [506, 572] width 183 height 340
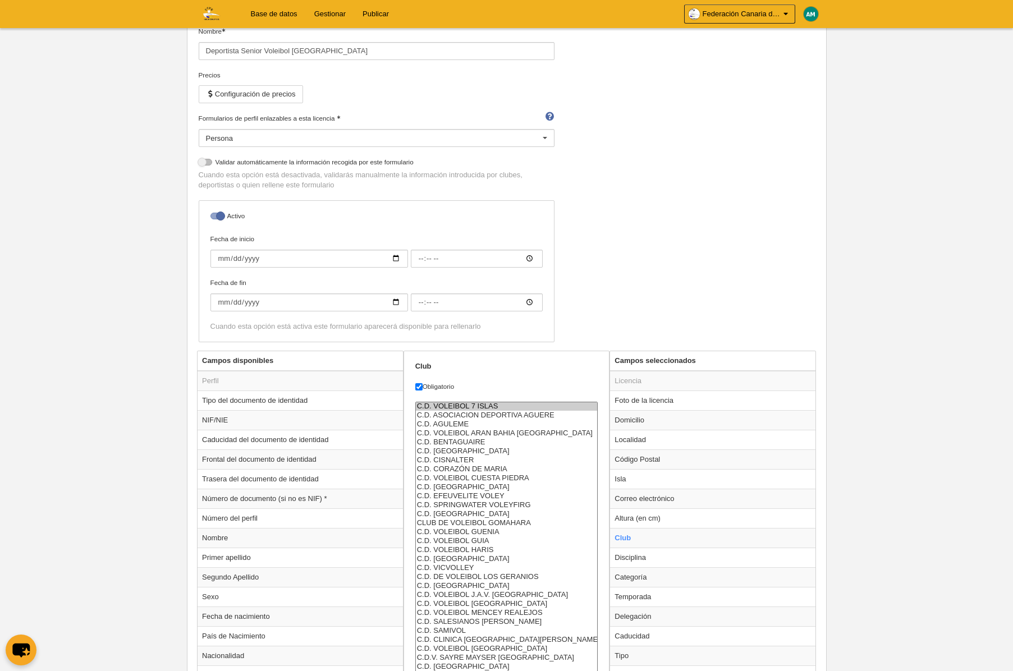
click at [476, 444] on select "C.D. VOLEIBOL 7 ISLAS C.D. ASOCIACION DEPORTIVA AGUERE C.D. AGULEME C.D. VOLEIB…" at bounding box center [506, 537] width 183 height 270
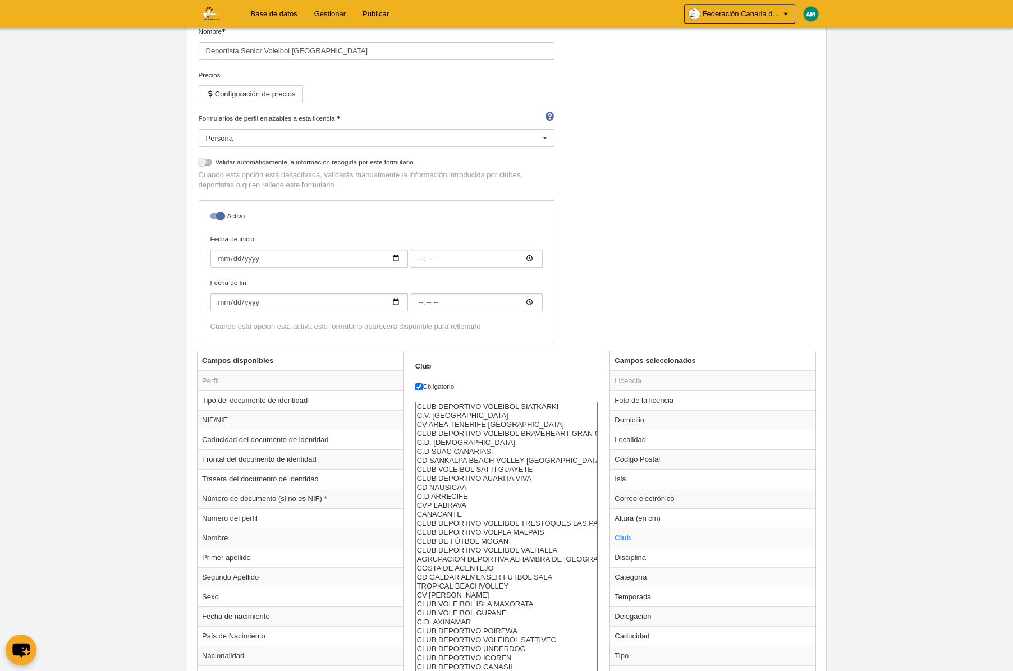
select select "4496857"
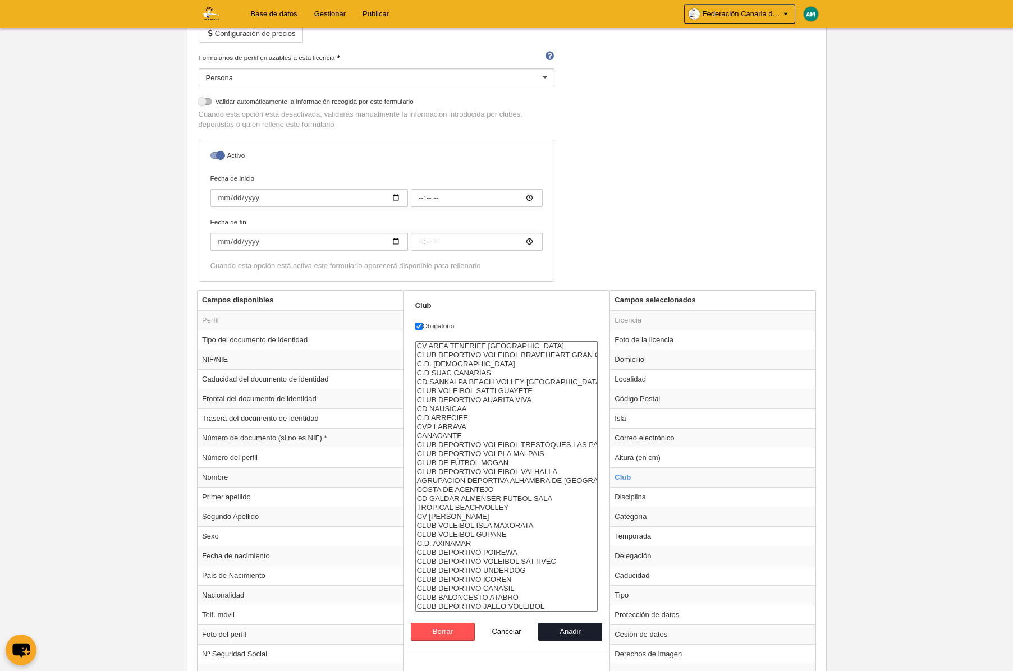
scroll to position [190, 0]
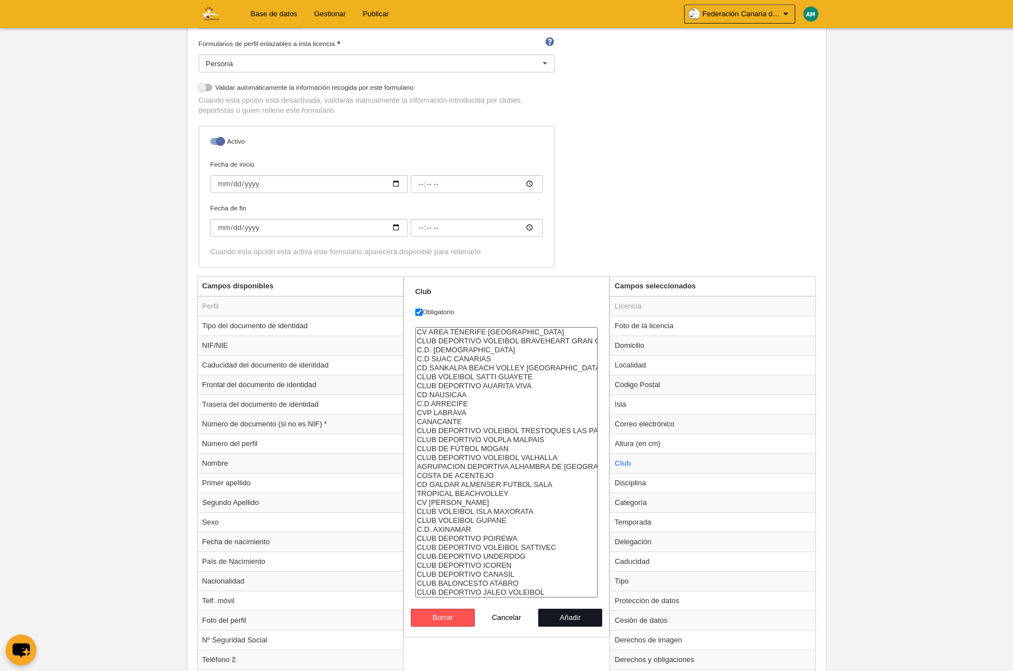
click at [579, 620] on button "Añadir" at bounding box center [570, 618] width 64 height 18
radio input "false"
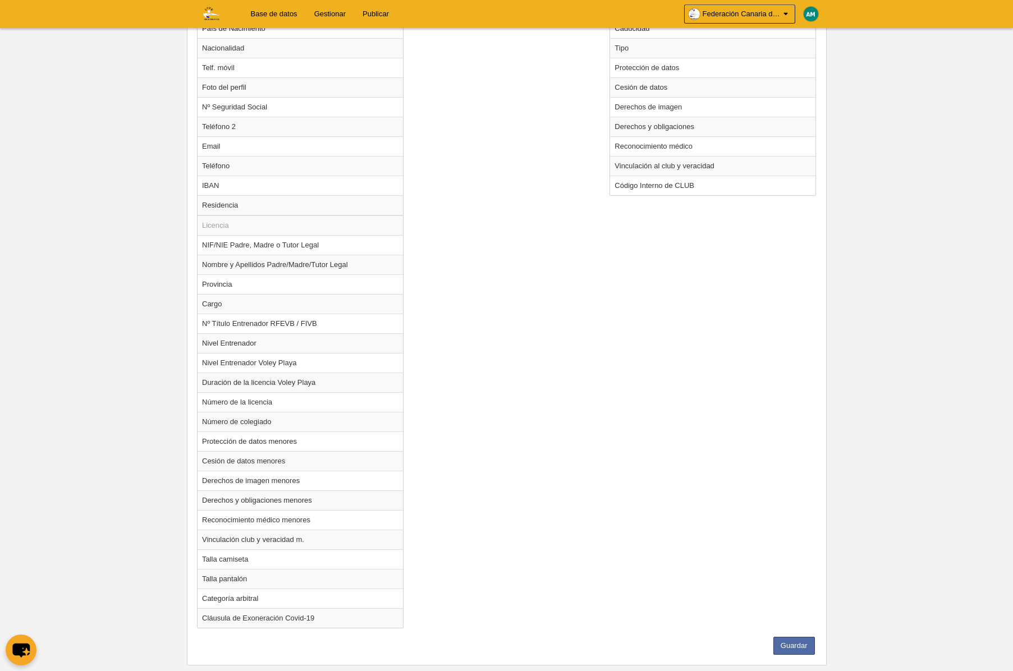
scroll to position [746, 0]
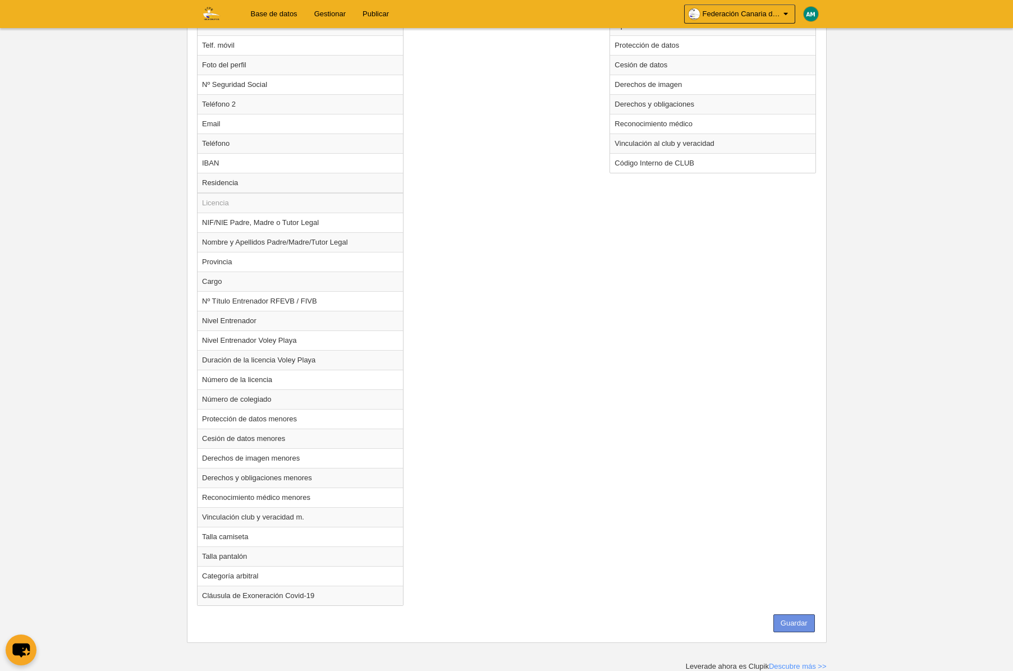
click at [808, 618] on button "Guardar" at bounding box center [794, 623] width 42 height 18
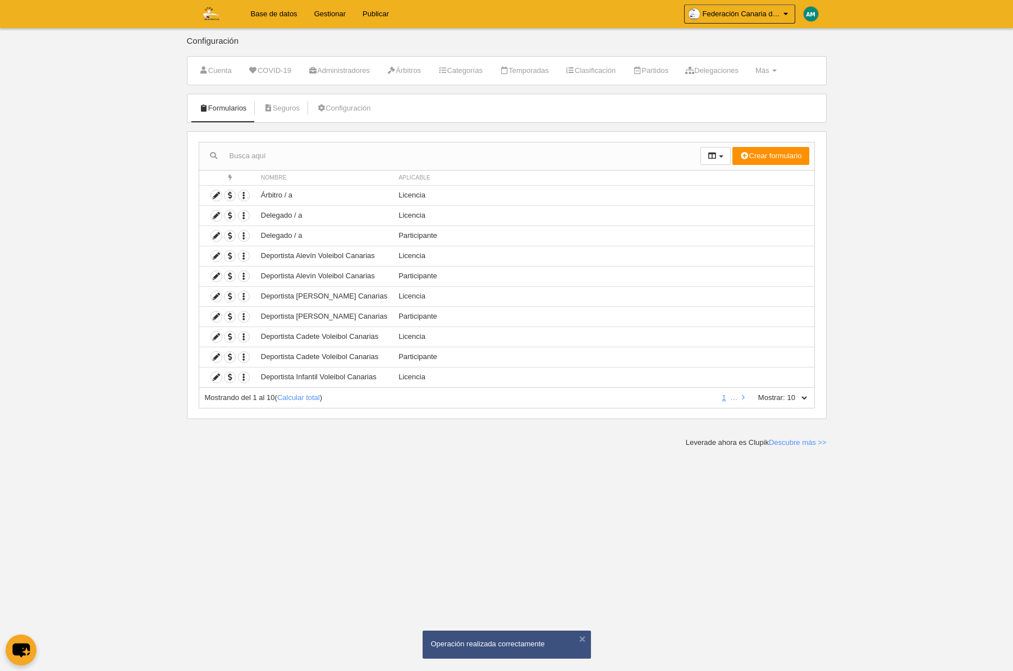
click at [801, 396] on select "10 25 50 100 500" at bounding box center [797, 398] width 24 height 10
select select "100"
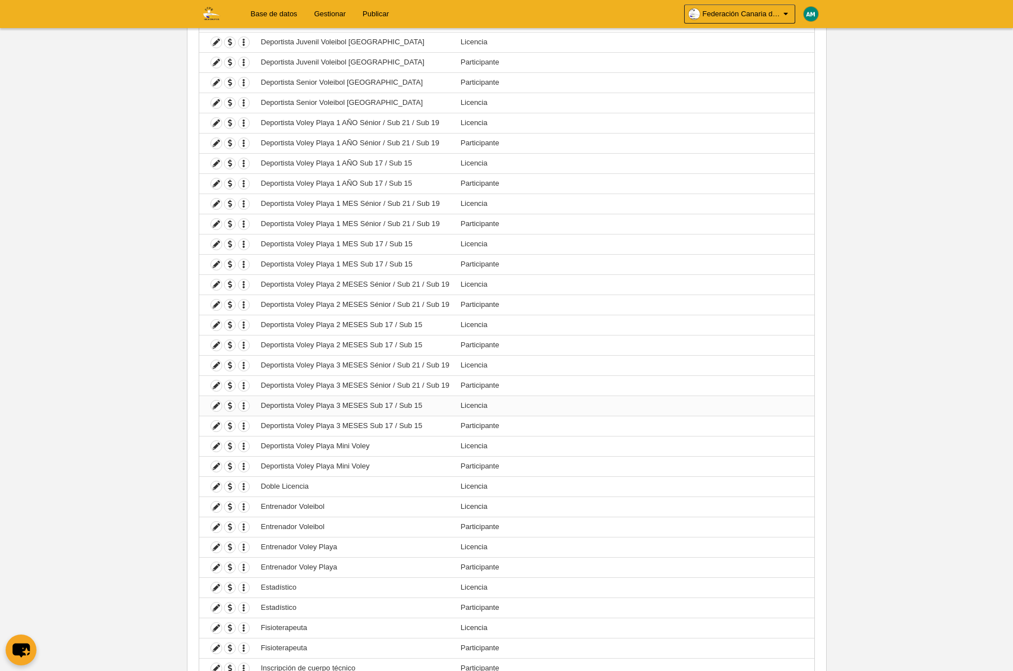
scroll to position [416, 0]
click at [218, 484] on icon at bounding box center [216, 486] width 11 height 11
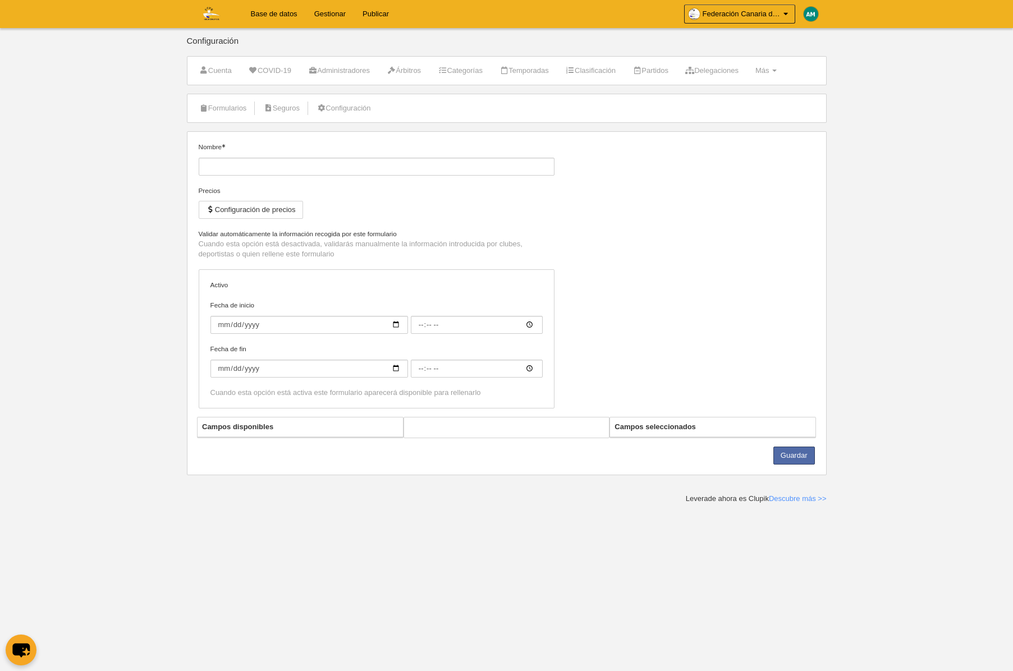
type input "Doble Licencia"
checkbox input "true"
select select "selected"
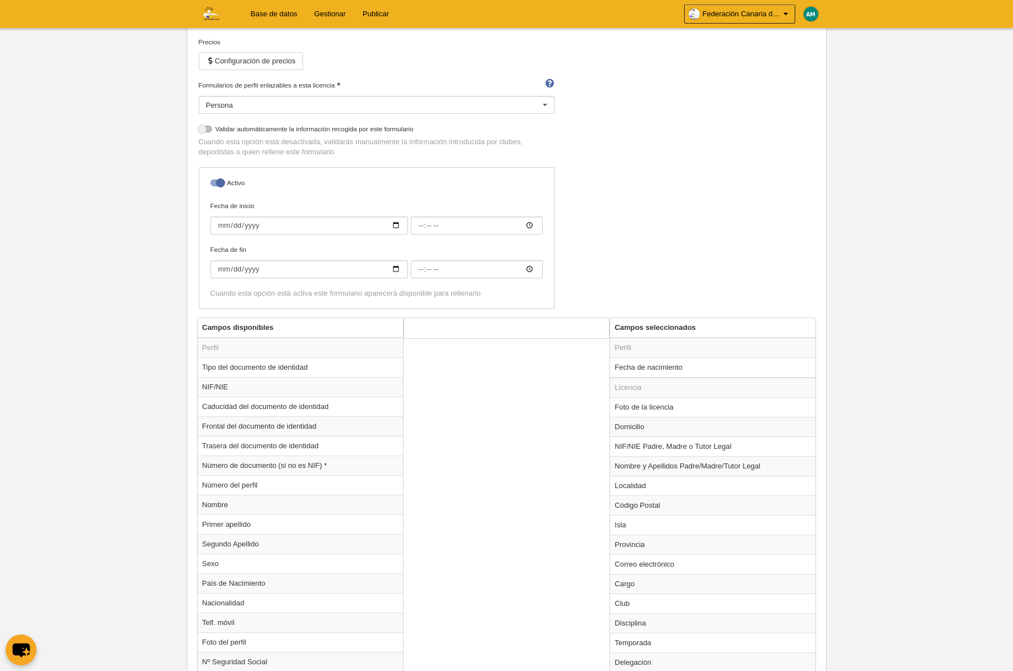
scroll to position [187, 0]
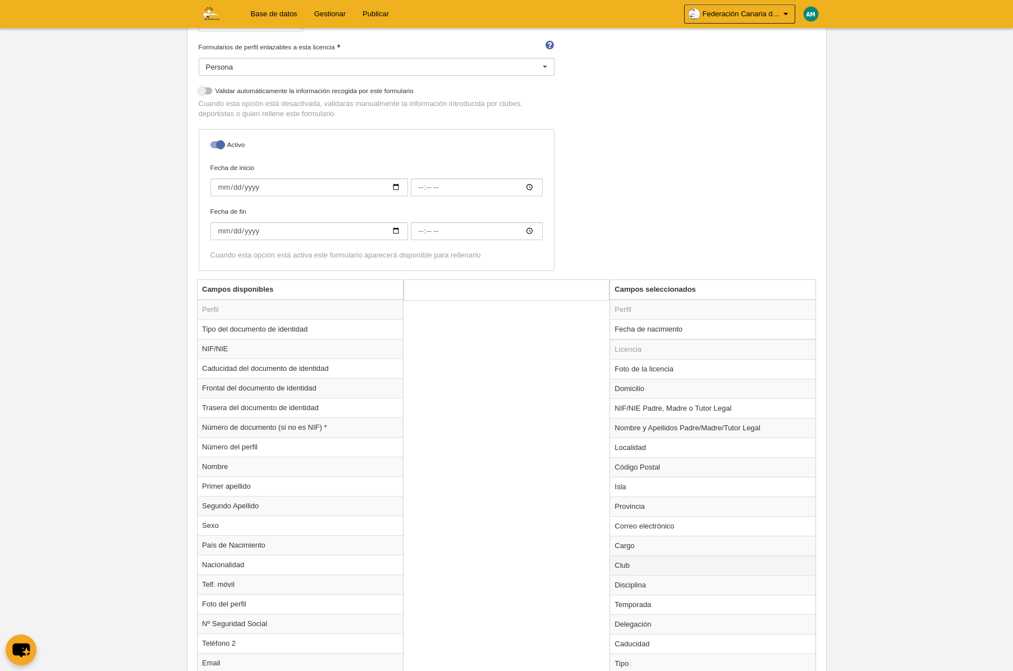
click at [640, 562] on td "Club" at bounding box center [712, 566] width 205 height 20
radio input "true"
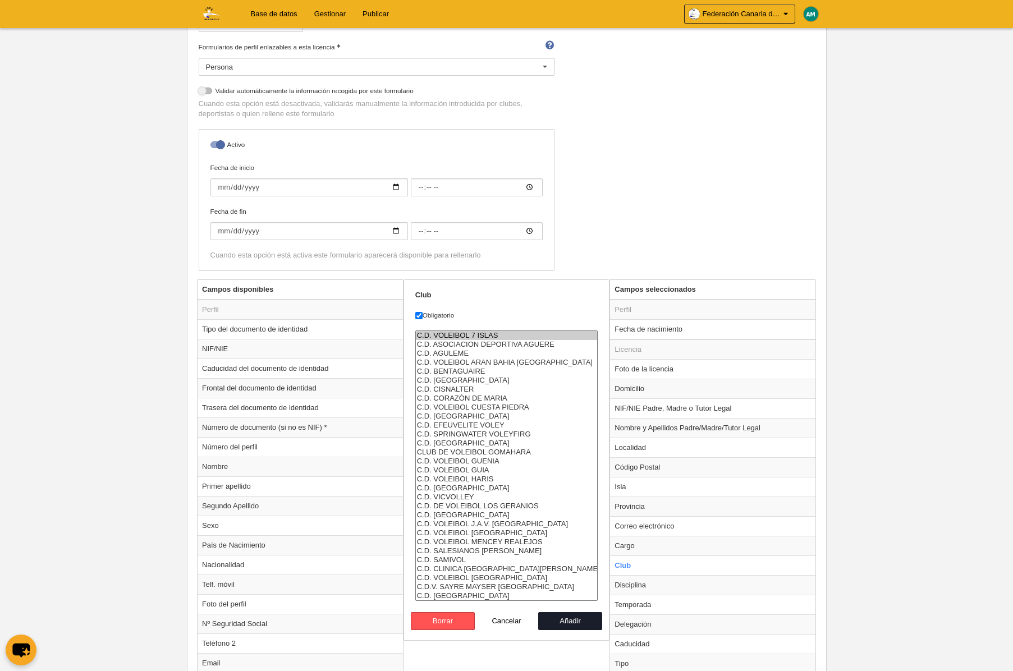
click at [486, 337] on option "C.D. VOLEIBOL 7 ISLAS" at bounding box center [507, 335] width 182 height 9
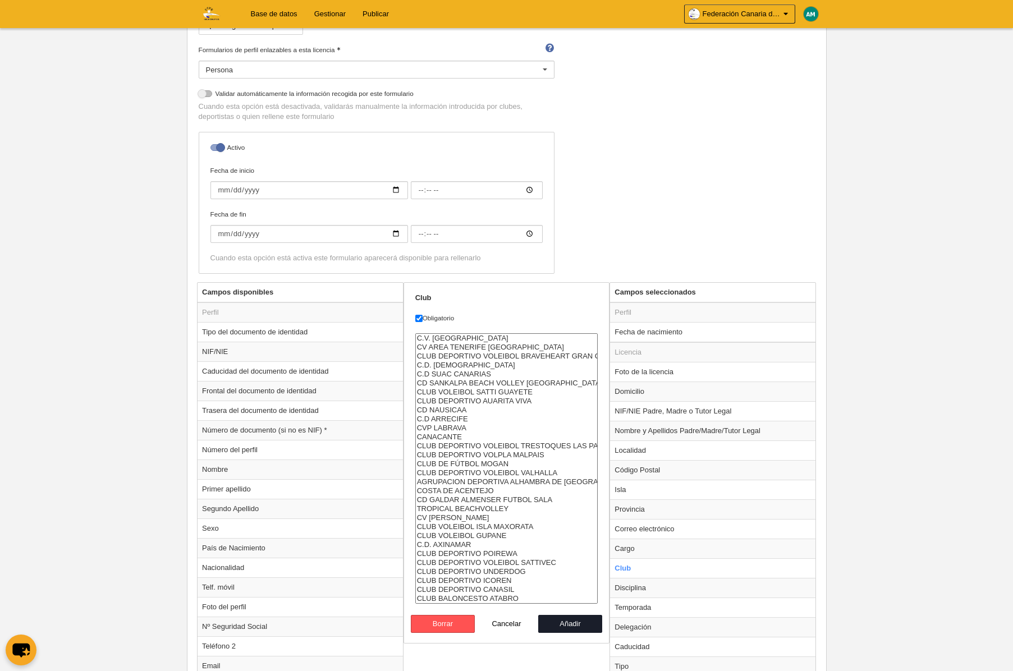
select select "4496857"
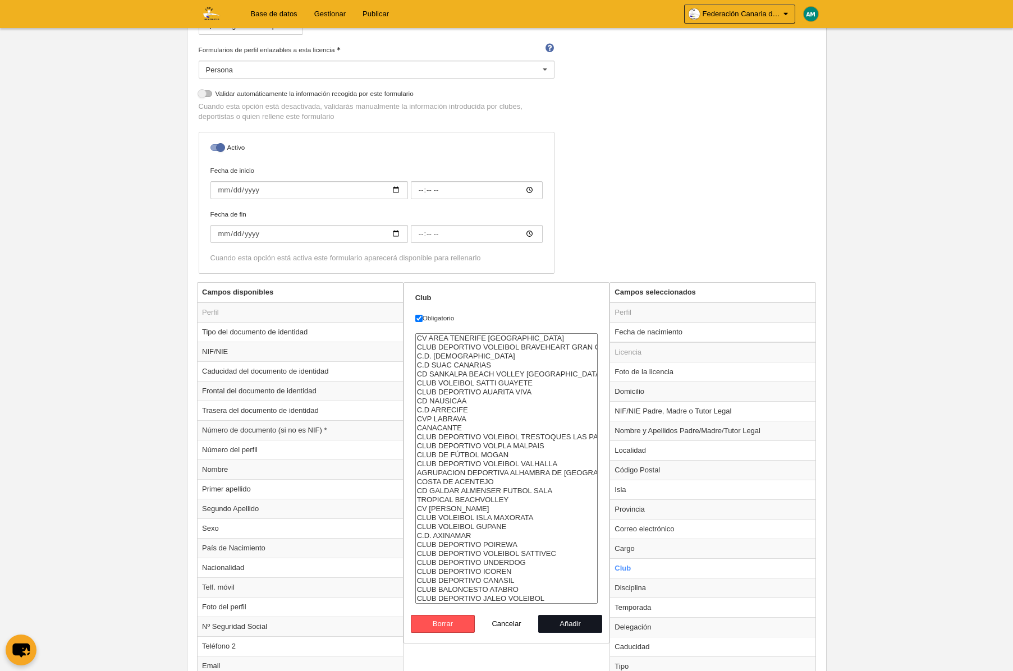
click at [548, 625] on button "Añadir" at bounding box center [570, 624] width 64 height 18
radio input "false"
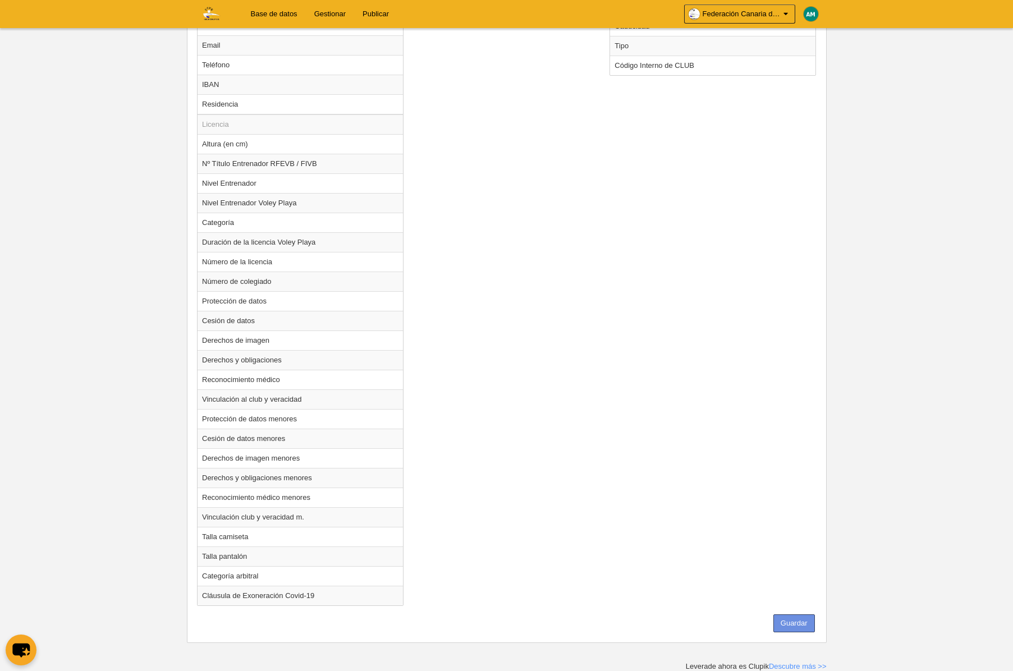
scroll to position [801, 0]
click at [804, 624] on button "Guardar" at bounding box center [794, 626] width 42 height 18
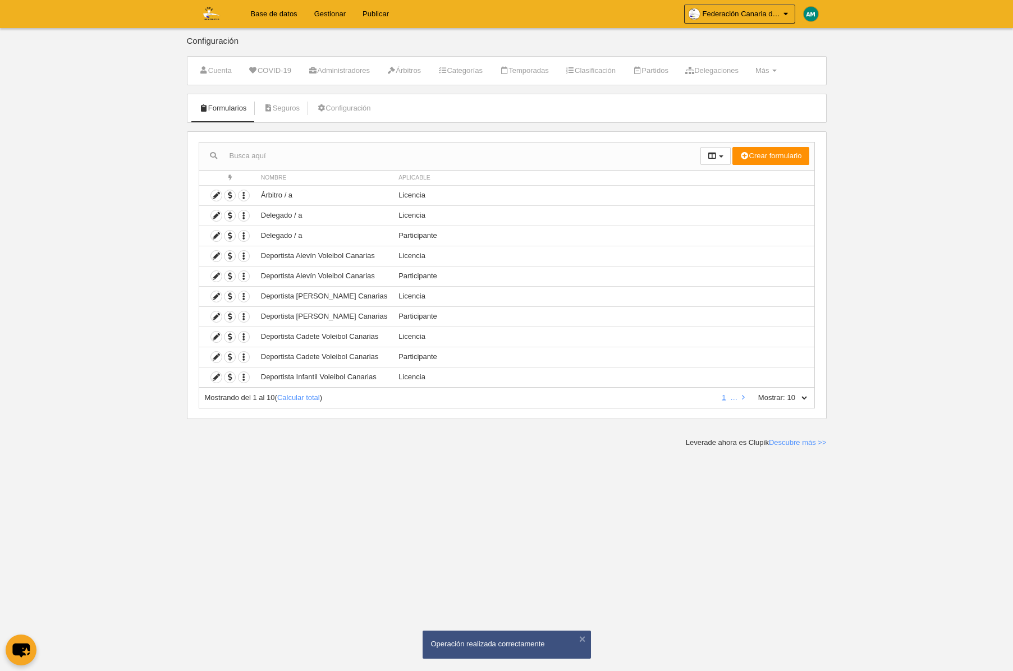
click at [805, 394] on select "10 25 50 100 500" at bounding box center [797, 398] width 24 height 10
select select "100"
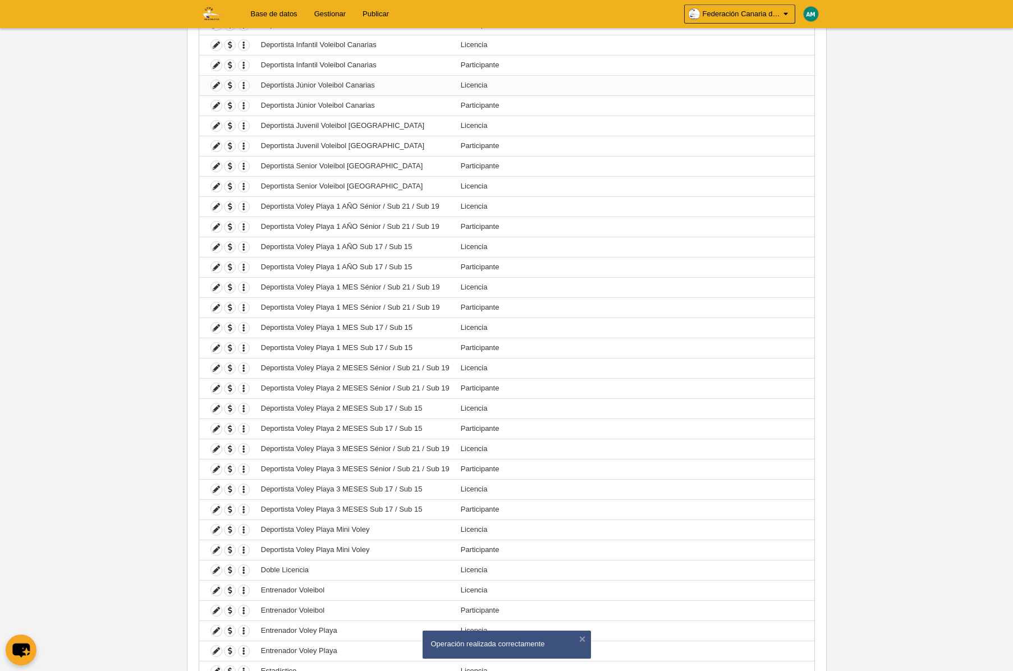
scroll to position [340, 0]
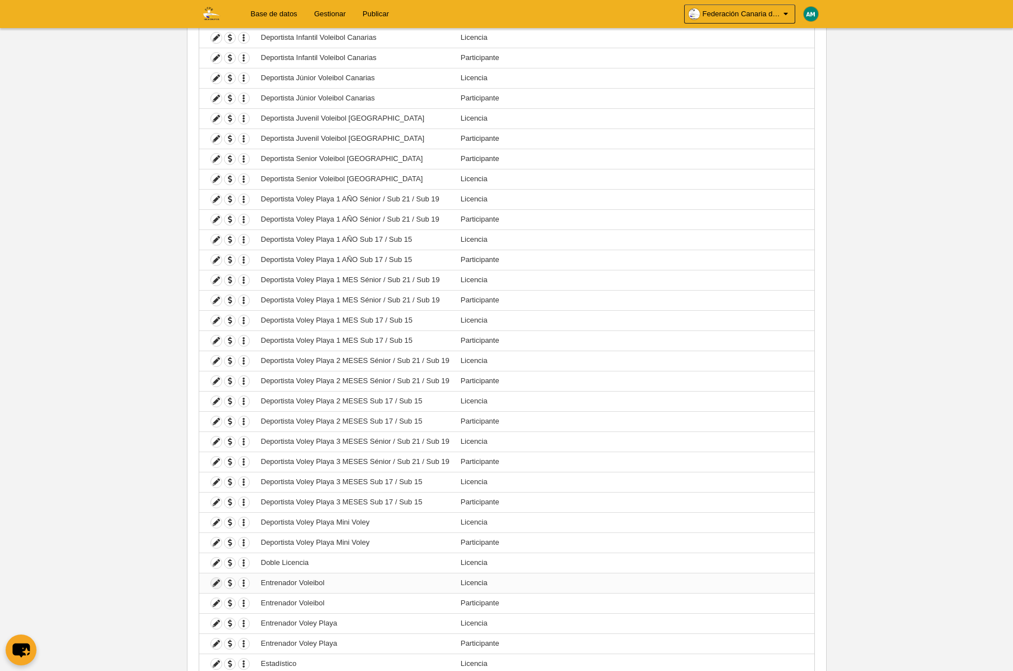
click at [214, 581] on icon at bounding box center [216, 583] width 11 height 11
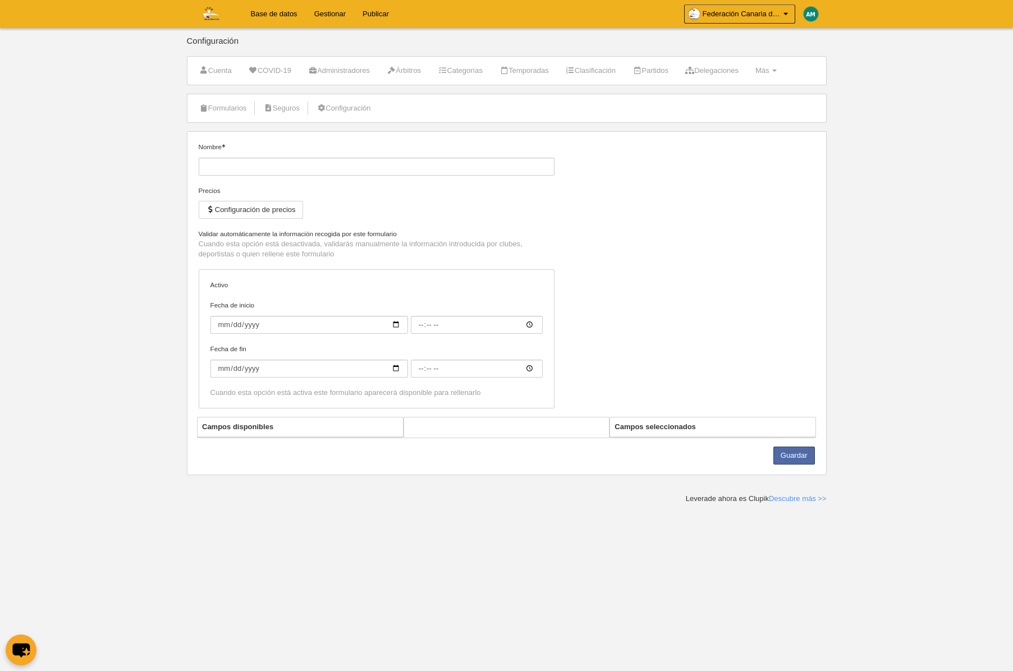
type input "Entrenador Voleibol"
checkbox input "true"
select select "selected"
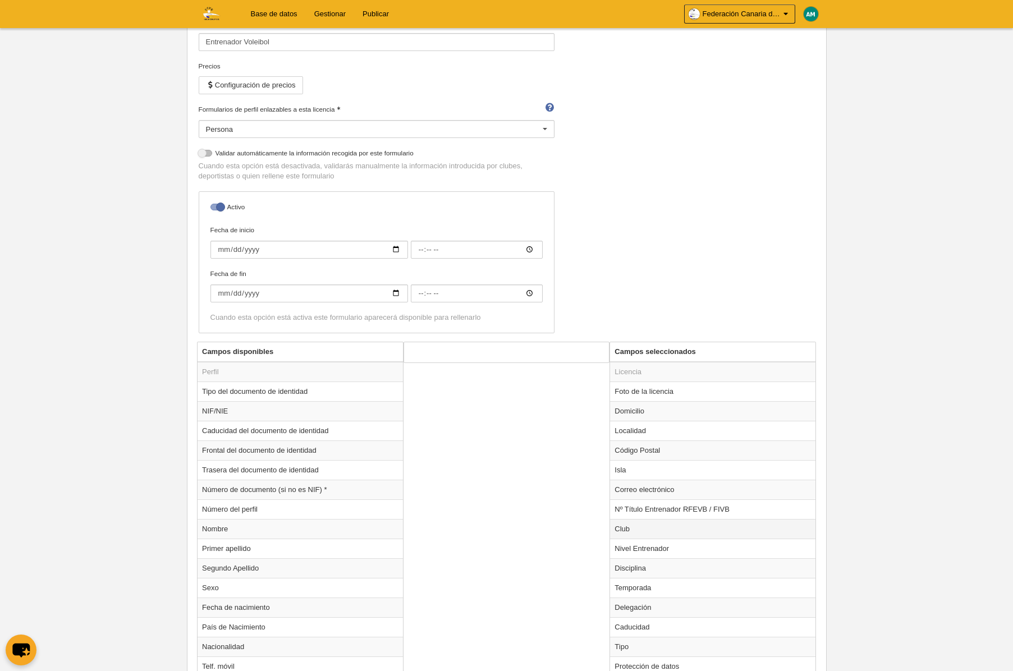
scroll to position [125, 0]
click at [627, 532] on td "Club" at bounding box center [712, 529] width 205 height 20
radio input "true"
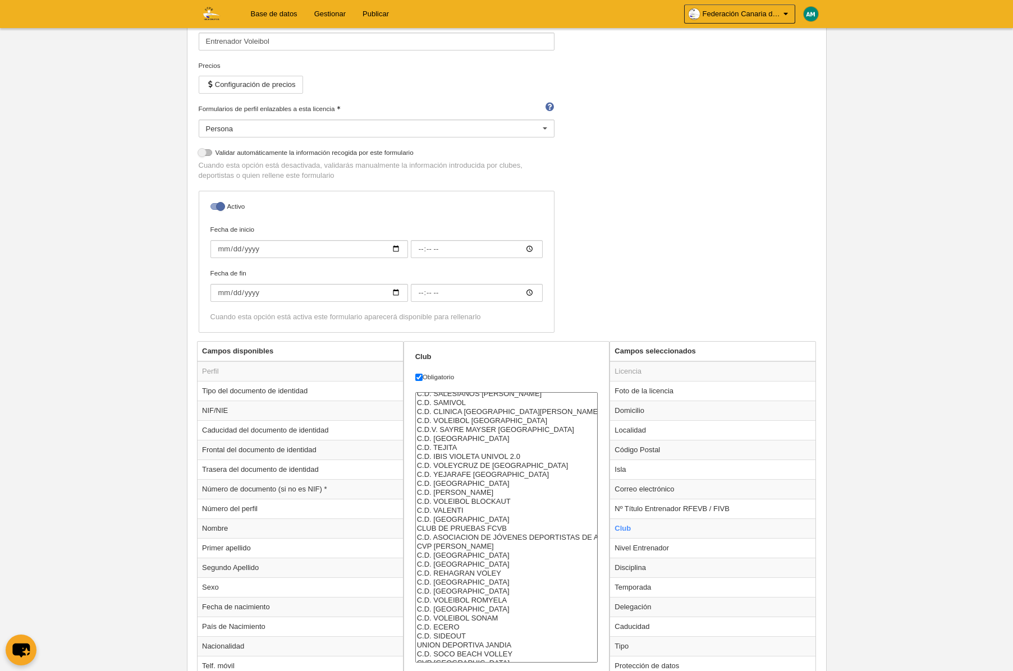
scroll to position [0, 0]
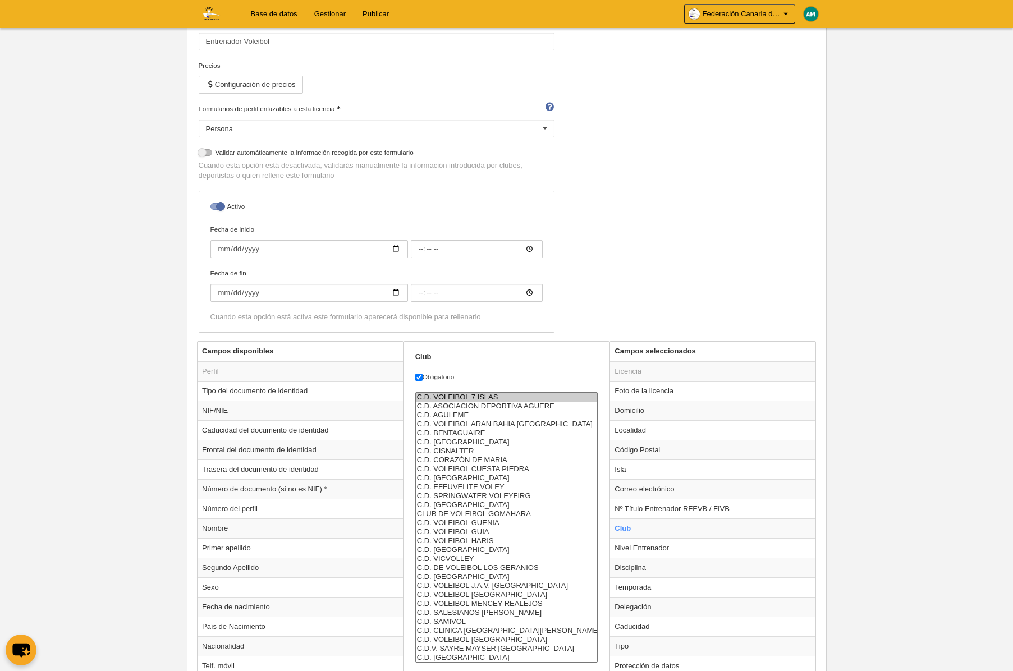
click at [465, 395] on option "C.D. VOLEIBOL 7 ISLAS" at bounding box center [507, 397] width 182 height 9
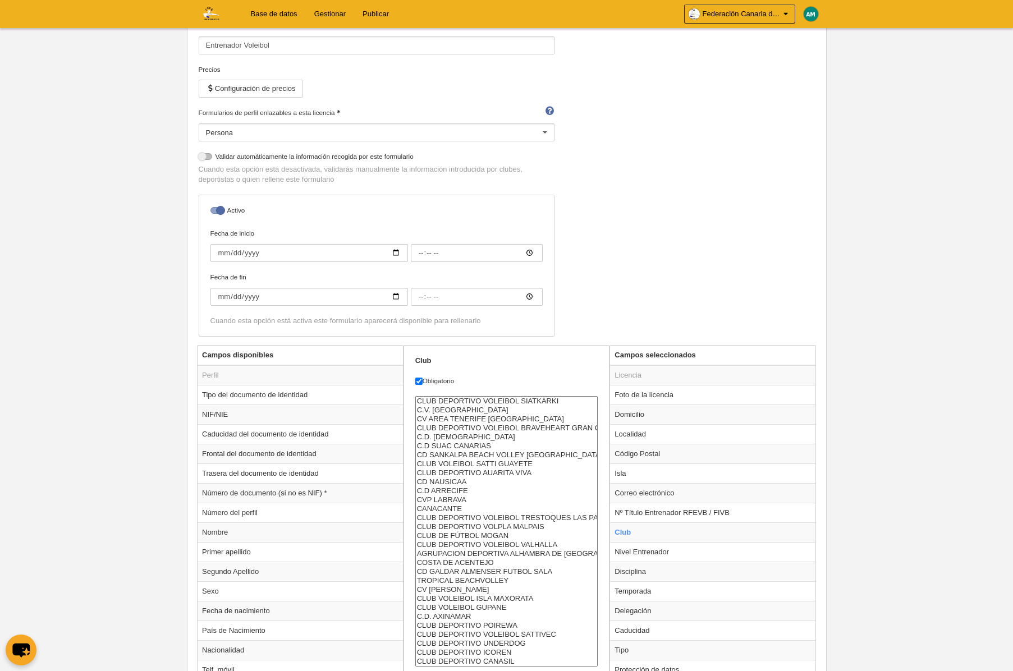
select select "4496857"
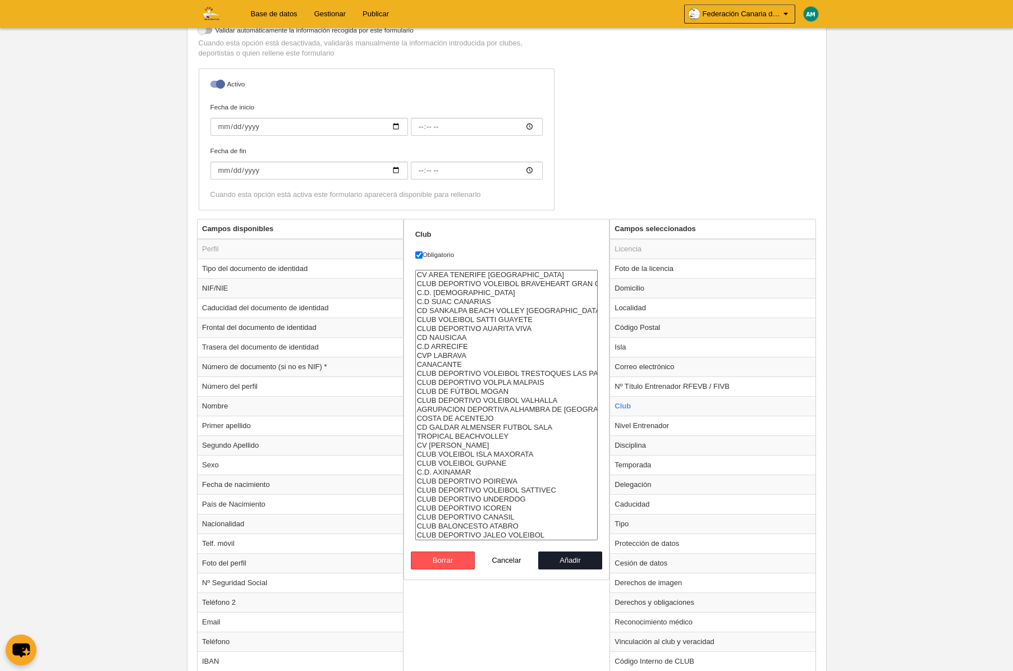
scroll to position [255, 0]
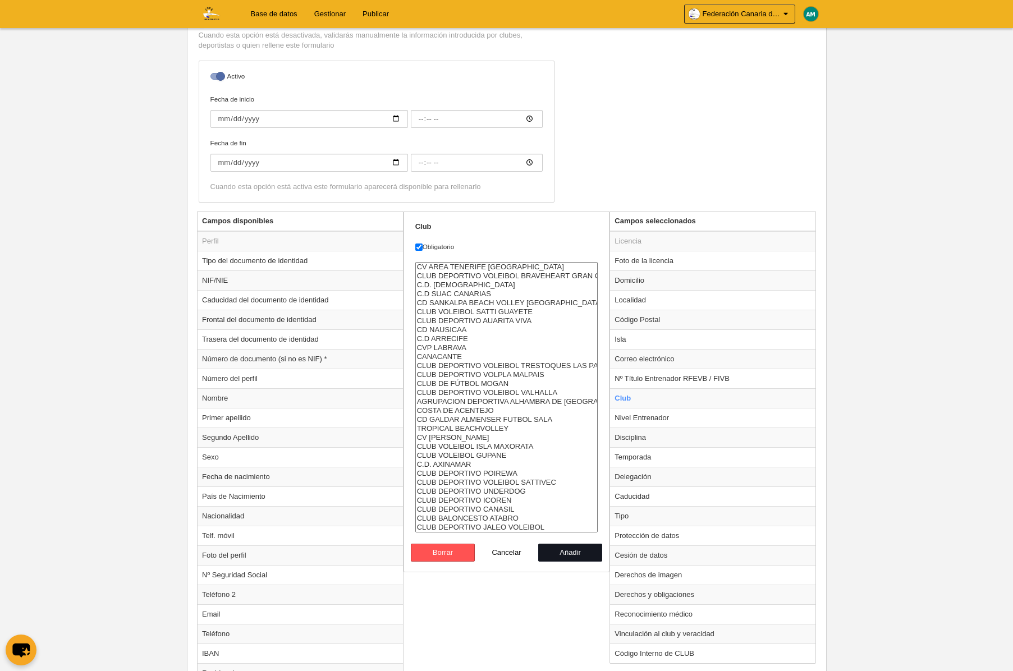
click at [576, 556] on button "Añadir" at bounding box center [570, 553] width 64 height 18
radio input "false"
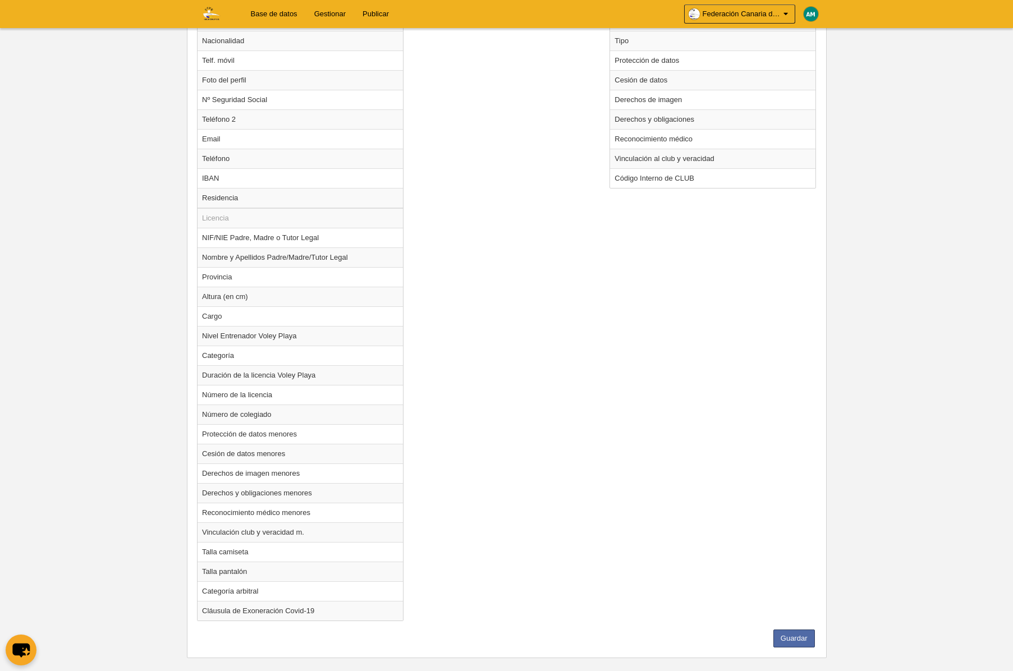
scroll to position [746, 0]
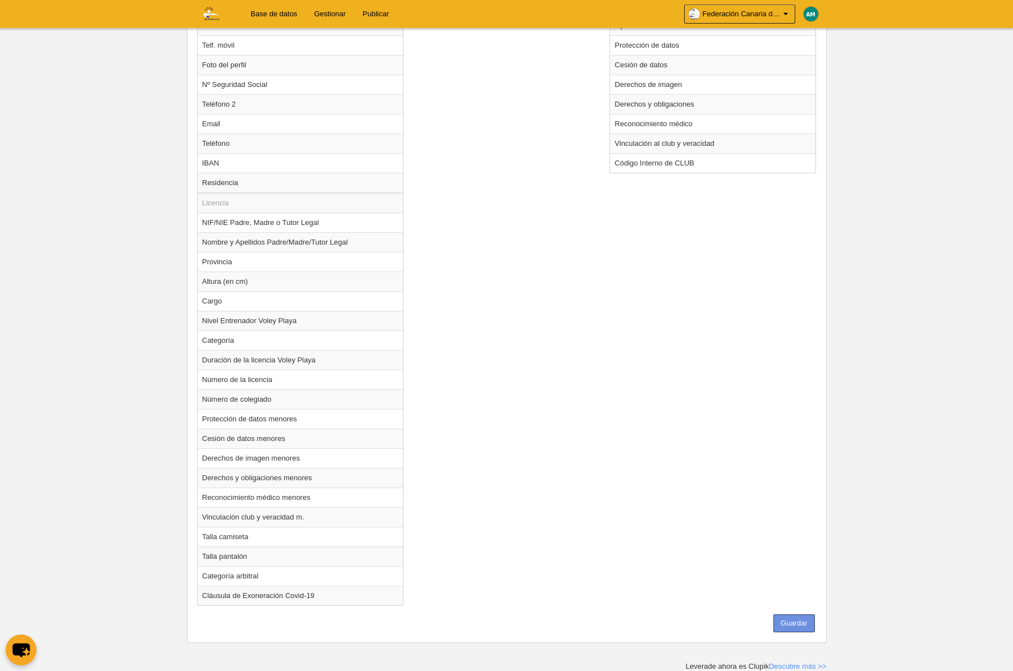
click at [796, 623] on button "Guardar" at bounding box center [794, 623] width 42 height 18
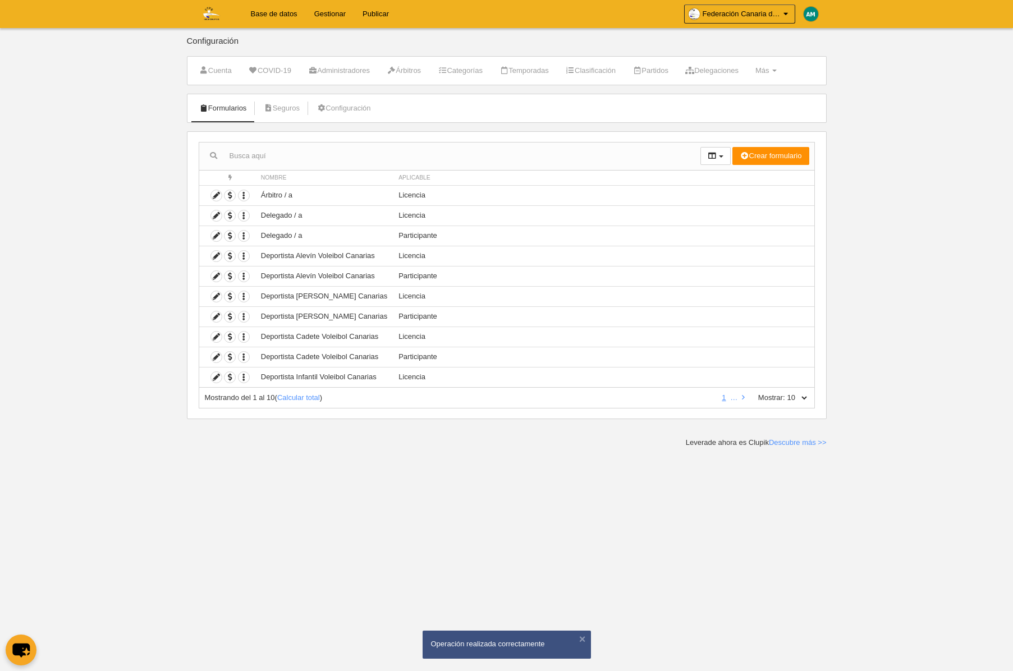
click at [807, 398] on select "10 25 50 100 500" at bounding box center [797, 398] width 24 height 10
select select "100"
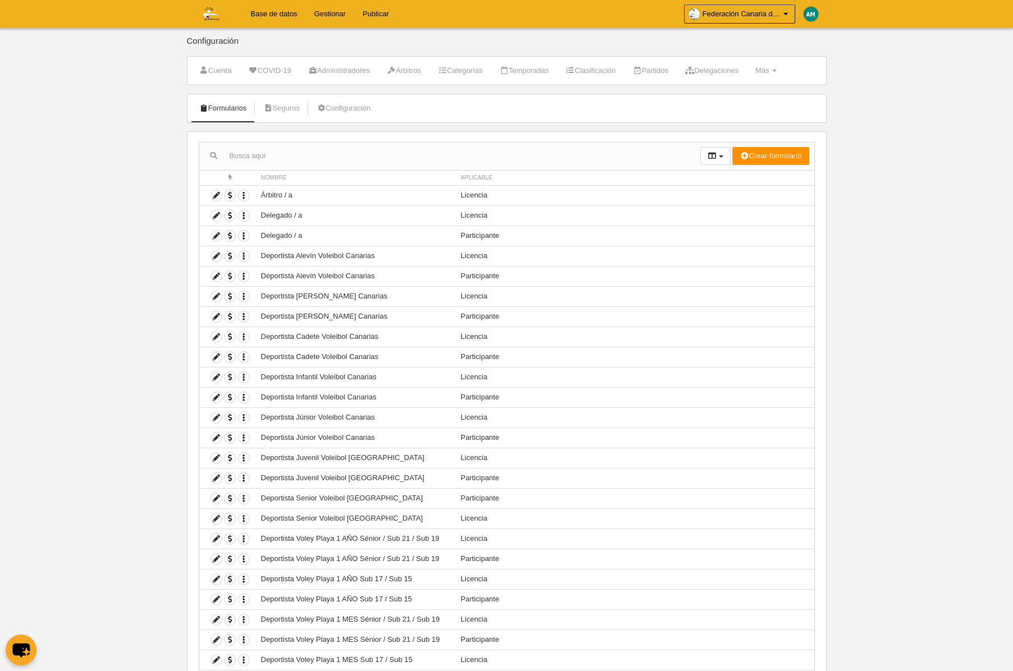
click at [276, 21] on link "Base de datos" at bounding box center [273, 14] width 63 height 28
